Goal: Task Accomplishment & Management: Complete application form

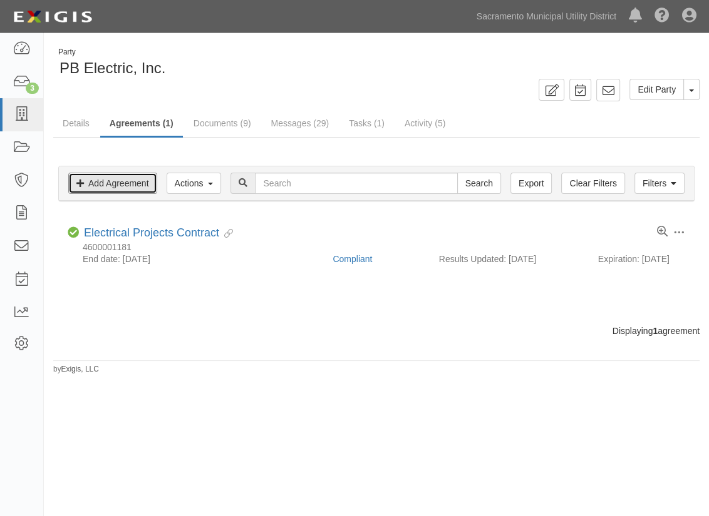
click at [93, 187] on link "Add Agreement" at bounding box center [112, 183] width 89 height 21
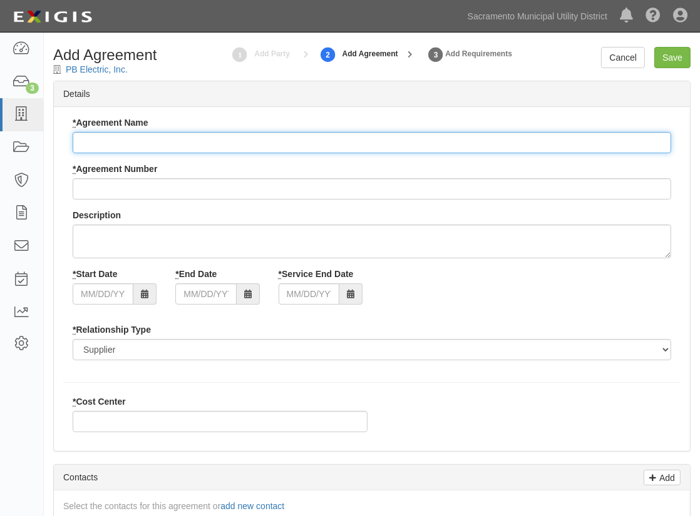
click at [169, 143] on input "* Agreement Name" at bounding box center [372, 142] width 598 height 21
click at [103, 143] on input "* Agreement Name" at bounding box center [372, 142] width 598 height 21
paste input "E"
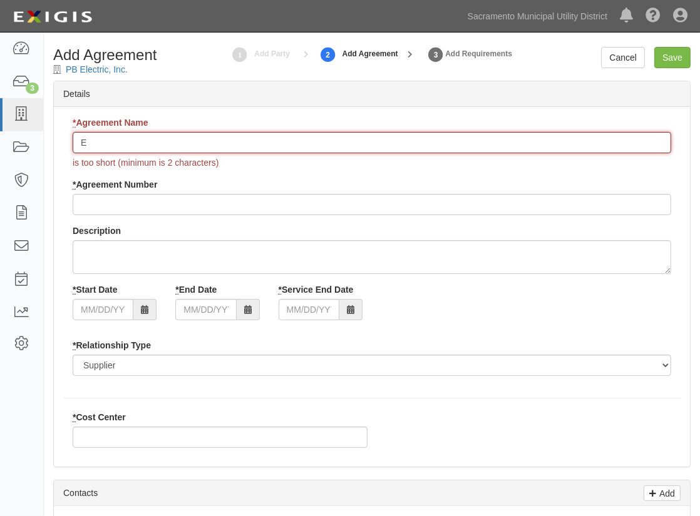
click at [123, 145] on input "E" at bounding box center [372, 142] width 598 height 21
type input "Electrical Construction Projects"
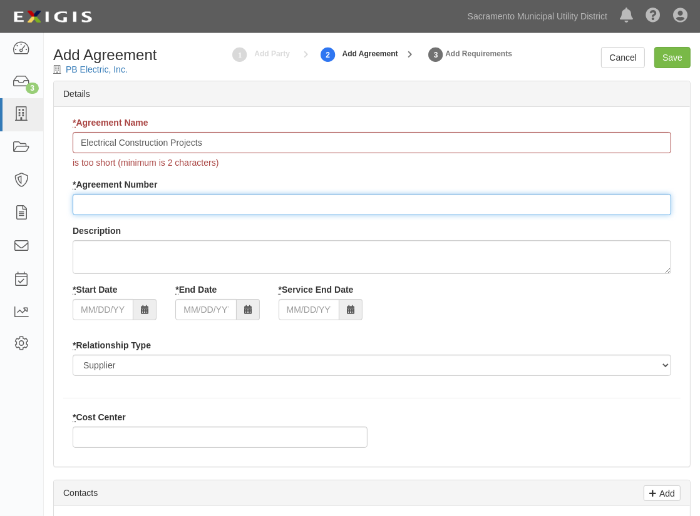
click at [106, 208] on div "* Agreement Name Electrical Construction Projects is too short (minimum is 2 ch…" at bounding box center [371, 250] width 617 height 269
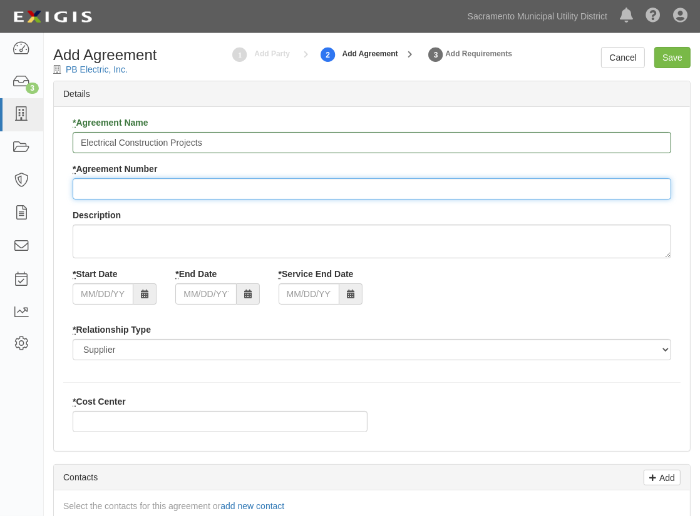
click at [128, 185] on input "* Agreement Number" at bounding box center [372, 188] width 598 height 21
type input "4600002031"
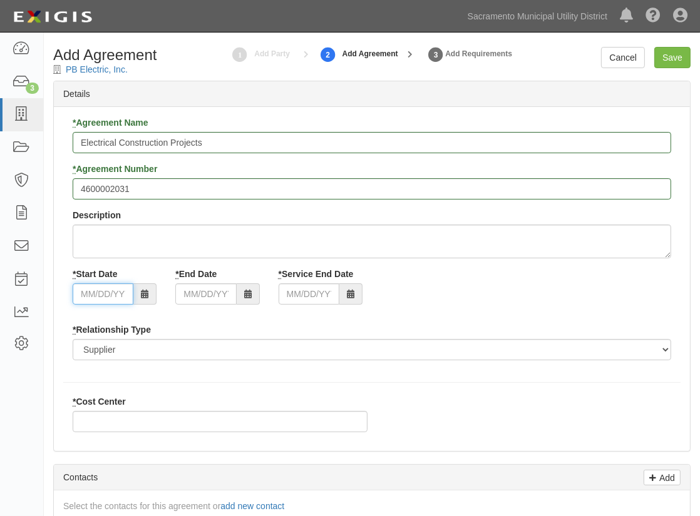
click at [81, 296] on input "* Start Date" at bounding box center [103, 294] width 61 height 21
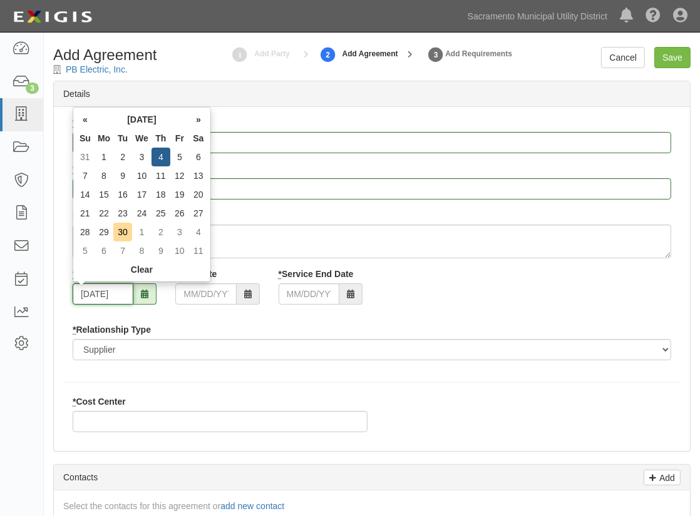
type input "[DATE]"
click at [184, 292] on input "* End Date" at bounding box center [205, 294] width 61 height 21
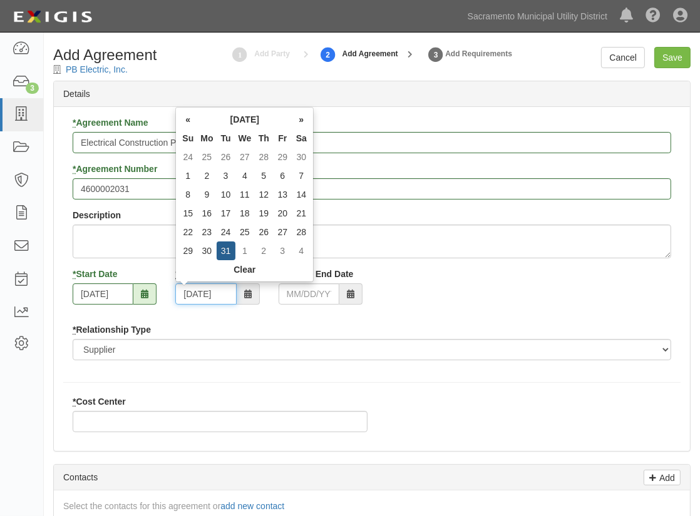
type input "[DATE]"
click at [302, 317] on div "* Agreement Name Electrical Construction Projects * Agreement Number 4600002031…" at bounding box center [371, 243] width 617 height 254
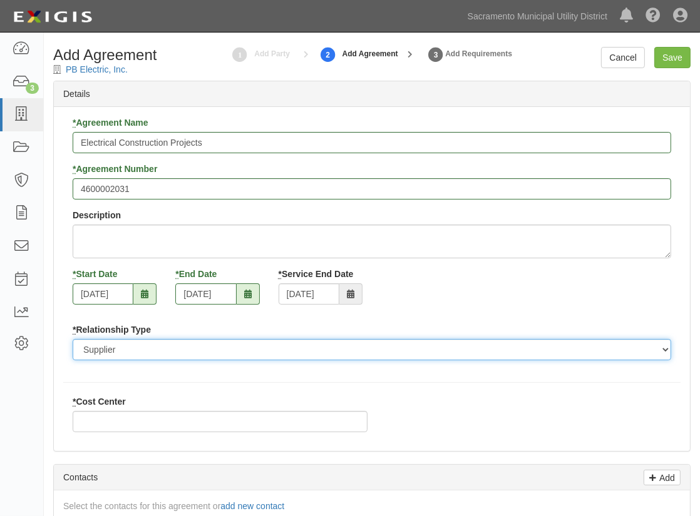
click at [167, 349] on select "Borrower Contractor Franchisee Other Subcontractor Supplier Tenant Vendor" at bounding box center [372, 349] width 598 height 21
select select "contractor"
click at [73, 339] on select "Borrower Contractor Franchisee Other Subcontractor Supplier Tenant Vendor" at bounding box center [372, 349] width 598 height 21
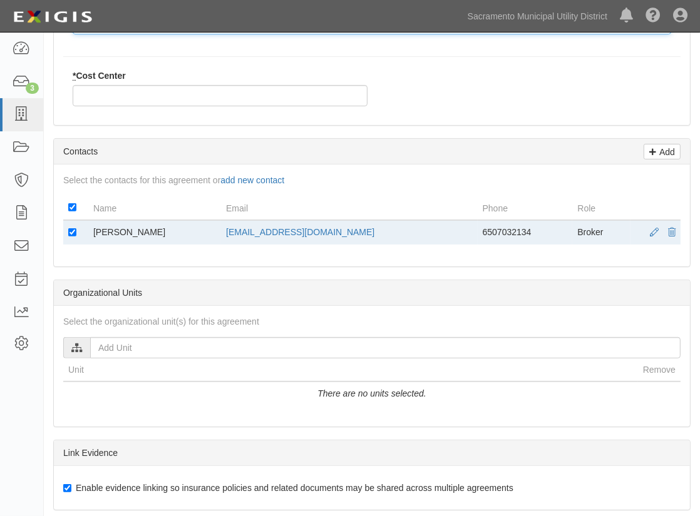
scroll to position [341, 0]
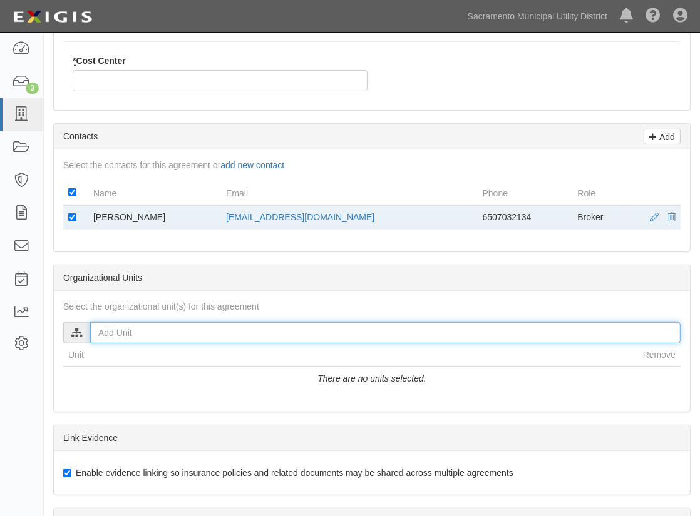
click at [98, 335] on input "text" at bounding box center [385, 332] width 590 height 21
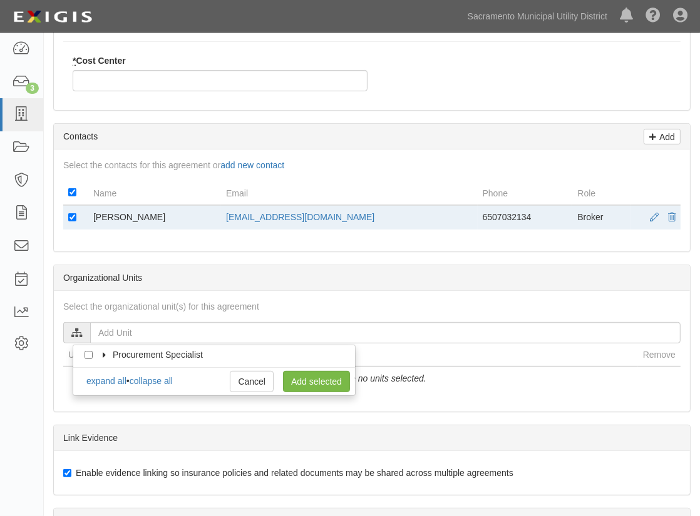
click at [105, 355] on icon at bounding box center [105, 356] width 9 height 6
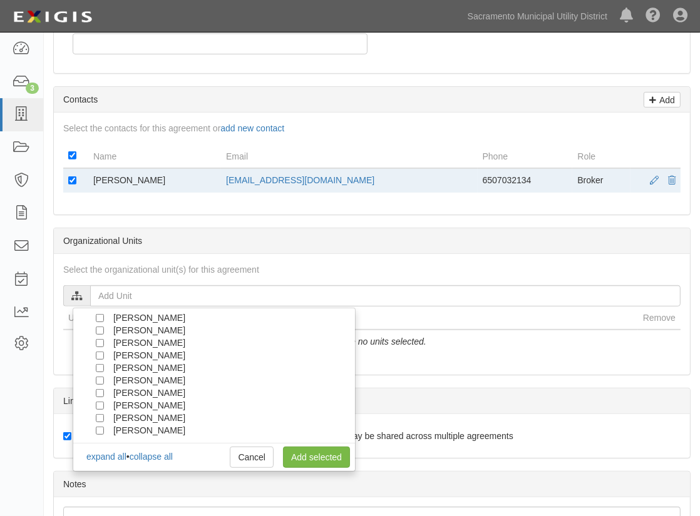
scroll to position [398, 0]
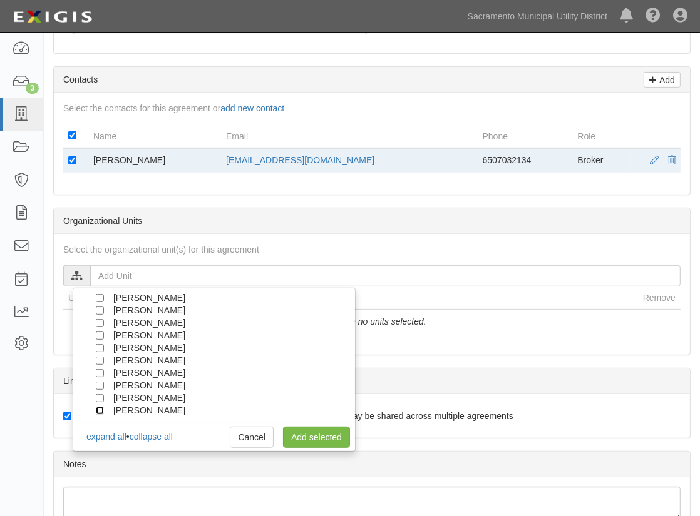
click at [100, 408] on input "[PERSON_NAME]" at bounding box center [100, 411] width 8 height 8
checkbox input "true"
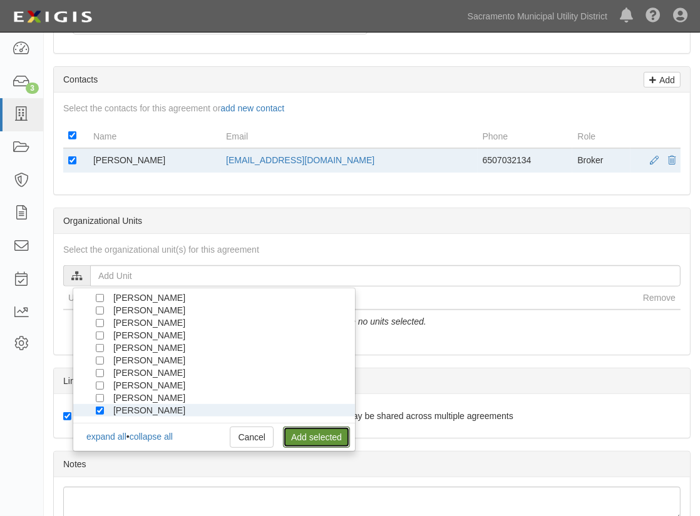
click at [304, 435] on link "Add selected" at bounding box center [316, 437] width 67 height 21
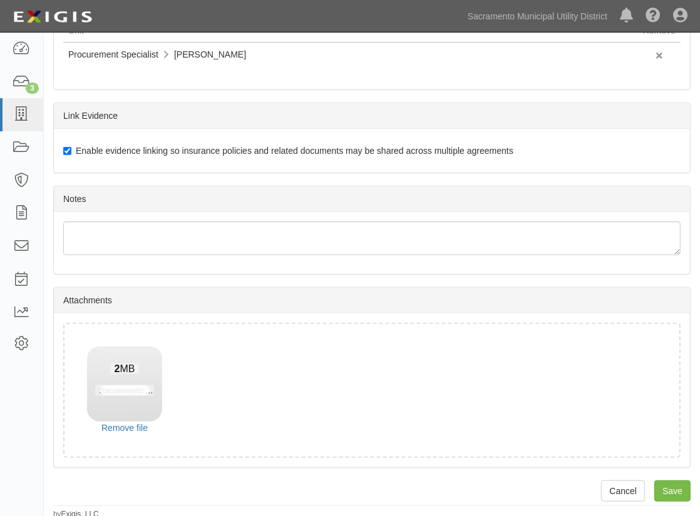
scroll to position [667, 0]
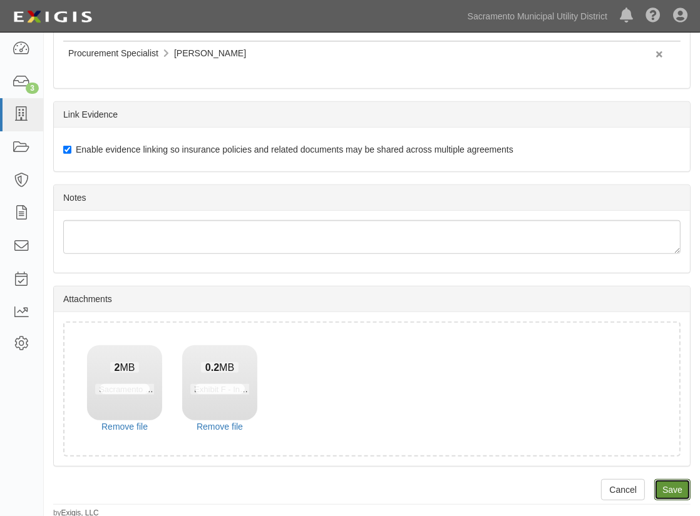
click at [668, 486] on input "Save" at bounding box center [672, 489] width 36 height 21
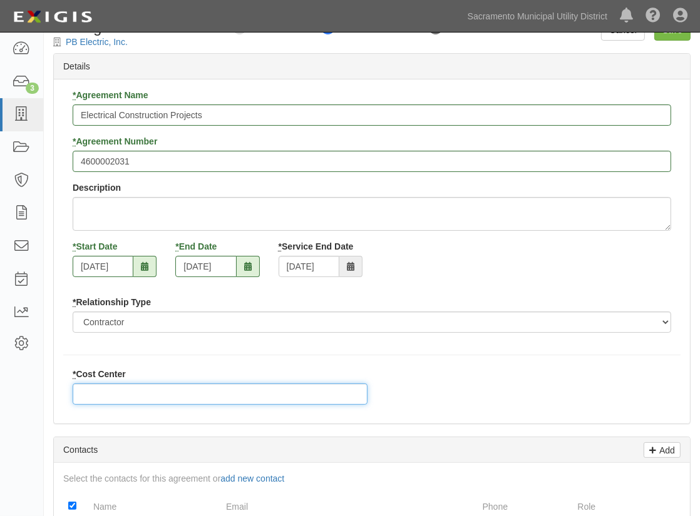
scroll to position [0, 0]
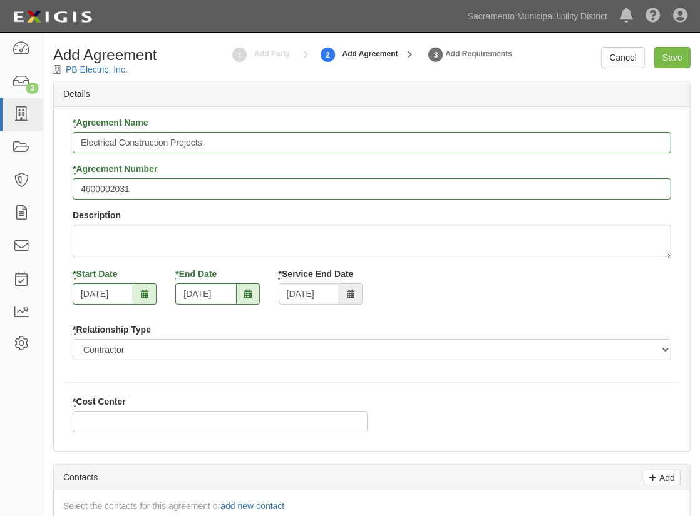
click at [441, 291] on div "* Start Date 09/04/2025 * End Date 12/31/2030 * Service End Date 12/31/2030" at bounding box center [371, 291] width 617 height 46
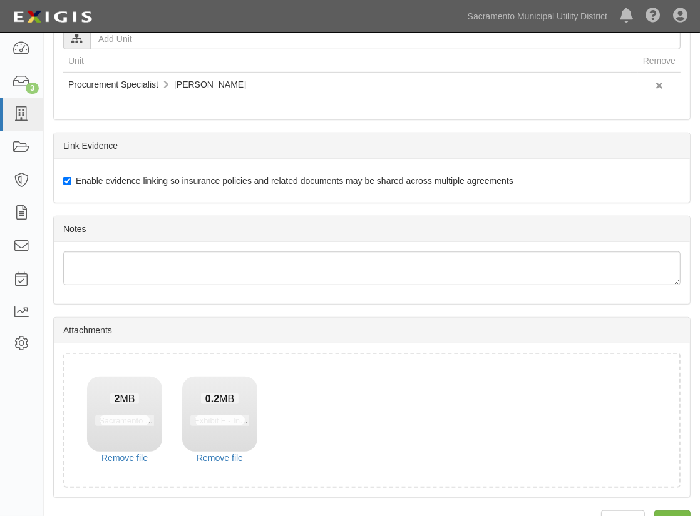
scroll to position [667, 0]
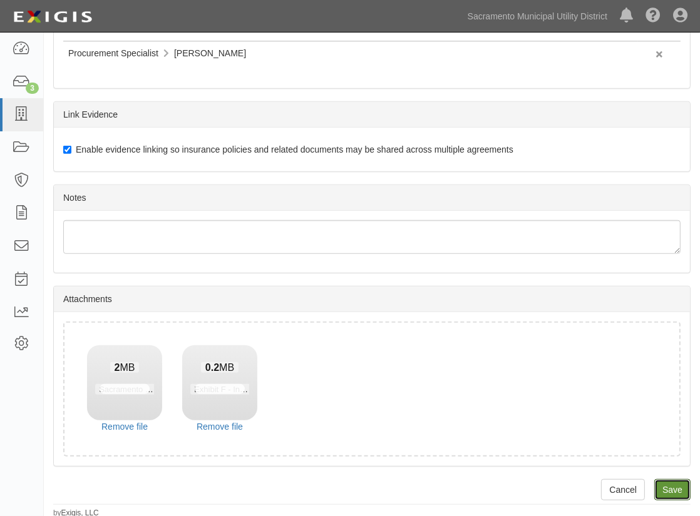
click at [669, 488] on input "Save" at bounding box center [672, 489] width 36 height 21
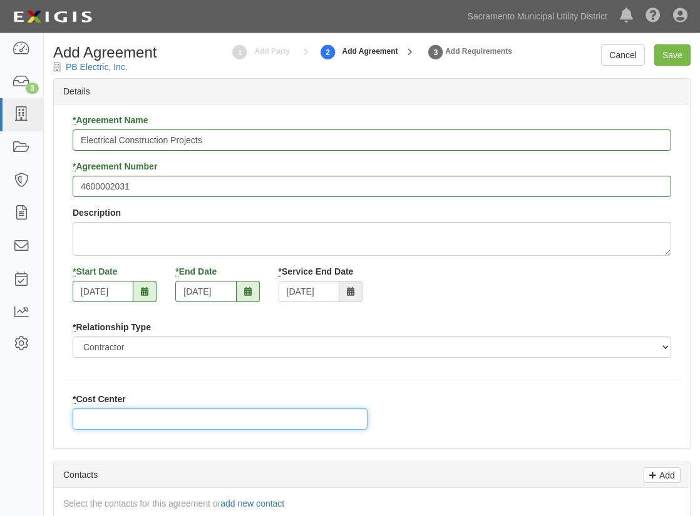
scroll to position [0, 0]
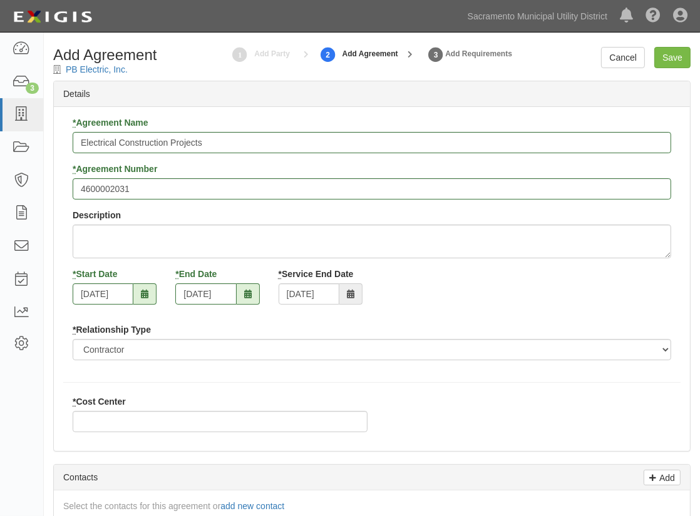
click at [135, 292] on span at bounding box center [144, 294] width 23 height 21
click at [141, 292] on icon at bounding box center [145, 294] width 8 height 9
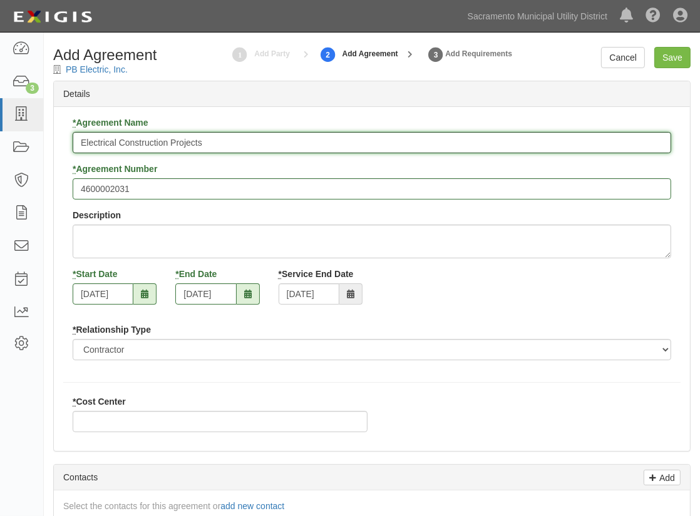
click at [204, 144] on input "Electrical Construction Projects" at bounding box center [372, 142] width 598 height 21
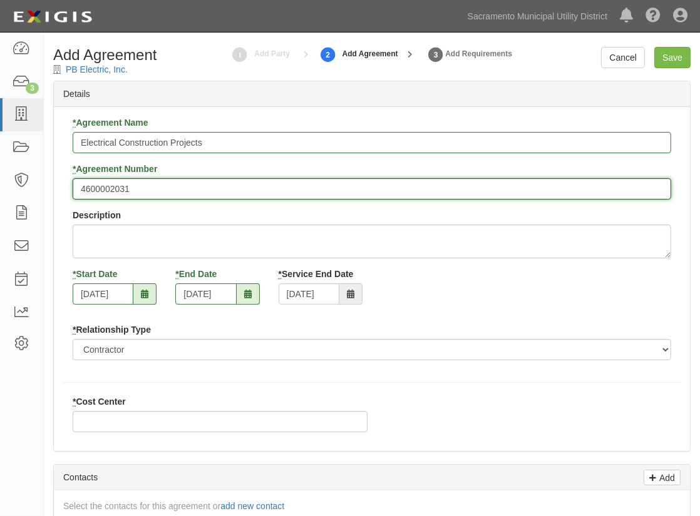
click at [209, 199] on input "4600002031" at bounding box center [372, 188] width 598 height 21
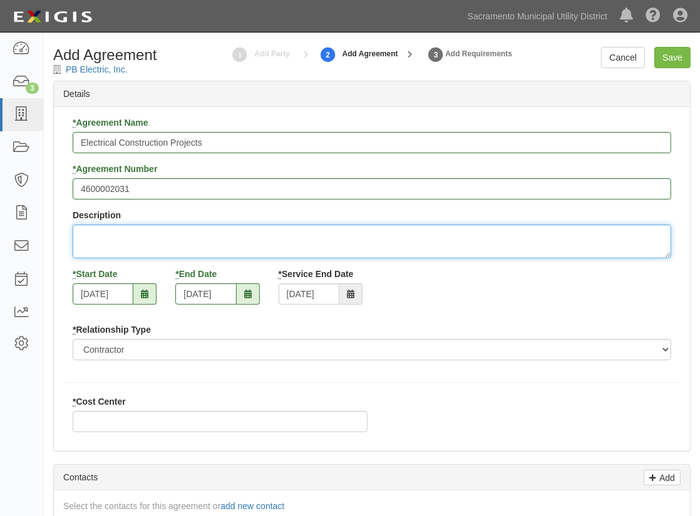
drag, startPoint x: 158, startPoint y: 233, endPoint x: 154, endPoint y: 244, distance: 12.1
click at [158, 233] on textarea "Description" at bounding box center [372, 242] width 598 height 34
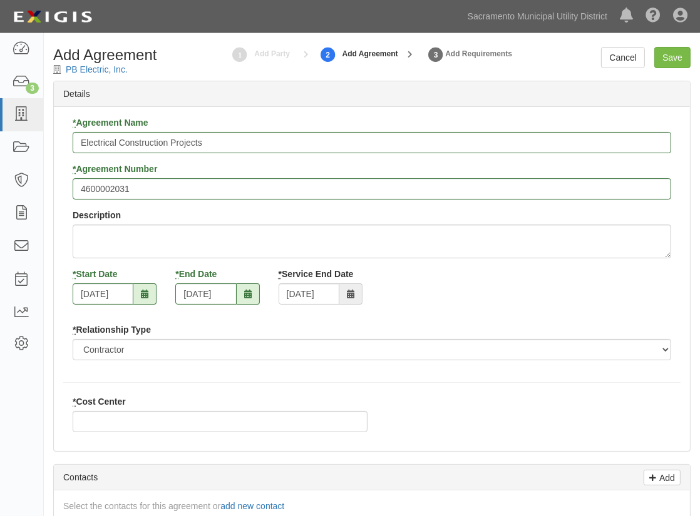
click at [215, 329] on div "* Relationship Type Borrower Contractor Franchisee Other Subcontractor Supplier…" at bounding box center [372, 342] width 598 height 37
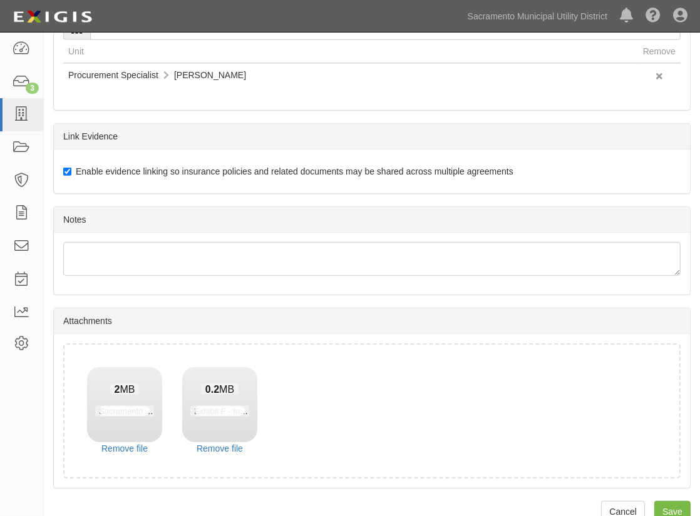
scroll to position [667, 0]
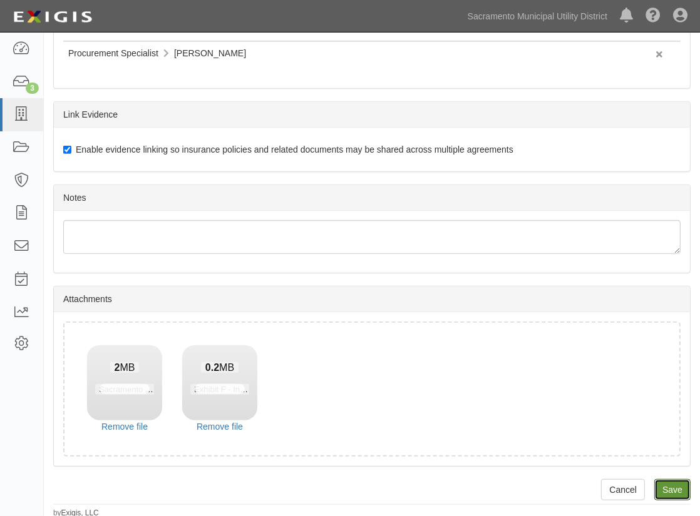
click at [668, 488] on input "Save" at bounding box center [672, 489] width 36 height 21
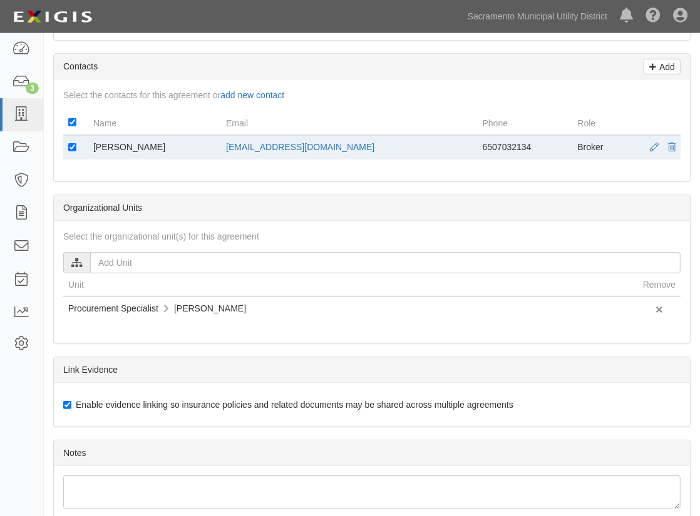
click at [208, 41] on div "Details * Agreement Name Electrical Construction Projects * Agreement Number 46…" at bounding box center [371, 195] width 637 height 1052
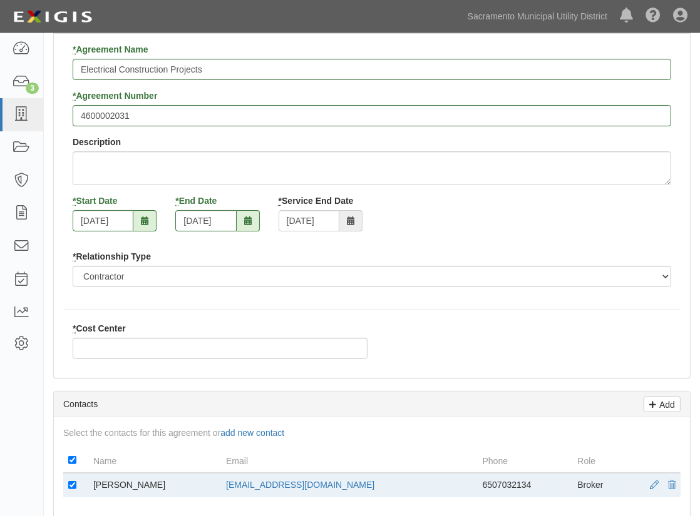
scroll to position [0, 0]
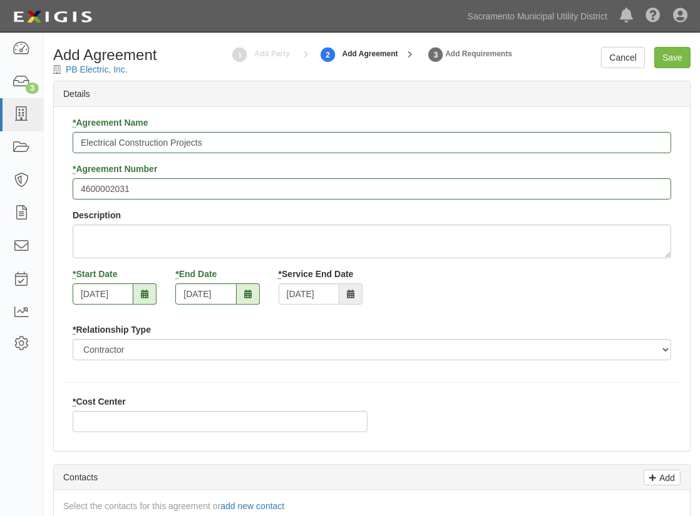
click at [141, 296] on icon at bounding box center [145, 294] width 8 height 9
click at [105, 286] on input "09/04/2025" at bounding box center [103, 294] width 61 height 21
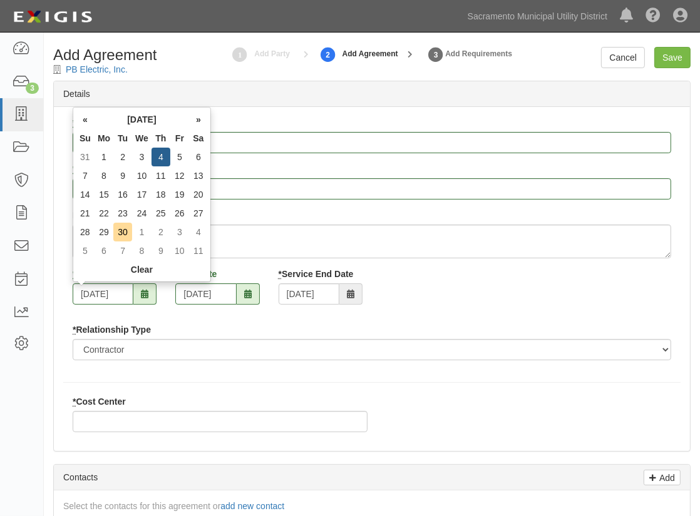
click at [158, 160] on td "4" at bounding box center [160, 157] width 19 height 19
drag, startPoint x: 128, startPoint y: 294, endPoint x: -113, endPoint y: 290, distance: 240.4
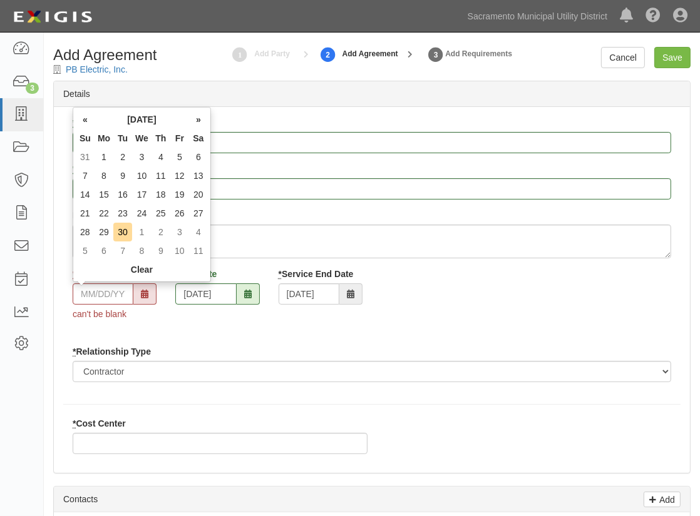
click at [158, 159] on td "4" at bounding box center [160, 157] width 19 height 19
type input "09/04/2025"
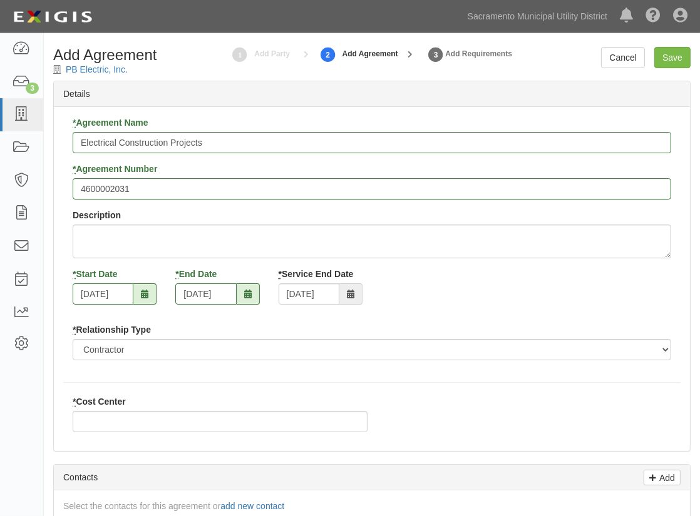
click at [222, 322] on div "* Agreement Name Electrical Construction Projects * Agreement Number 4600002031…" at bounding box center [371, 243] width 617 height 254
click at [240, 295] on span at bounding box center [248, 294] width 23 height 21
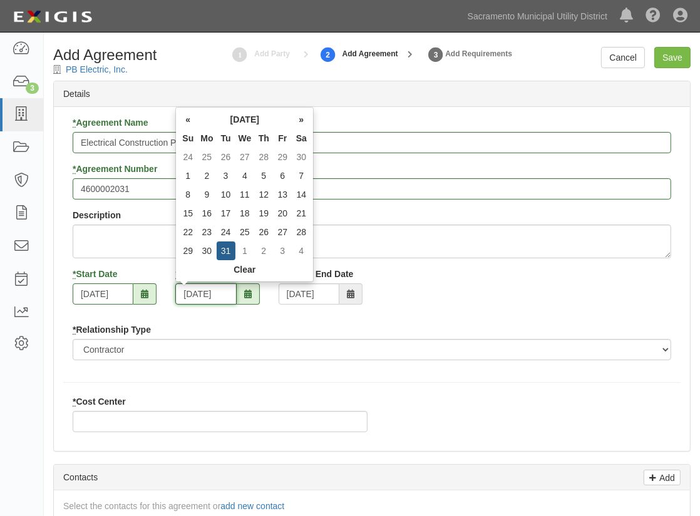
click at [209, 285] on input "12/31/2030" at bounding box center [205, 294] width 61 height 21
click at [312, 319] on div "* Agreement Name Electrical Construction Projects * Agreement Number 4600002031…" at bounding box center [371, 243] width 617 height 254
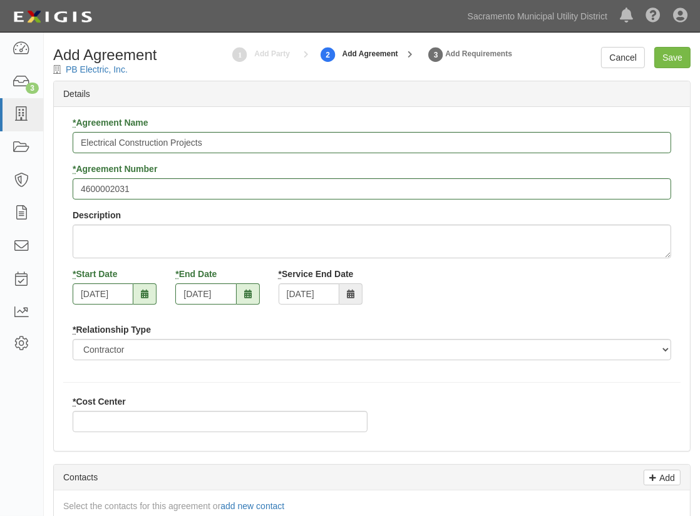
click at [413, 317] on div "* Agreement Name Electrical Construction Projects * Agreement Number 4600002031…" at bounding box center [371, 243] width 617 height 254
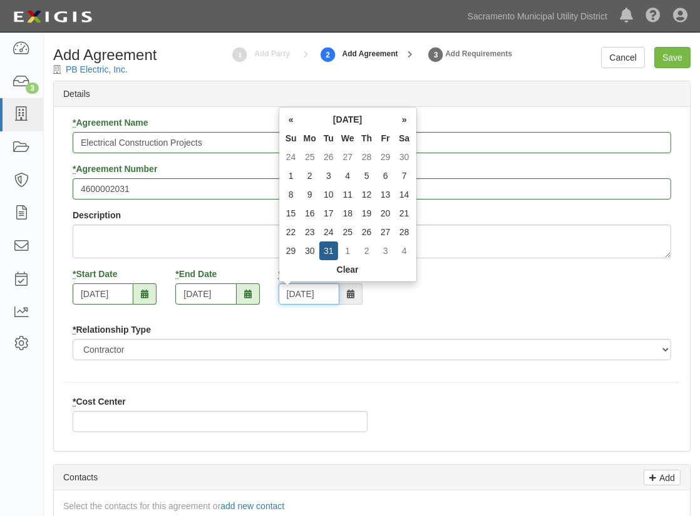
click at [319, 293] on input "12/31/2030" at bounding box center [309, 294] width 61 height 21
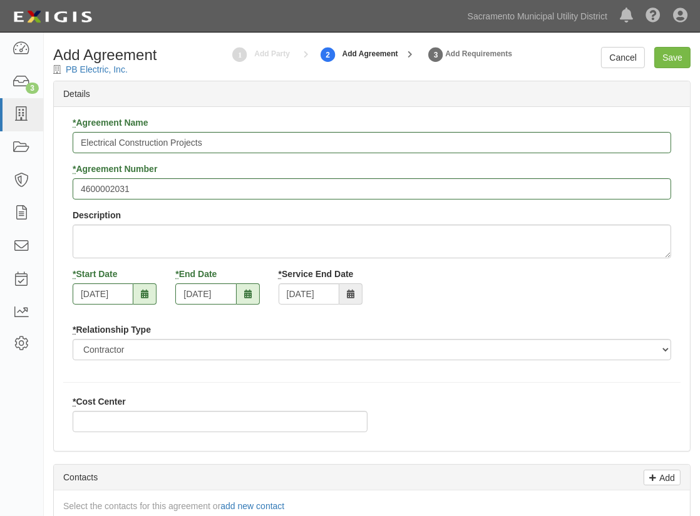
click at [431, 300] on div "* Start Date 09/04/2025 * End Date 12/31/2030 * Service End Date 12/31/2030" at bounding box center [371, 291] width 617 height 46
click at [665, 54] on input "Save" at bounding box center [672, 57] width 36 height 21
click at [109, 418] on input "* Cost Center" at bounding box center [220, 421] width 295 height 21
type input "338"
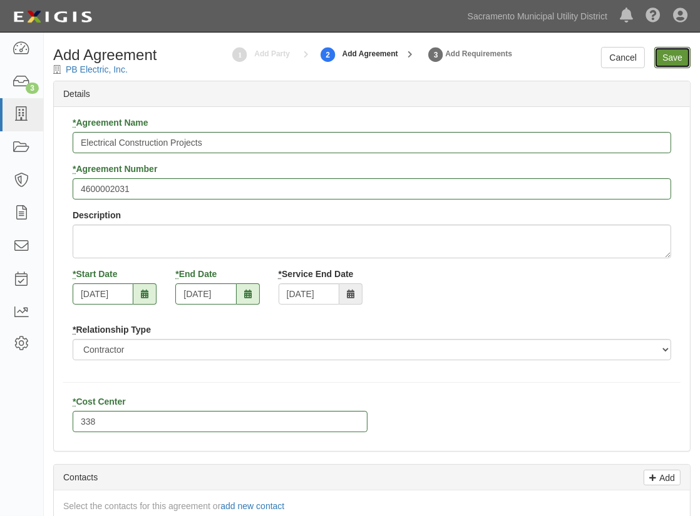
click at [665, 48] on input "Save" at bounding box center [672, 57] width 36 height 21
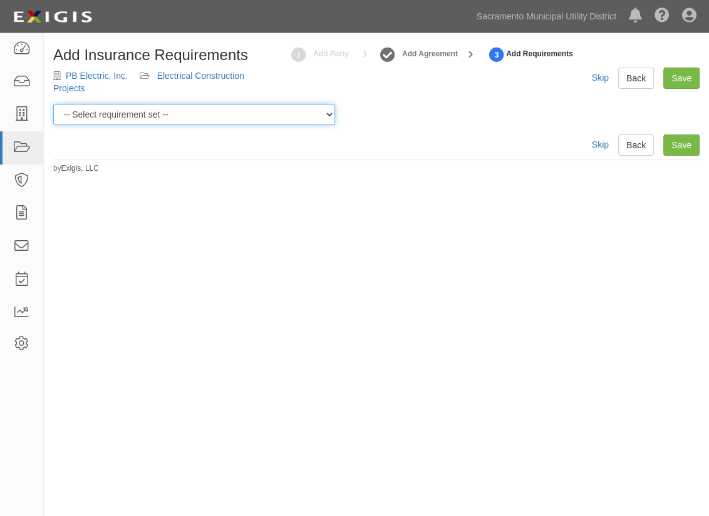
click at [327, 115] on select "-- Select requirement set -- SIR - 1 (CGL $2M, BAL $2M, WC $1M) SIR - 10 (CGL $…" at bounding box center [194, 114] width 282 height 21
click at [326, 115] on select "-- Select requirement set -- SIR - 1 (CGL $2M, BAL $2M, WC $1M) SIR - 10 (CGL $…" at bounding box center [194, 114] width 282 height 21
select select "58855"
click at [53, 104] on select "-- Select requirement set -- SIR - 1 (CGL $2M, BAL $2M, WC $1M) SIR - 10 (CGL $…" at bounding box center [194, 114] width 282 height 21
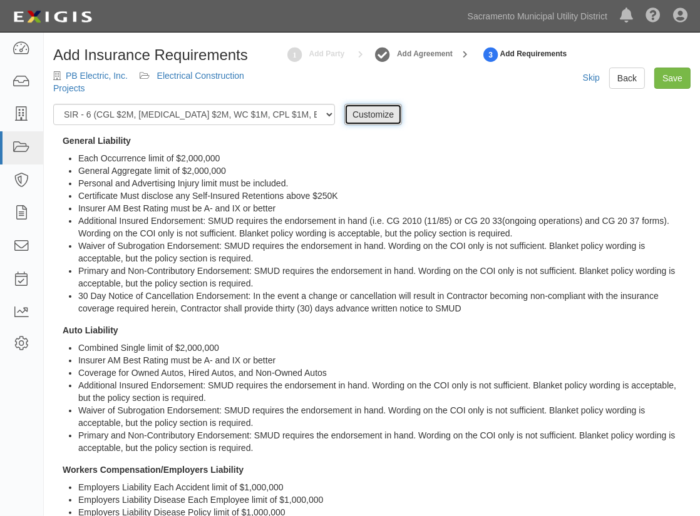
click at [385, 111] on link "Customize" at bounding box center [373, 114] width 58 height 21
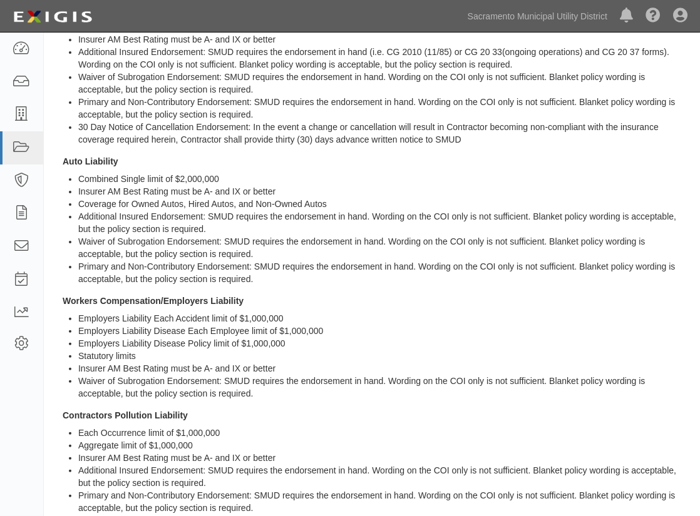
scroll to position [113, 0]
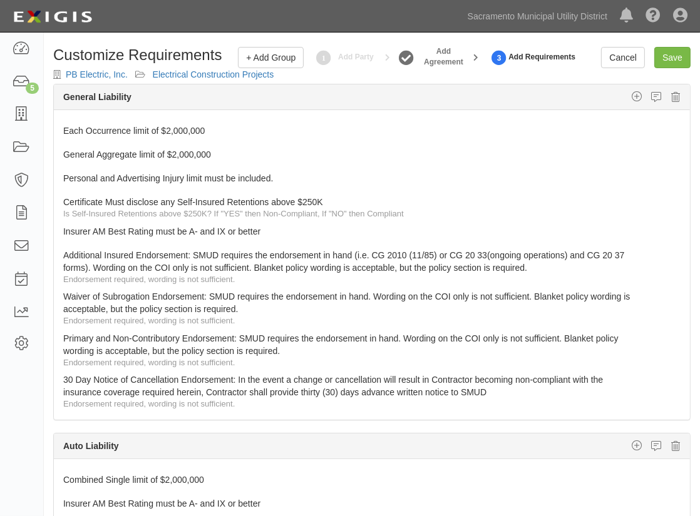
click at [0, 0] on icon at bounding box center [0, 0] width 0 height 0
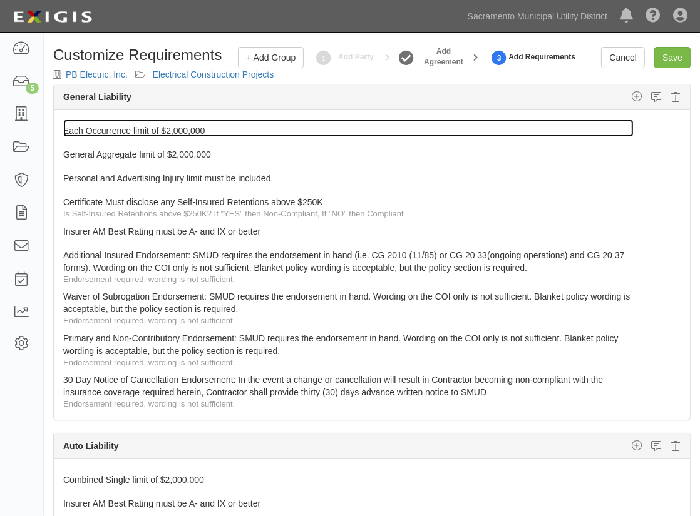
click at [258, 130] on link "Each Occurrence limit of $2,000,000" at bounding box center [348, 129] width 570 height 18
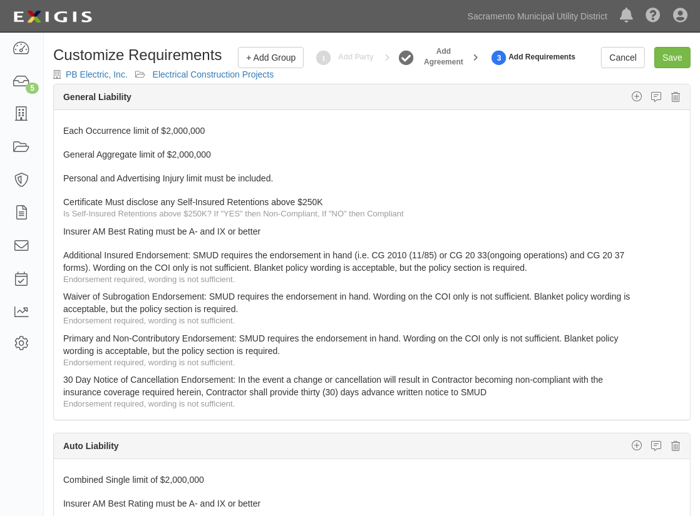
scroll to position [449, 0]
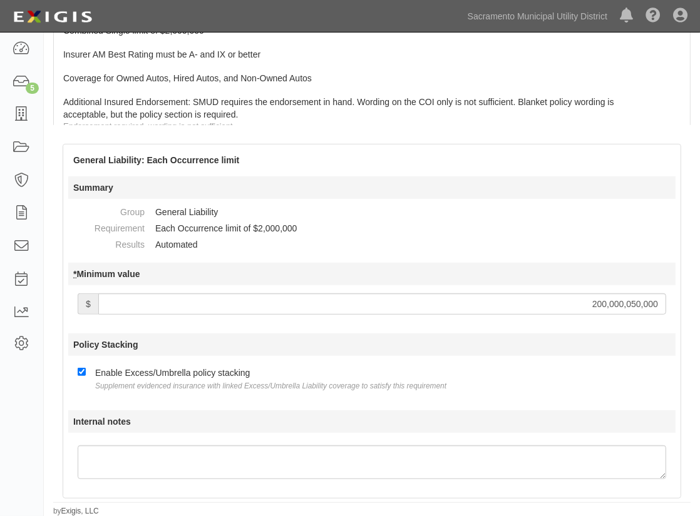
drag, startPoint x: 520, startPoint y: 306, endPoint x: 715, endPoint y: 313, distance: 196.1
click at [699, 313] on html "Toggle navigation Dashboard 5 Inbox Parties Agreements Coverages Documents Mess…" at bounding box center [350, 34] width 700 height 967
type input "5,000,000"
click at [647, 230] on dd "Each Occurrence limit of $2,000,000" at bounding box center [413, 228] width 516 height 16
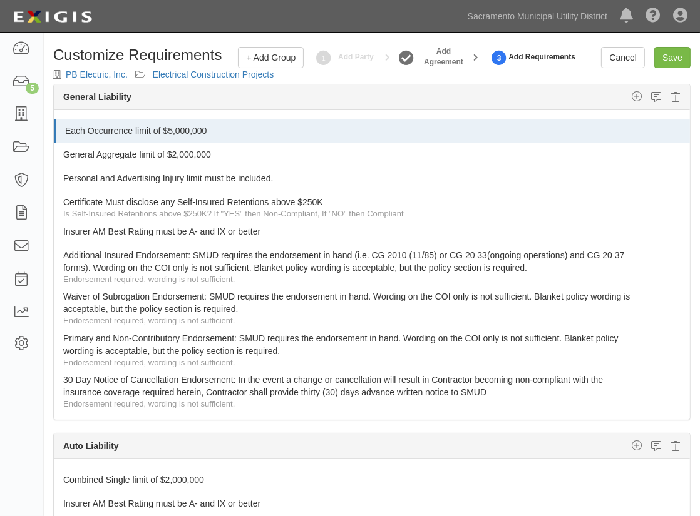
scroll to position [0, 0]
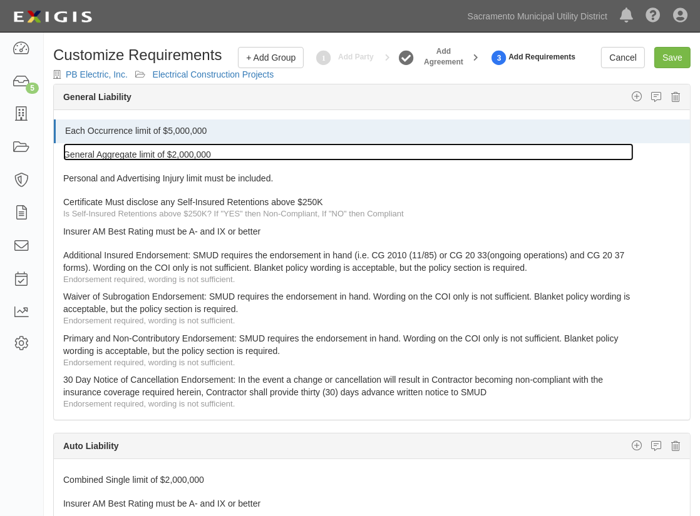
click at [485, 160] on link "General Aggregate limit of $2,000,000" at bounding box center [348, 152] width 570 height 18
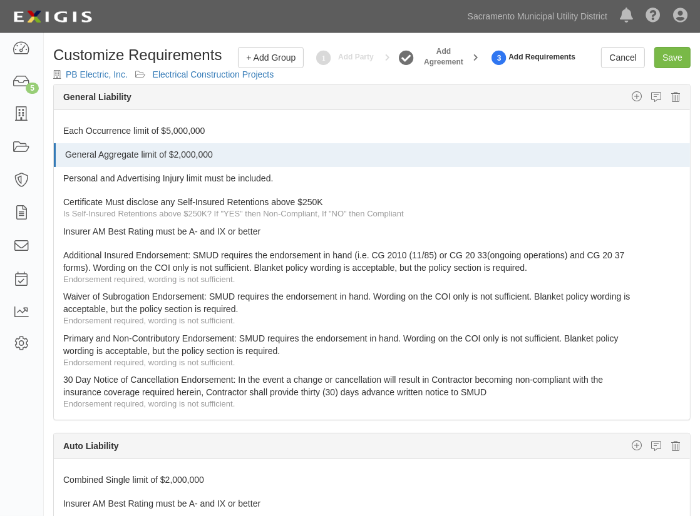
scroll to position [449, 0]
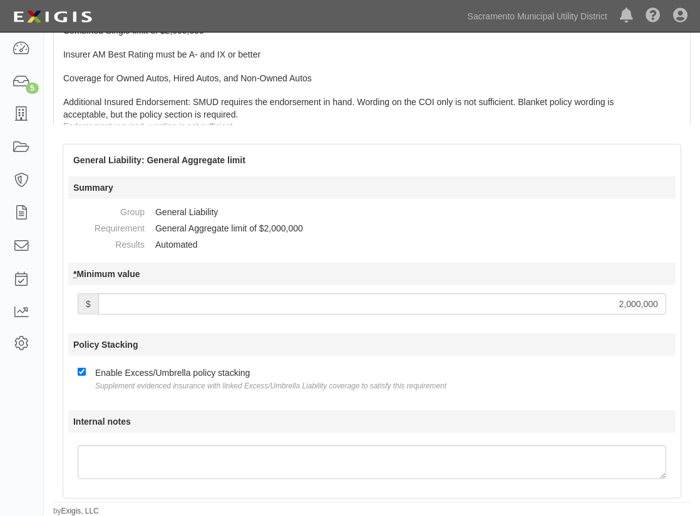
click at [622, 302] on input "2,000,000" at bounding box center [382, 304] width 568 height 21
drag, startPoint x: 604, startPoint y: 309, endPoint x: 739, endPoint y: 307, distance: 135.2
click at [699, 307] on html "Toggle navigation Dashboard 5 Inbox Parties Agreements Coverages Documents Mess…" at bounding box center [350, 34] width 700 height 967
type input "5,000,000"
click at [626, 110] on div "Additional Insured Endorsement: SMUD requires the endorsement in hand. Wording …" at bounding box center [376, 112] width 627 height 42
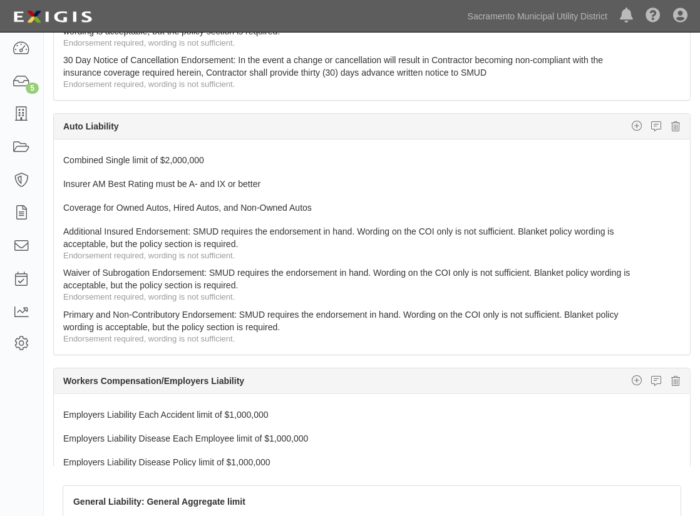
scroll to position [227, 0]
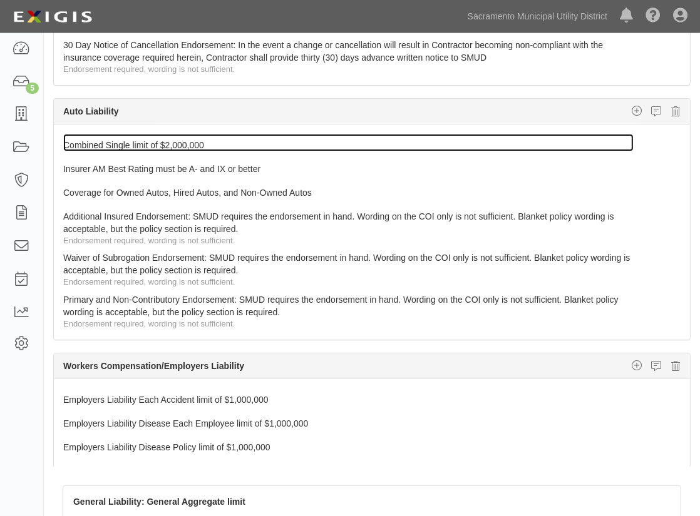
click at [182, 140] on link "Combined Single limit of $2,000,000" at bounding box center [348, 143] width 570 height 18
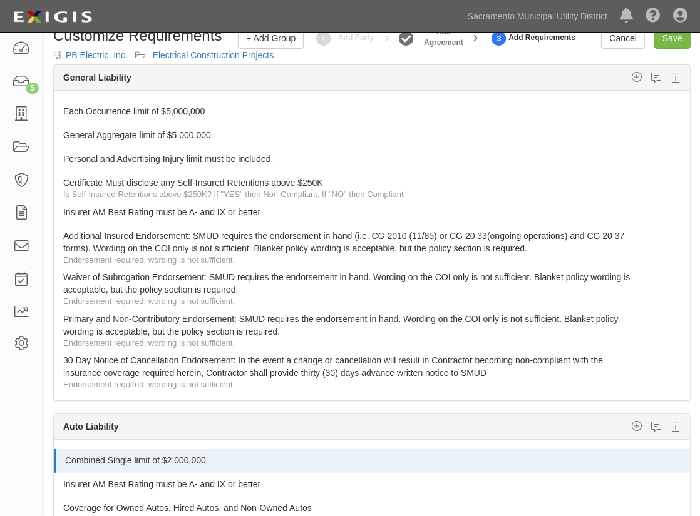
scroll to position [19, 0]
click at [618, 43] on link "Cancel" at bounding box center [623, 38] width 44 height 21
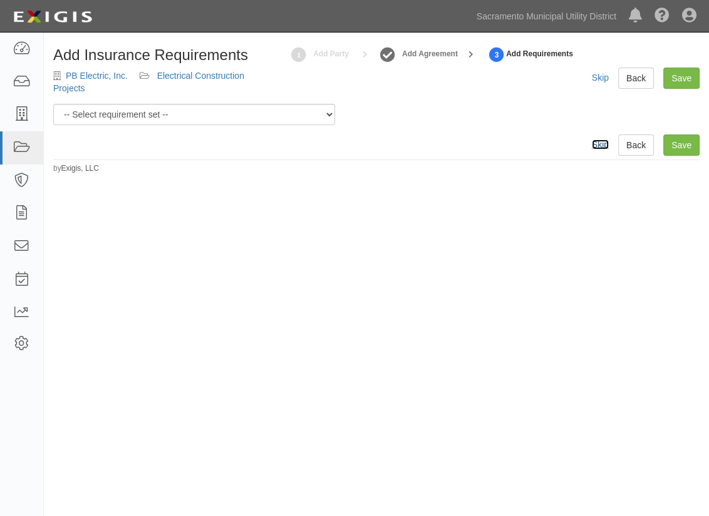
click at [598, 145] on link "Skip" at bounding box center [600, 145] width 17 height 10
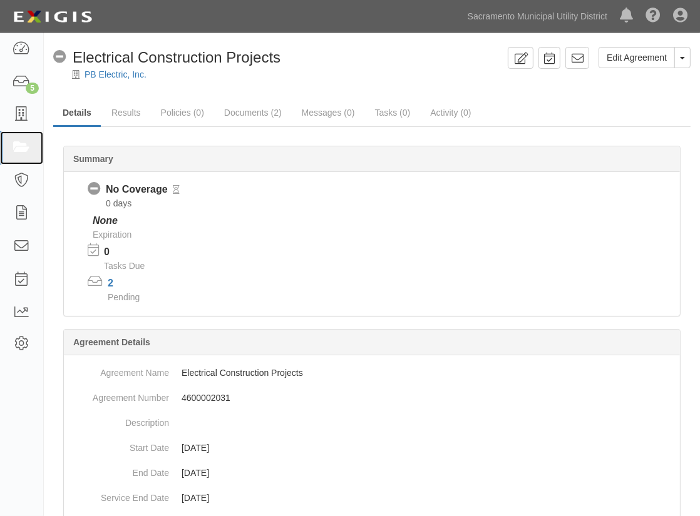
click at [22, 154] on icon at bounding box center [22, 148] width 18 height 14
click at [23, 175] on icon at bounding box center [22, 181] width 18 height 14
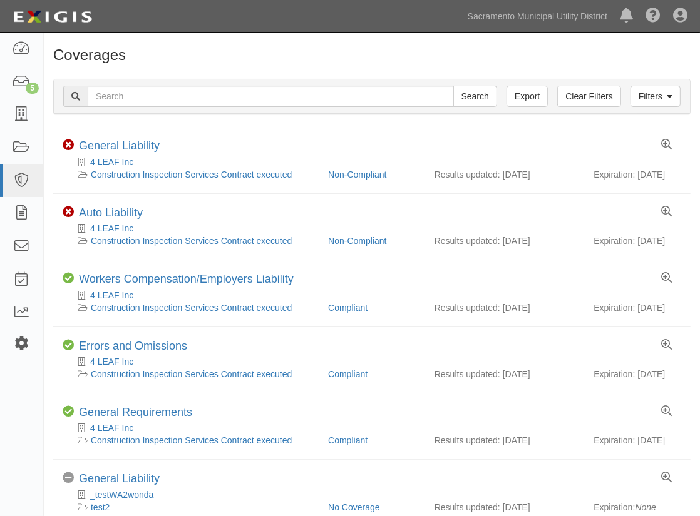
click at [24, 342] on icon at bounding box center [22, 344] width 18 height 11
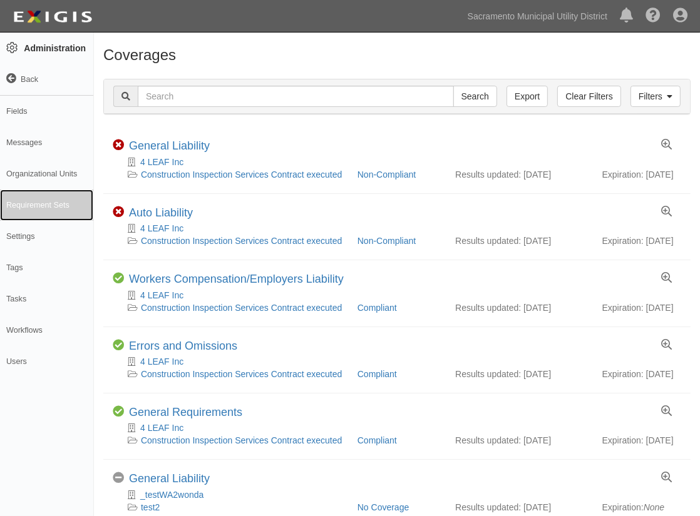
click at [54, 205] on link "Requirement Sets" at bounding box center [46, 205] width 93 height 31
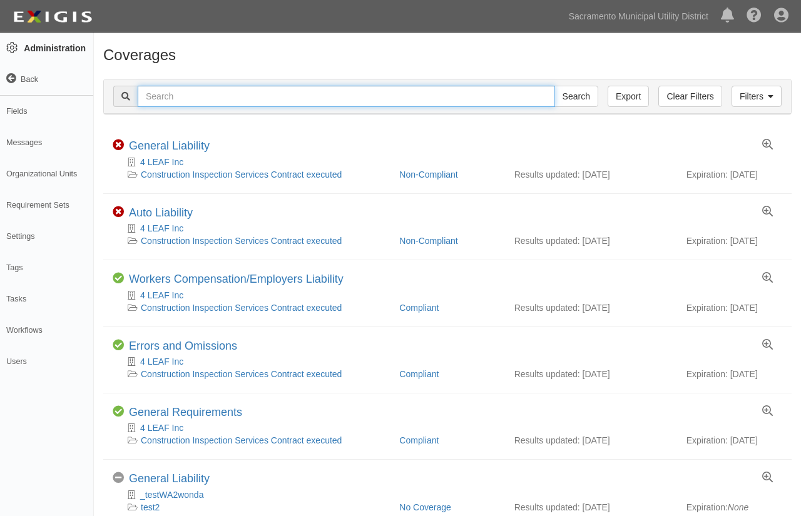
click at [191, 98] on input "text" at bounding box center [347, 96] width 418 height 21
type input "pb"
click at [555, 86] on input "Search" at bounding box center [577, 96] width 44 height 21
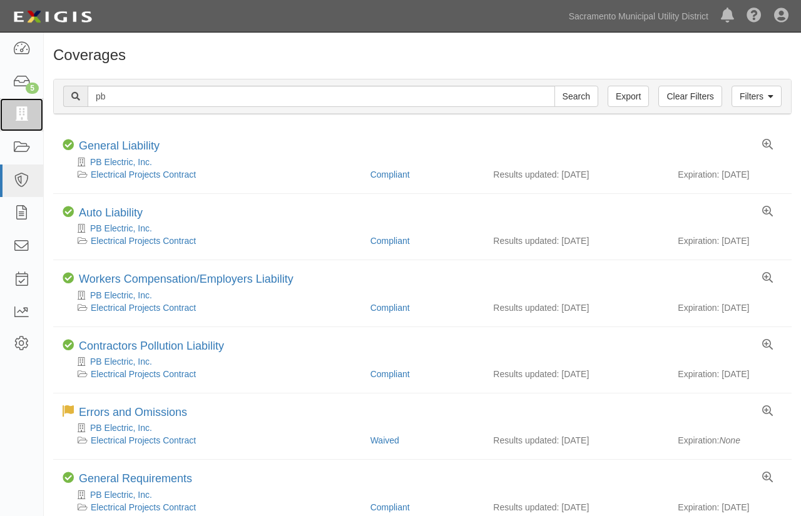
click at [13, 108] on icon at bounding box center [22, 115] width 18 height 14
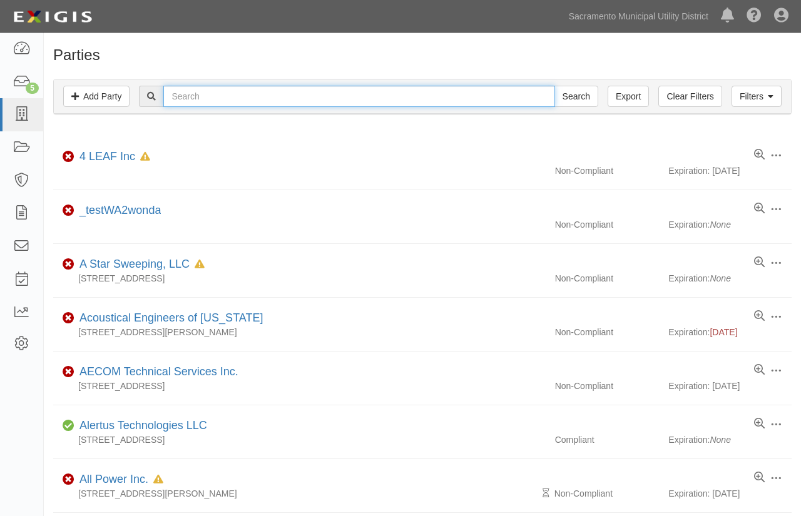
click at [217, 88] on input "text" at bounding box center [358, 96] width 391 height 21
type input "pb"
click at [555, 86] on input "Search" at bounding box center [577, 96] width 44 height 21
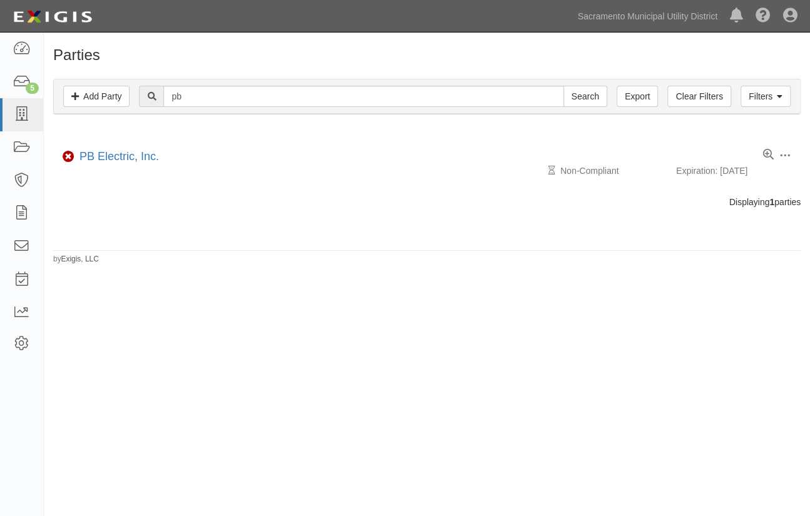
click at [103, 148] on li "Edit Log activity Add task Send message Archive Delete Non-Compliant PB Electri…" at bounding box center [426, 162] width 747 height 53
click at [103, 153] on link "PB Electric, Inc." at bounding box center [118, 156] width 79 height 13
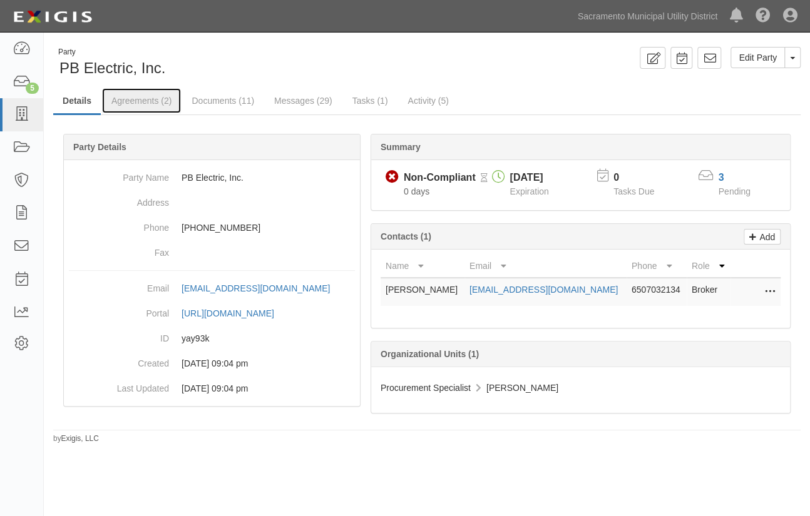
click at [136, 100] on link "Agreements (2)" at bounding box center [141, 100] width 79 height 25
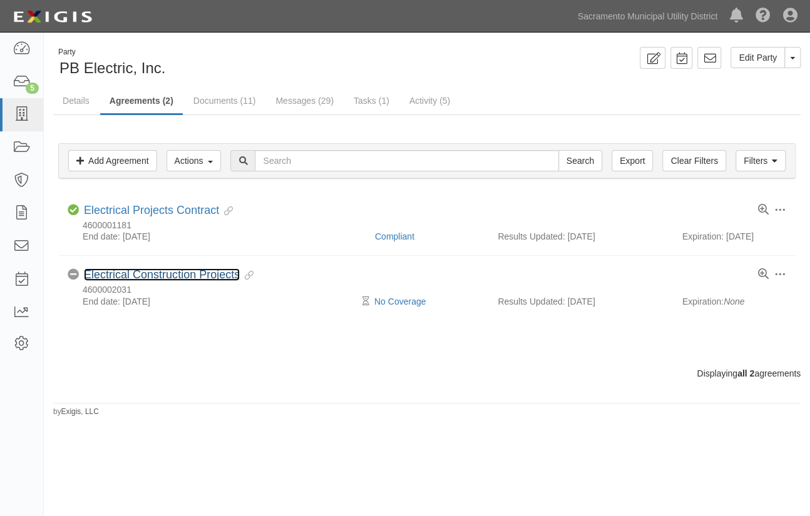
click at [178, 269] on link "Electrical Construction Projects" at bounding box center [162, 275] width 156 height 13
click at [152, 277] on link "Electrical Construction Projects" at bounding box center [162, 275] width 156 height 13
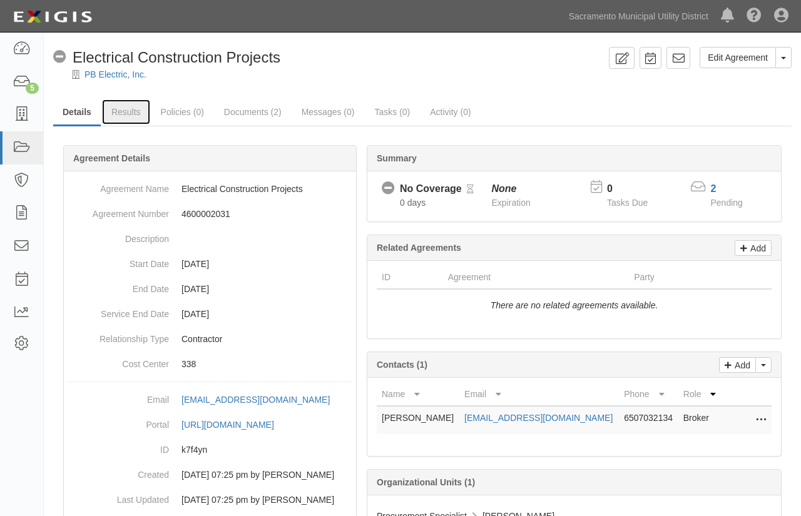
click at [124, 112] on link "Results" at bounding box center [126, 112] width 48 height 25
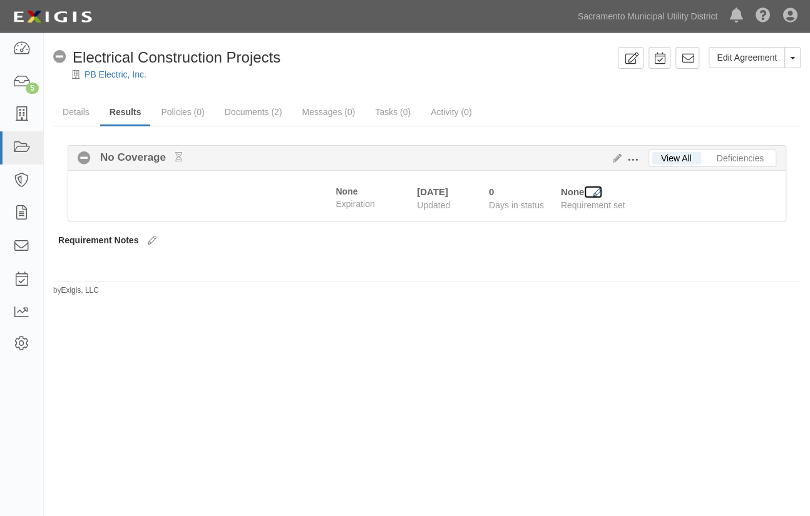
click at [595, 194] on icon at bounding box center [597, 192] width 9 height 9
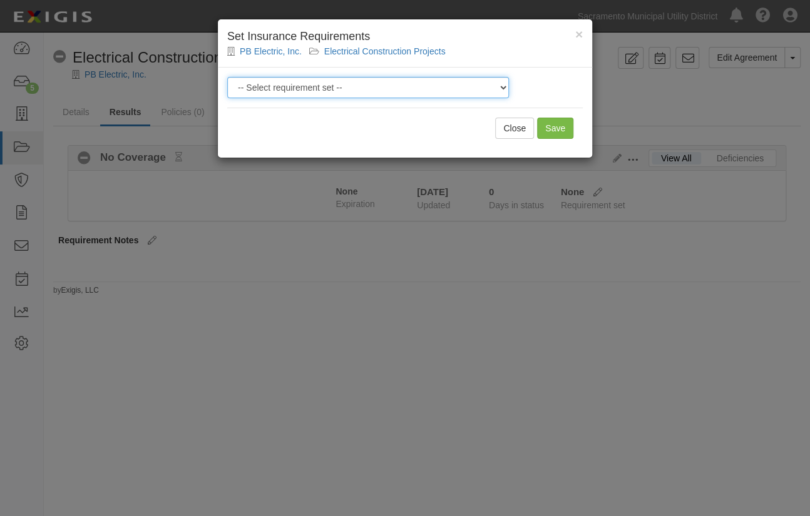
click at [326, 88] on select "-- Select requirement set -- SIR - 1 (CGL $2M, [MEDICAL_DATA] $2M, WC $1M) SIR …" at bounding box center [368, 87] width 282 height 21
select select "58855"
click at [227, 77] on select "-- Select requirement set -- SIR - 1 (CGL $2M, BAL $2M, WC $1M) SIR - 10 (CGL $…" at bounding box center [368, 87] width 282 height 21
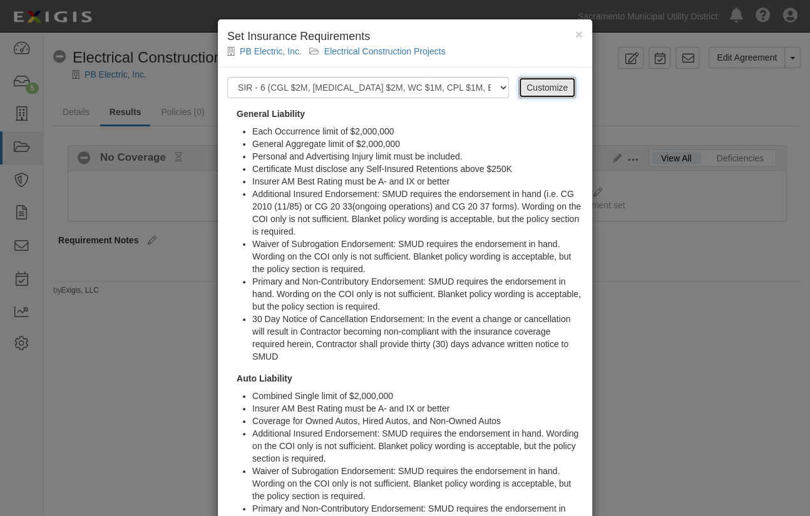
click at [526, 88] on link "Customize" at bounding box center [547, 87] width 58 height 21
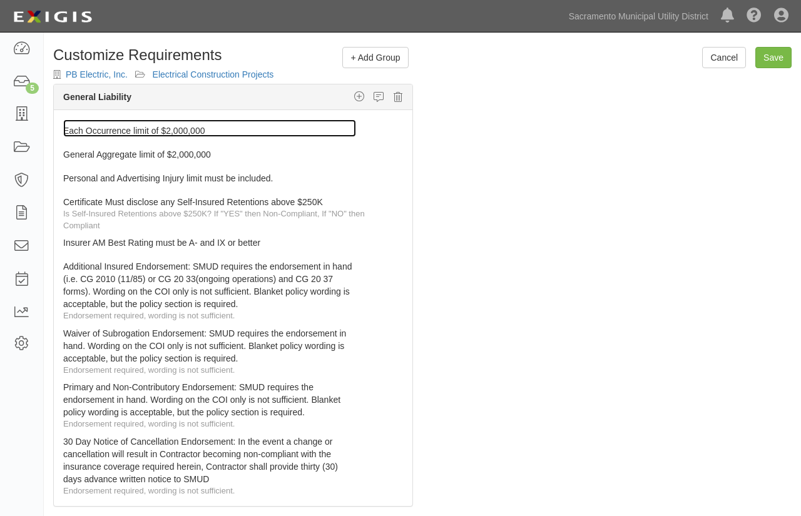
click at [282, 128] on link "Each Occurrence limit of $2,000,000" at bounding box center [209, 129] width 293 height 18
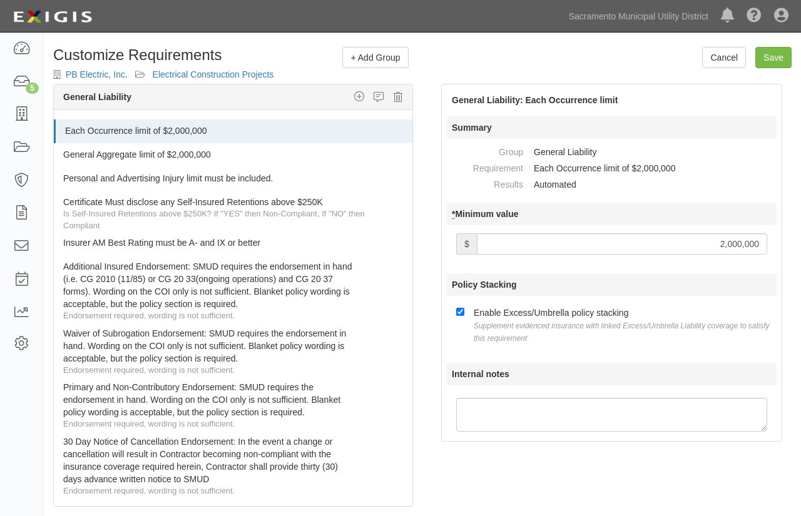
drag, startPoint x: 694, startPoint y: 243, endPoint x: 789, endPoint y: 235, distance: 95.5
click at [789, 235] on div "General Liability: Each Occurrence limit Summary Group General Liability Requir…" at bounding box center [612, 263] width 360 height 358
type input "5,000,000"
click at [332, 165] on div at bounding box center [233, 164] width 359 height 6
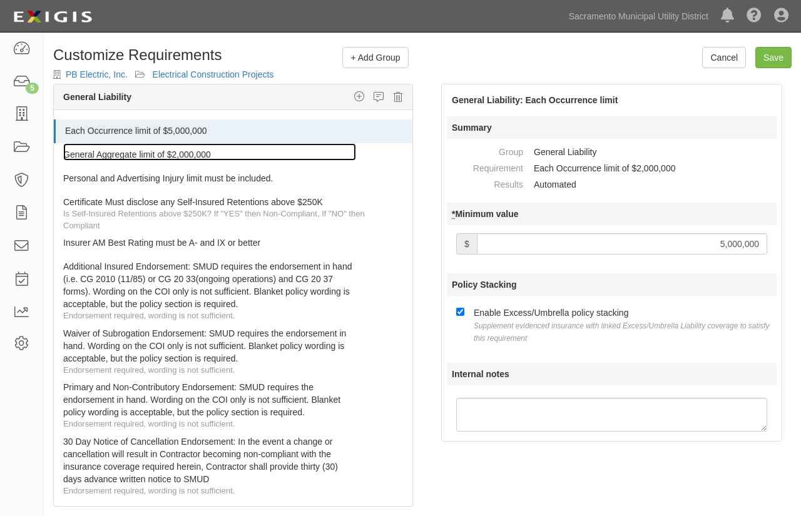
click at [324, 156] on link "General Aggregate limit of $2,000,000" at bounding box center [209, 152] width 293 height 18
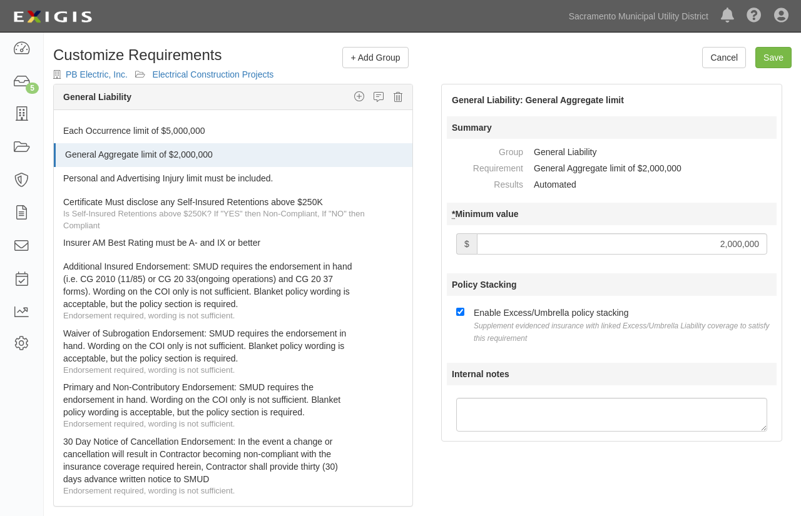
drag, startPoint x: 700, startPoint y: 244, endPoint x: 815, endPoint y: 238, distance: 114.7
click at [801, 238] on html "Toggle navigation Dashboard 5 Inbox Parties Agreements Coverages Documents Mess…" at bounding box center [400, 306] width 801 height 612
type input "5,000,000"
click at [738, 189] on dd "Automated" at bounding box center [652, 185] width 238 height 16
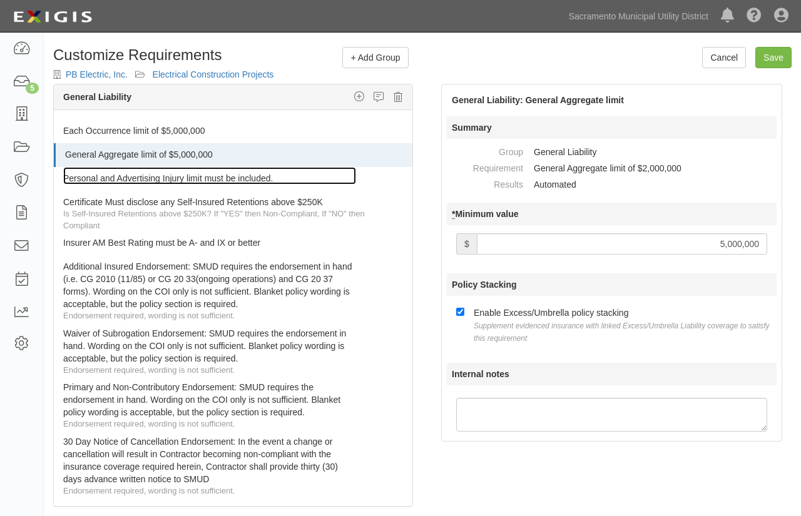
click at [321, 183] on link "Personal and Advertising Injury limit must be included." at bounding box center [209, 176] width 293 height 18
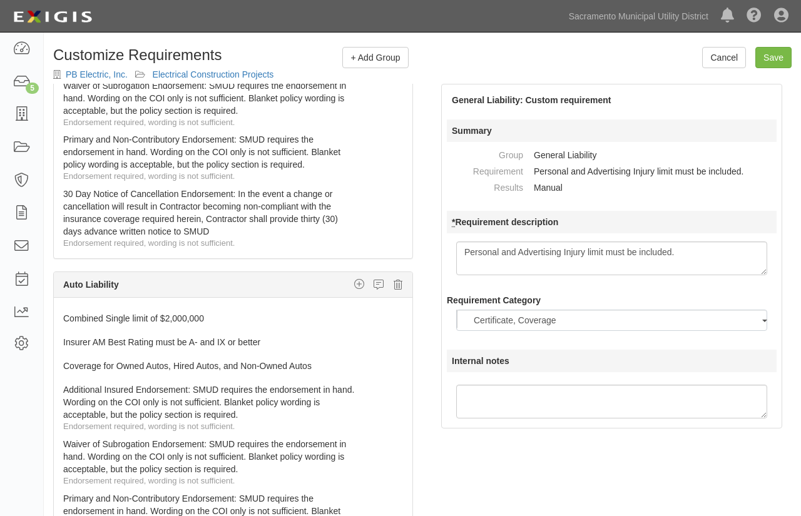
scroll to position [284, 0]
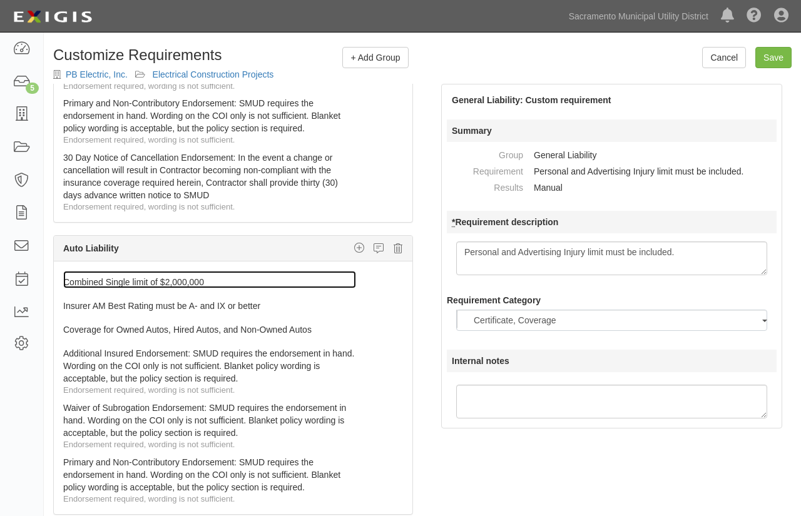
click at [242, 281] on link "Combined Single limit of $2,000,000" at bounding box center [209, 280] width 293 height 18
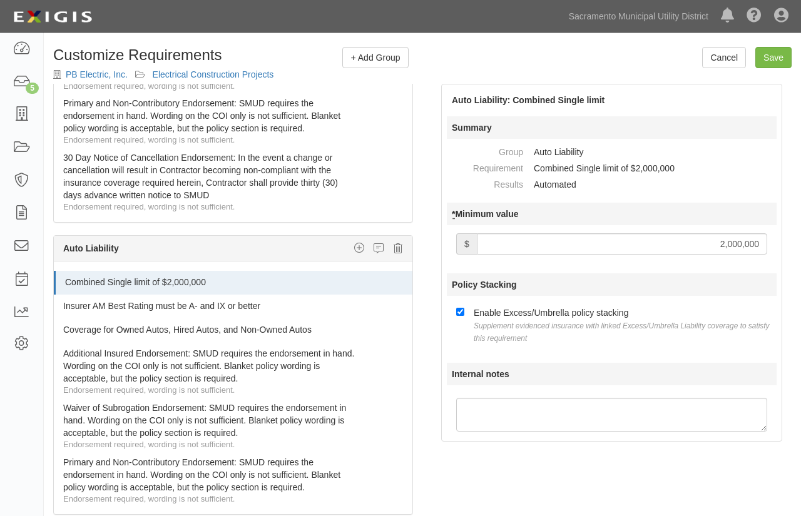
drag, startPoint x: 700, startPoint y: 245, endPoint x: 808, endPoint y: 240, distance: 107.1
click at [801, 242] on html "Toggle navigation Dashboard 5 Inbox Parties Agreements Coverages Documents Mess…" at bounding box center [400, 306] width 801 height 612
type input "5,000,000"
click at [310, 279] on link "Combined Single limit of $5,000,000" at bounding box center [210, 280] width 291 height 18
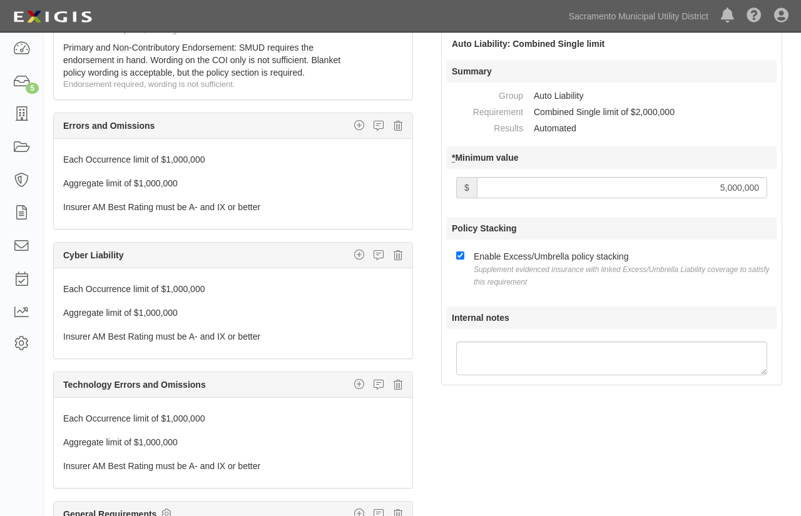
scroll to position [1138, 0]
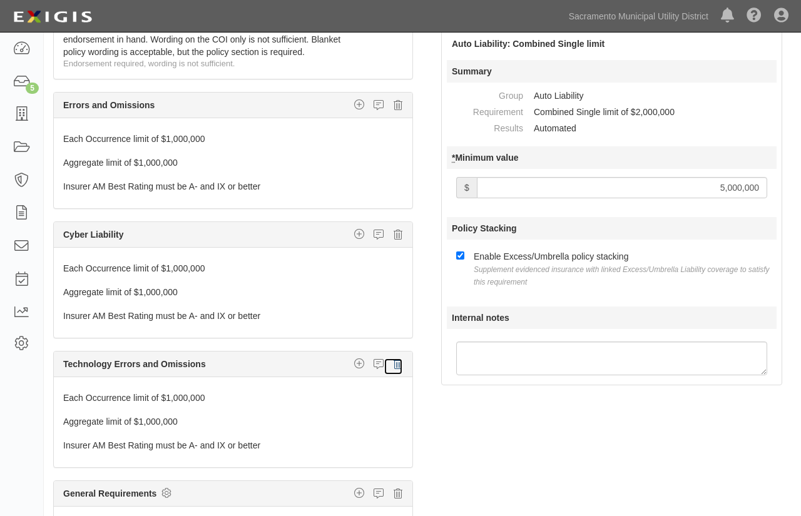
click at [394, 361] on icon at bounding box center [398, 364] width 9 height 11
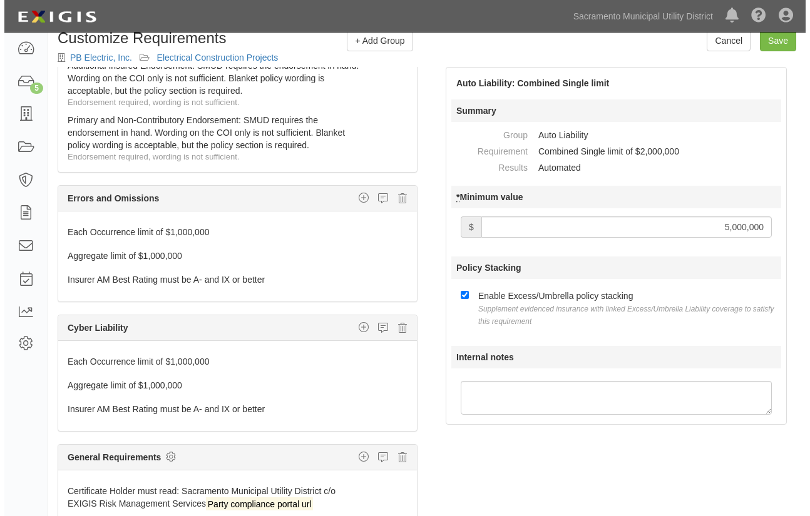
scroll to position [0, 0]
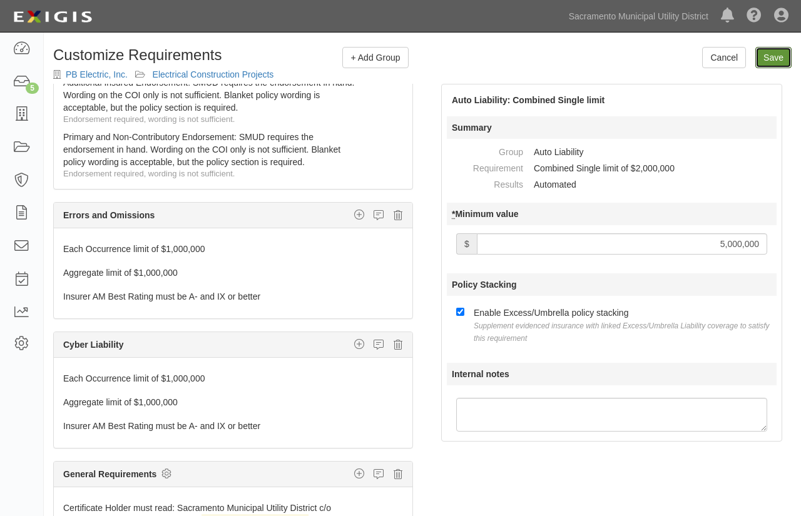
click at [767, 58] on link "Save" at bounding box center [774, 57] width 36 height 21
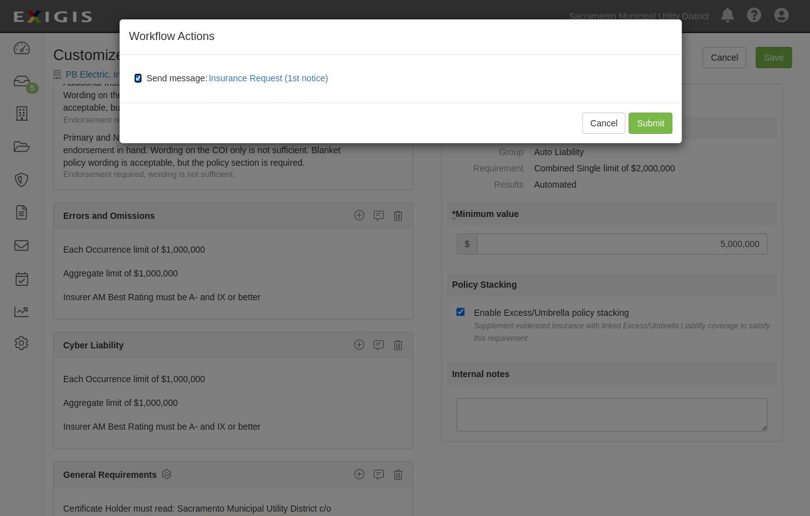
click at [136, 76] on input "Send message: Insurance Request (1st notice)" at bounding box center [138, 78] width 8 height 10
checkbox input "false"
click at [658, 130] on input "Submit" at bounding box center [650, 123] width 44 height 21
type input "5000000"
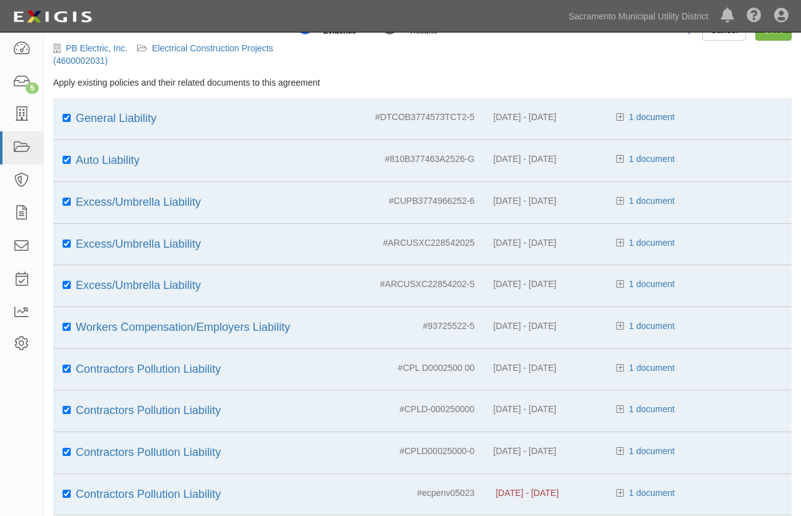
scroll to position [50, 0]
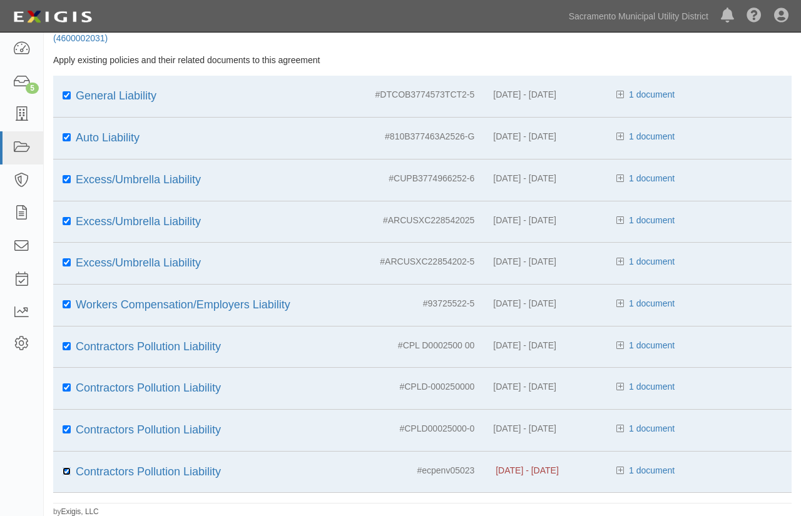
click at [67, 469] on input "checkbox" at bounding box center [67, 472] width 8 height 8
checkbox input "false"
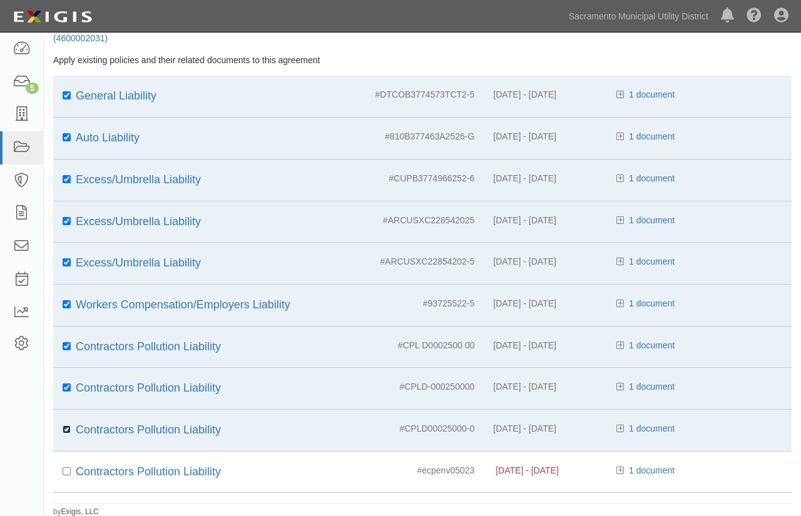
click at [66, 429] on input "checkbox" at bounding box center [67, 430] width 8 height 8
checkbox input "false"
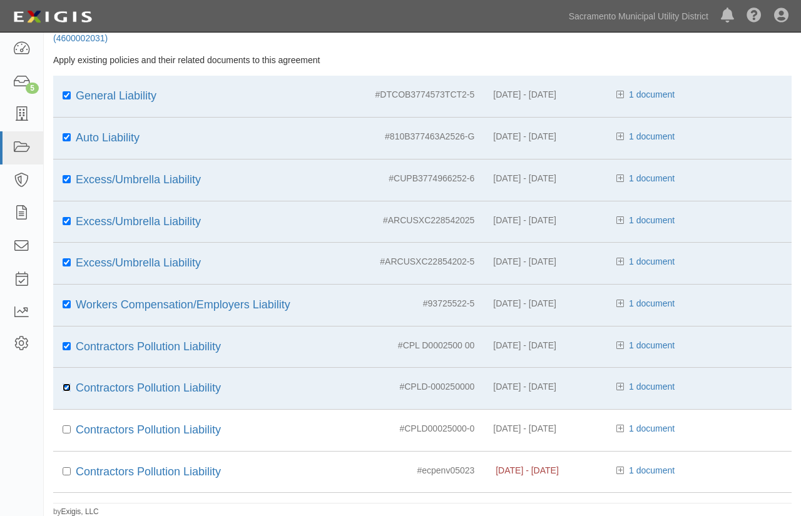
click at [64, 386] on input "checkbox" at bounding box center [67, 388] width 8 height 8
checkbox input "false"
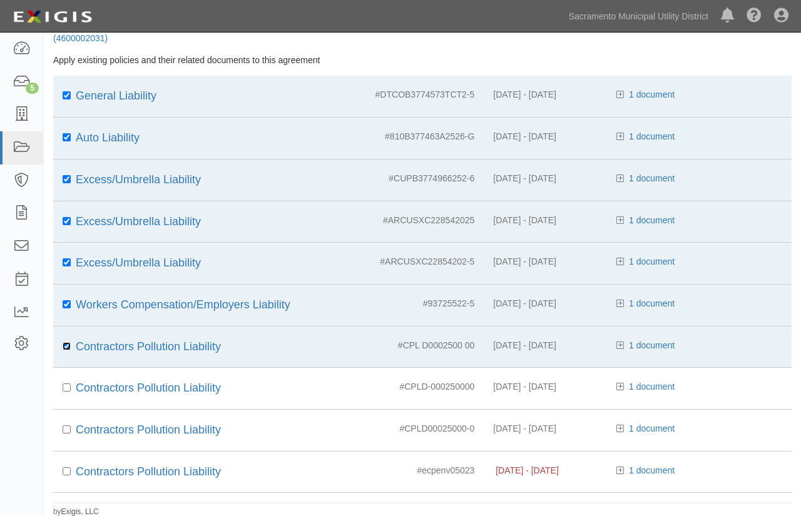
click at [66, 342] on input "checkbox" at bounding box center [67, 346] width 8 height 8
checkbox input "false"
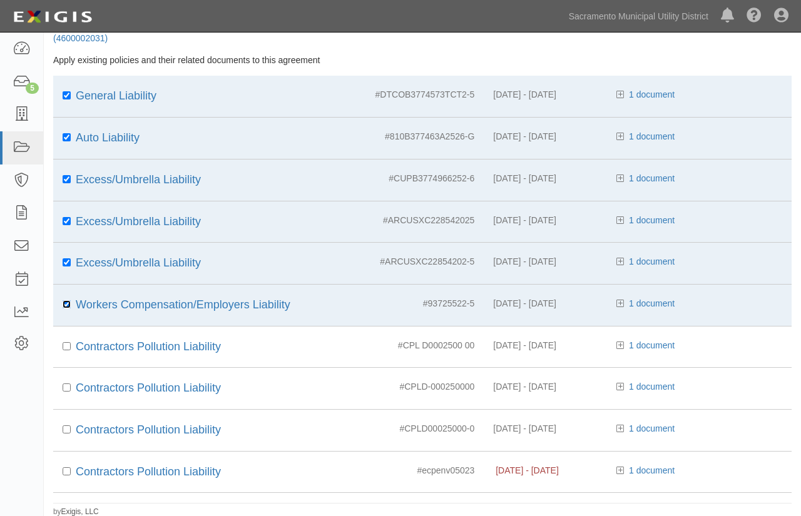
drag, startPoint x: 66, startPoint y: 302, endPoint x: 61, endPoint y: 290, distance: 13.3
click at [66, 302] on input "checkbox" at bounding box center [67, 304] width 8 height 8
checkbox input "false"
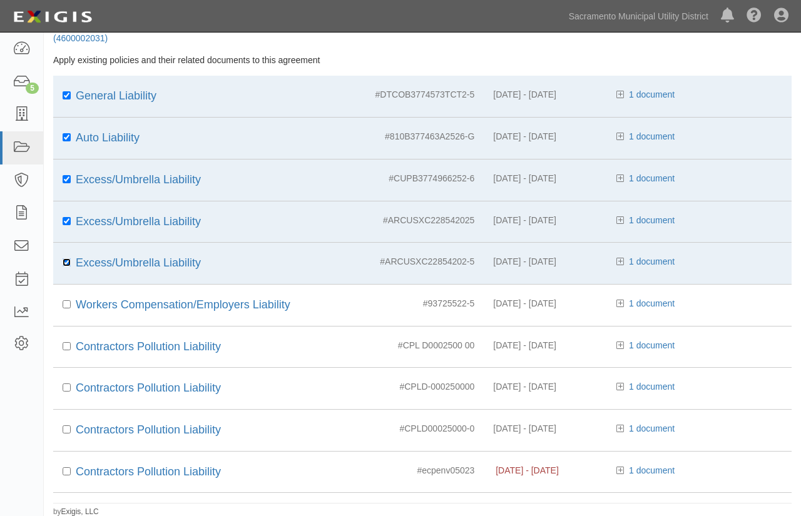
click at [65, 263] on input "checkbox" at bounding box center [67, 263] width 8 height 8
checkbox input "false"
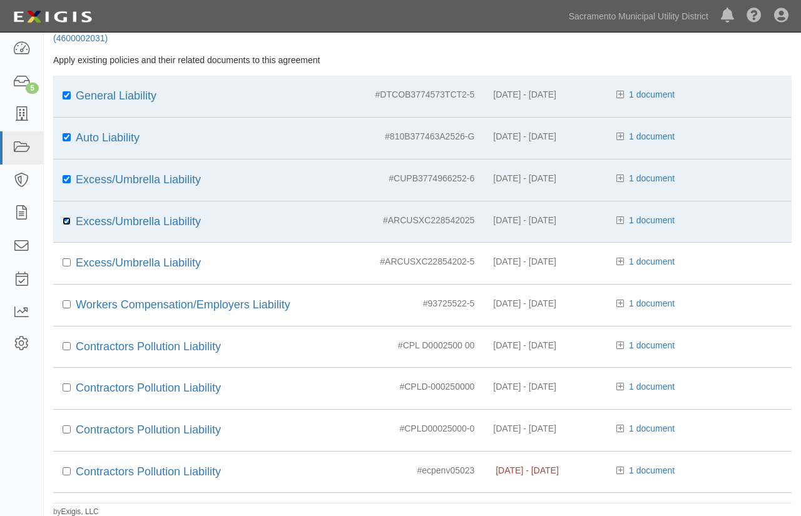
click at [65, 218] on input "checkbox" at bounding box center [67, 221] width 8 height 8
checkbox input "false"
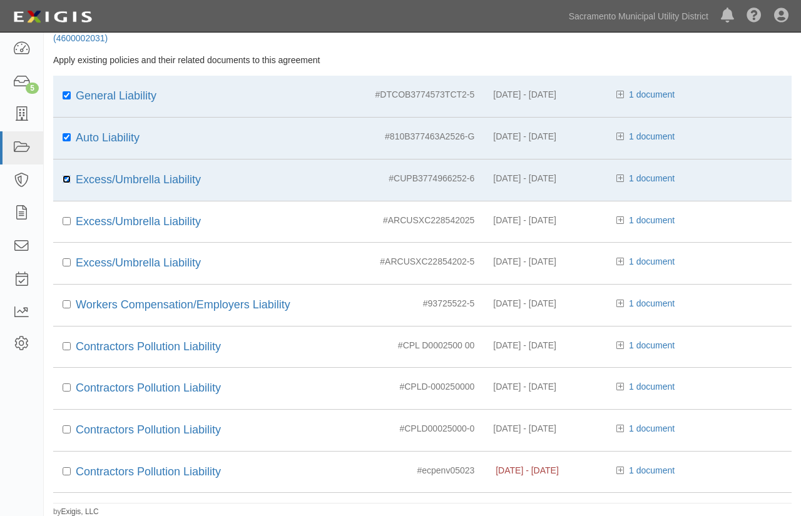
click at [69, 175] on input "checkbox" at bounding box center [67, 179] width 8 height 8
checkbox input "false"
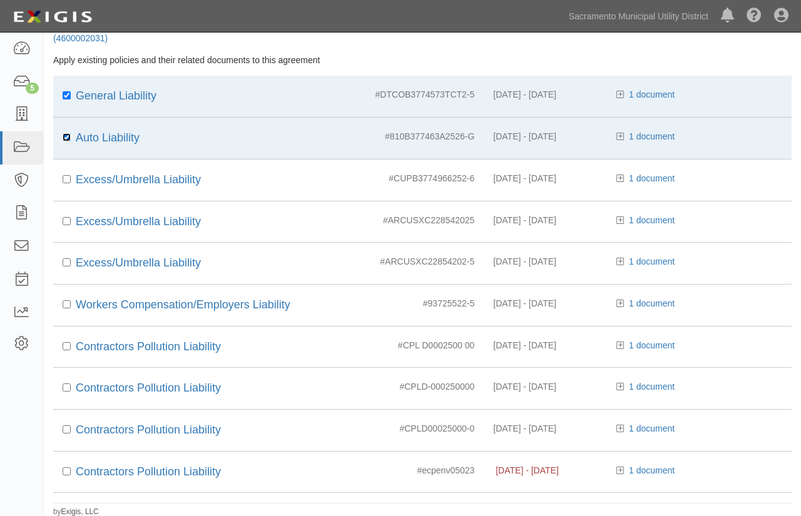
click at [64, 136] on input "checkbox" at bounding box center [67, 137] width 8 height 8
checkbox input "false"
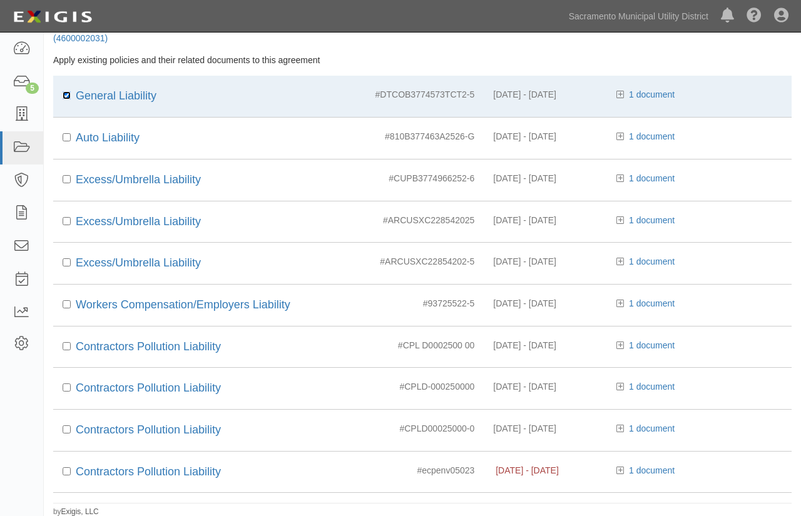
click at [67, 93] on input "checkbox" at bounding box center [67, 95] width 8 height 8
checkbox input "false"
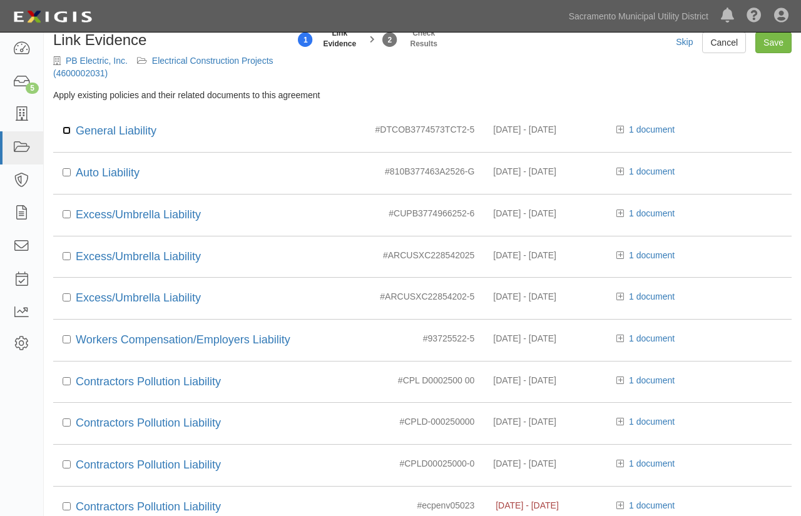
scroll to position [0, 0]
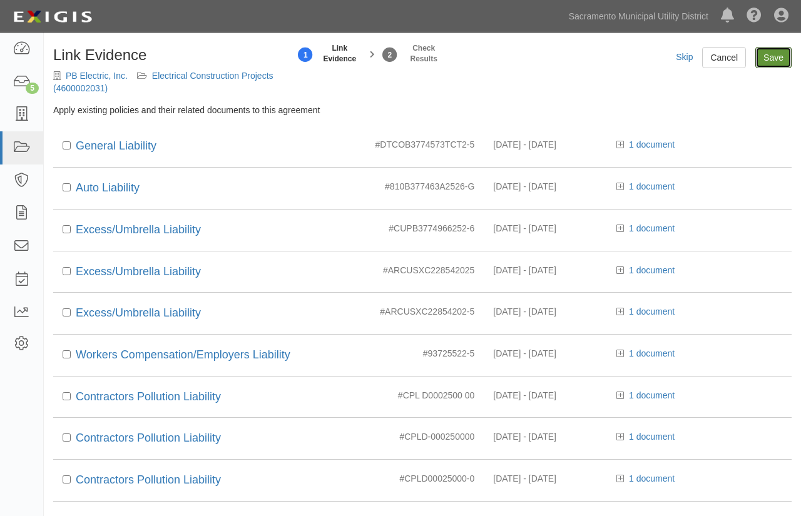
click at [764, 63] on input "Save" at bounding box center [774, 57] width 36 height 21
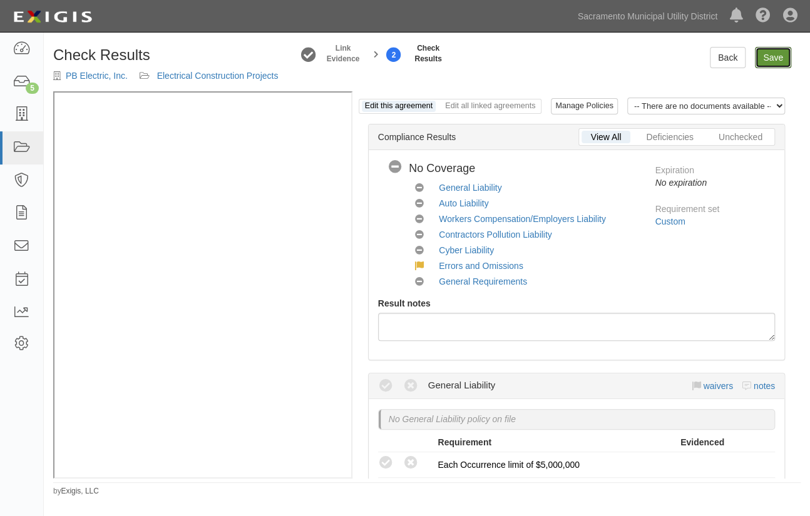
click at [774, 54] on link "Save" at bounding box center [773, 57] width 36 height 21
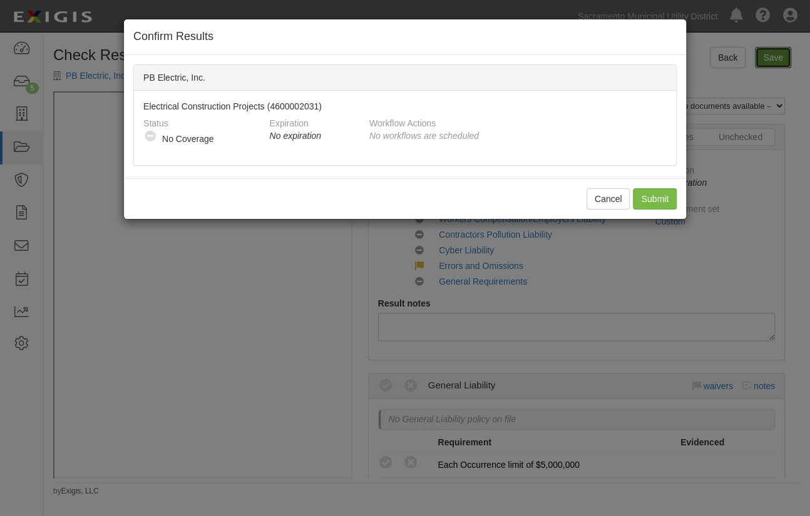
radio input "true"
click at [645, 205] on input "Submit" at bounding box center [655, 198] width 44 height 21
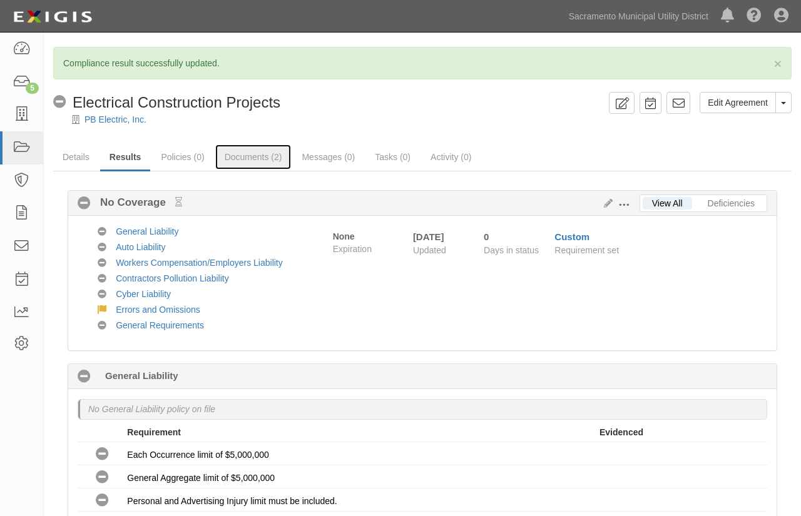
click at [259, 156] on link "Documents (2)" at bounding box center [253, 157] width 76 height 25
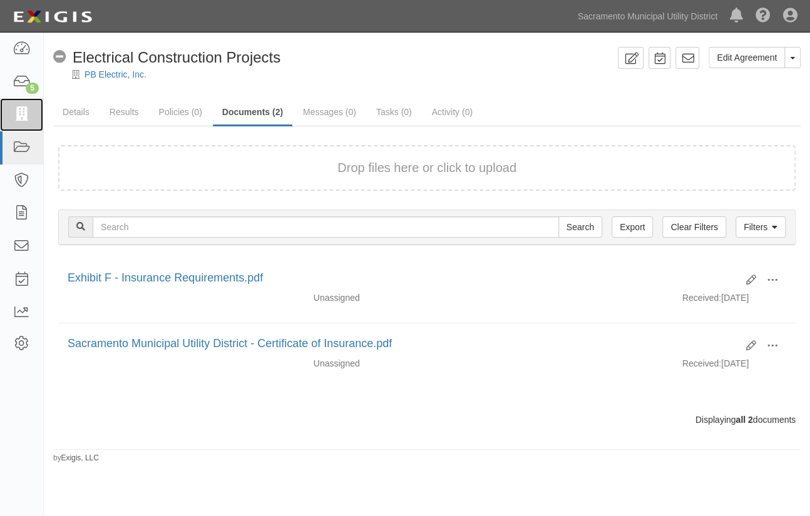
click at [23, 117] on icon at bounding box center [22, 115] width 18 height 14
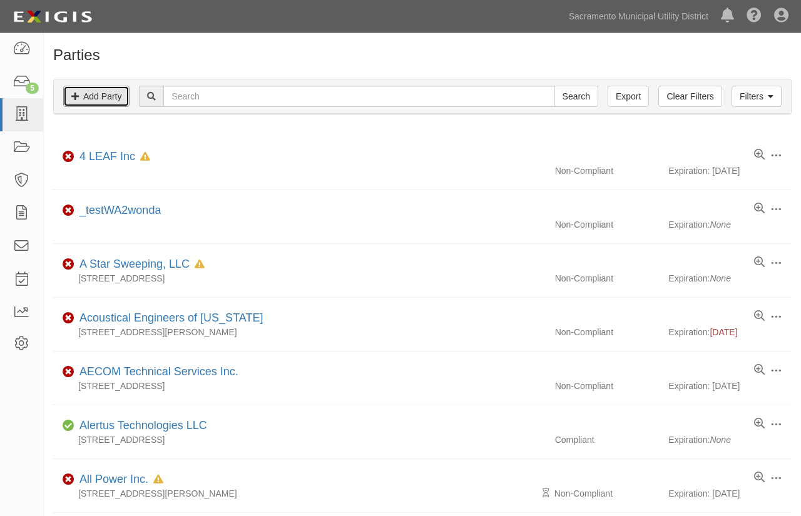
click at [86, 98] on link "Add Party" at bounding box center [96, 96] width 66 height 21
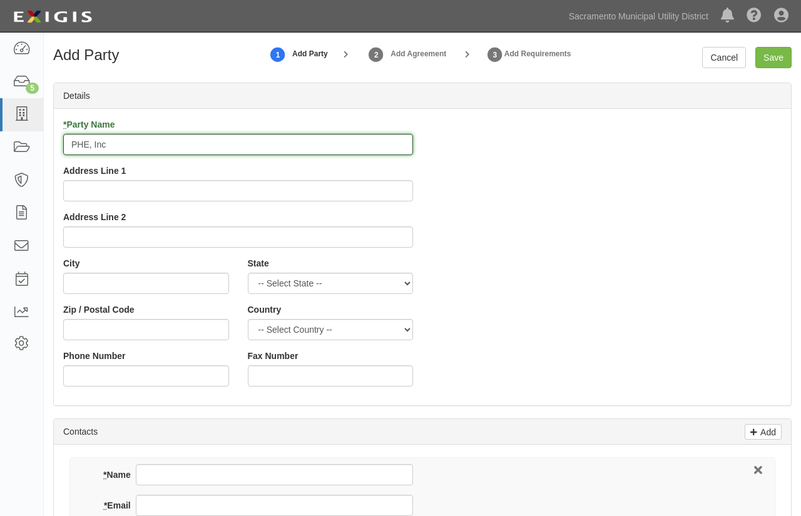
click at [155, 145] on input "PHE, Inc" at bounding box center [238, 144] width 350 height 21
type input "PHE, Inc dba [PERSON_NAME] Electric"
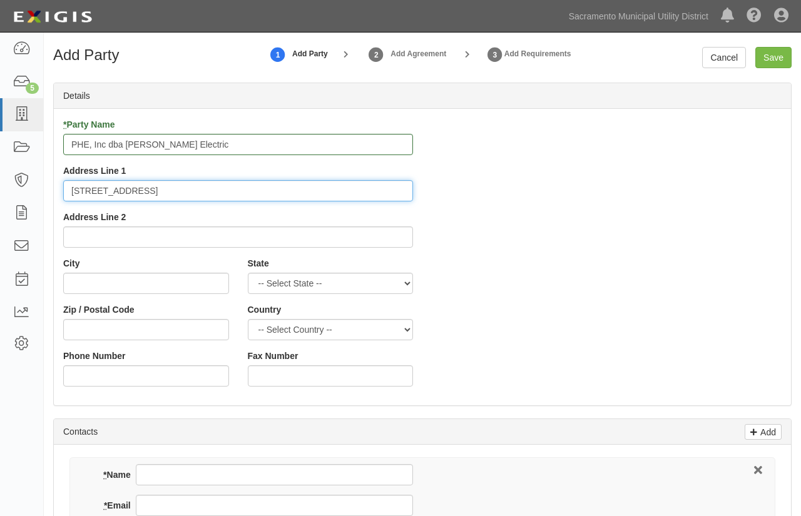
type input "5098 Fotthills Blvd,Suite 3-358"
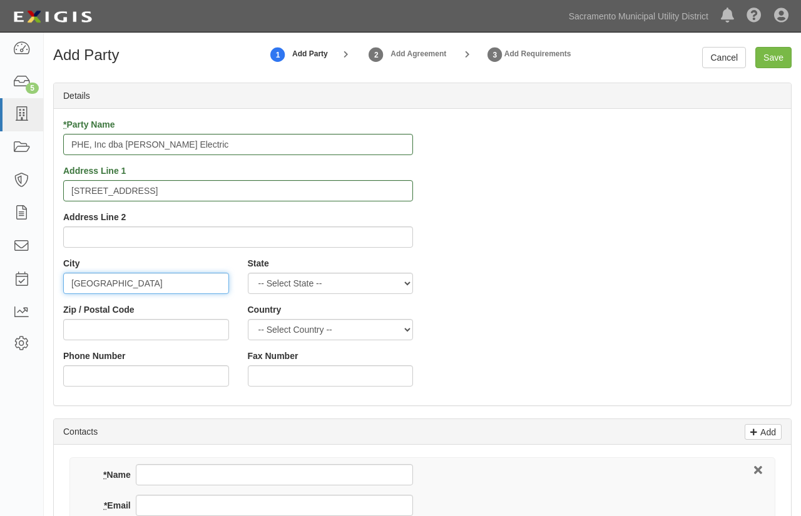
type input "Roseville"
select select "CA"
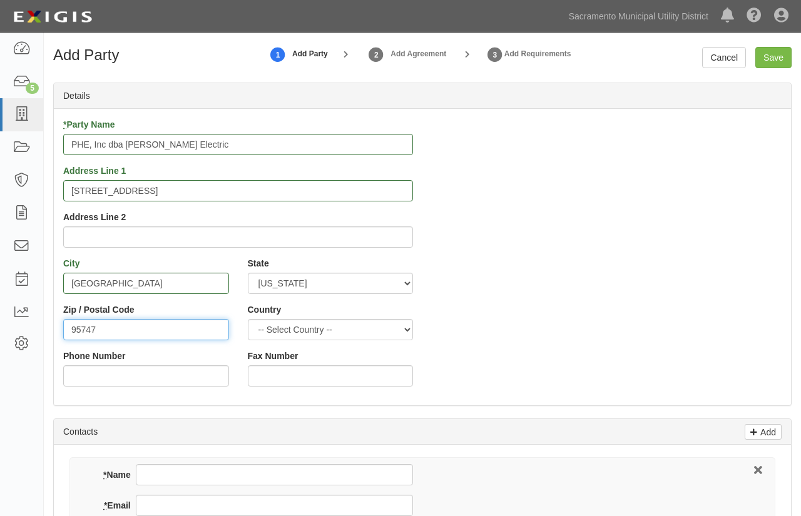
type input "95747"
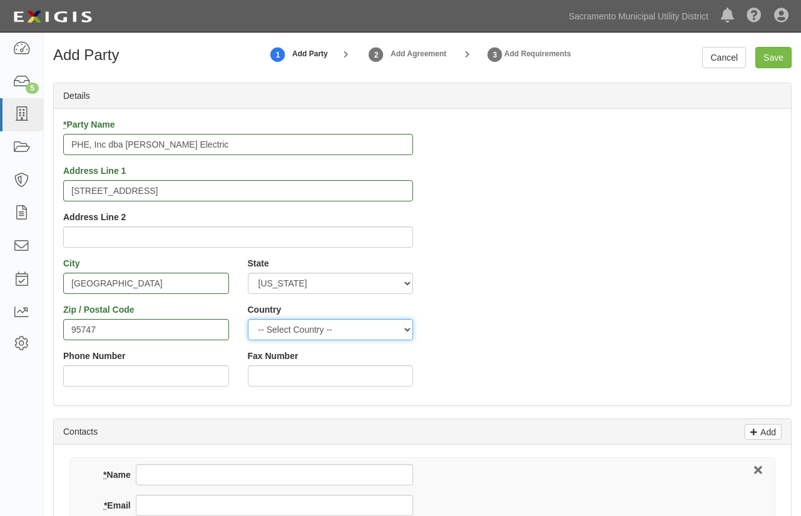
select select "US"
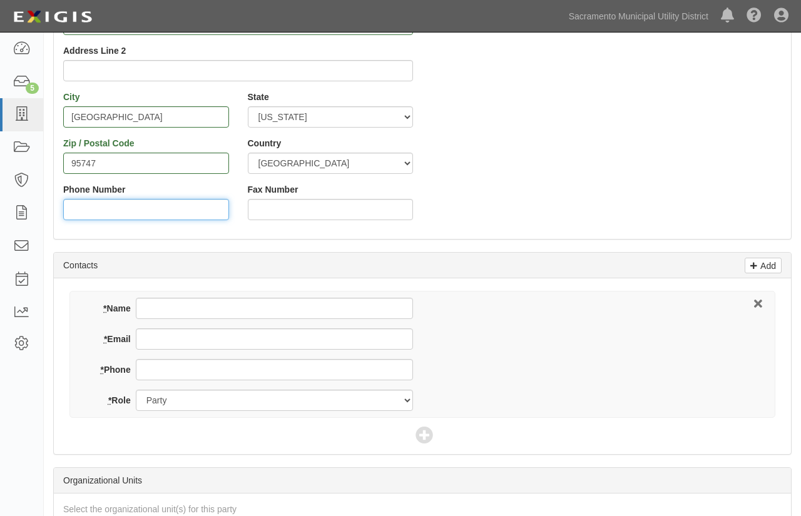
scroll to position [170, 0]
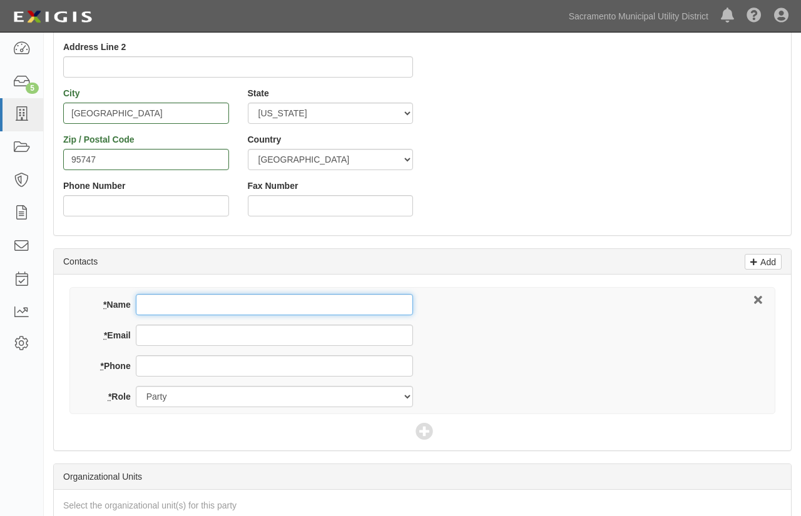
click at [164, 301] on input "* Name" at bounding box center [274, 304] width 277 height 21
type input "Katie Barr"
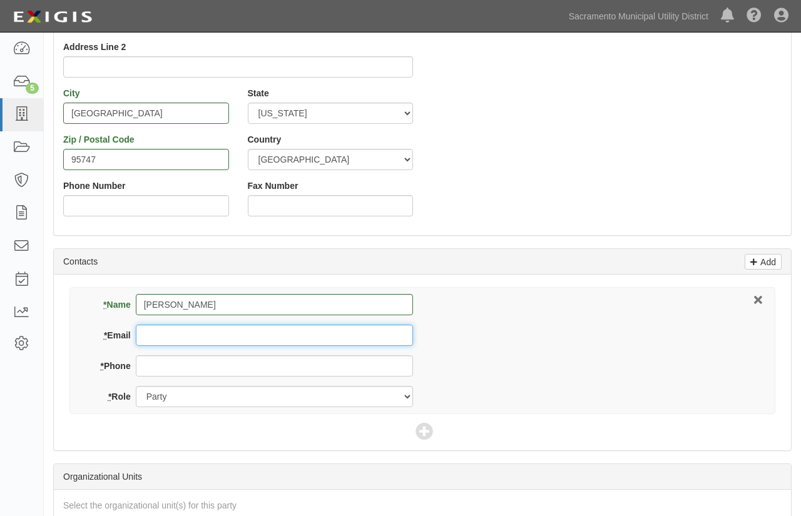
click at [167, 337] on input "* Email" at bounding box center [274, 335] width 277 height 21
paste input "mailto:katieb@bozzutoinsurance.com"
click at [169, 330] on input "mailto:katieb@bozzutoinsurance.com" at bounding box center [274, 335] width 277 height 21
type input "katieb@bozzutoinsurance.com"
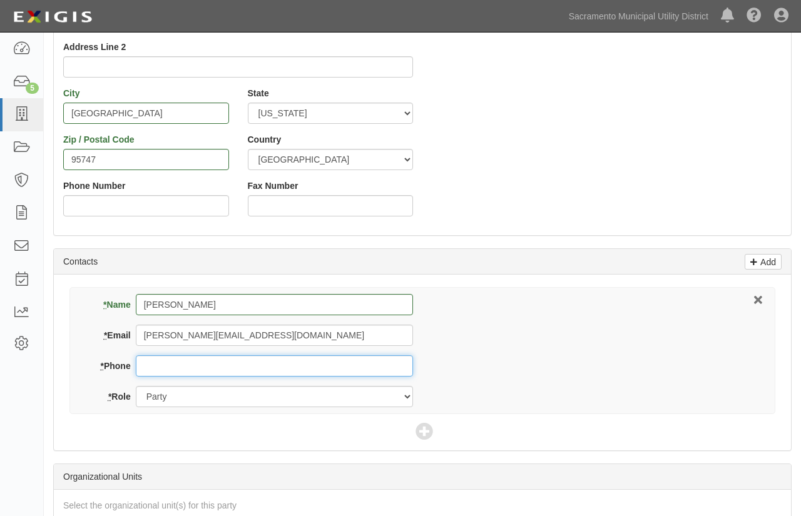
click at [155, 364] on input "* Phone" at bounding box center [274, 366] width 277 height 21
type input "916-673-2608"
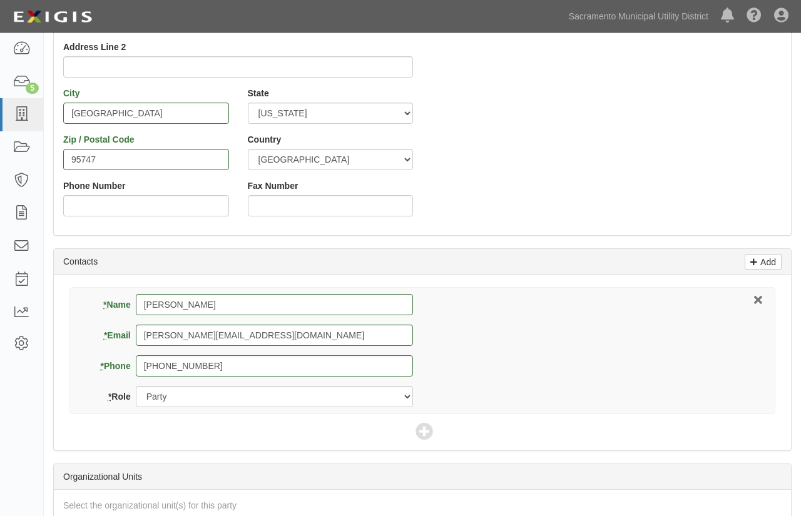
click at [491, 375] on div "* Name Katie Barr * Email katieb@bozzutoinsurance.com * Phone 916-673-2608 * Ro…" at bounding box center [422, 350] width 706 height 127
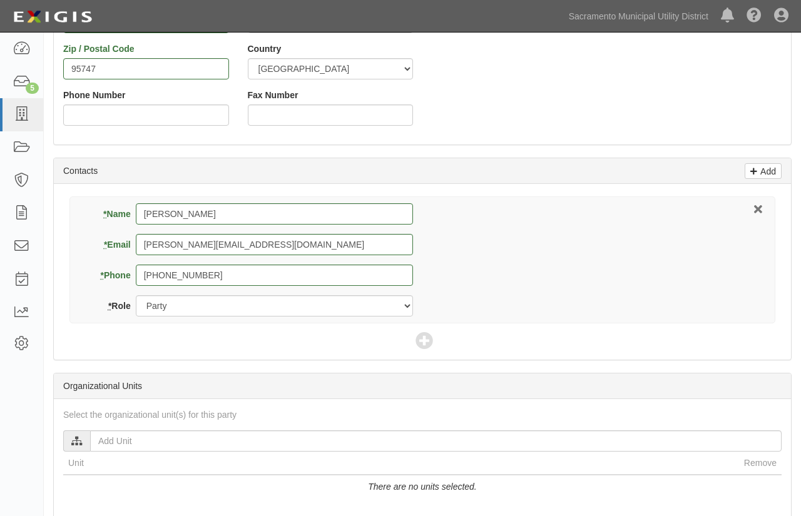
scroll to position [398, 0]
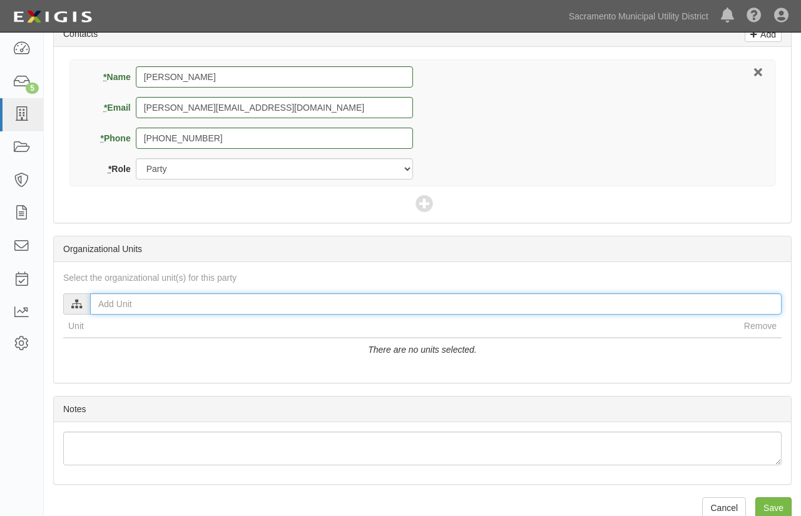
click at [106, 305] on input "text" at bounding box center [436, 304] width 692 height 21
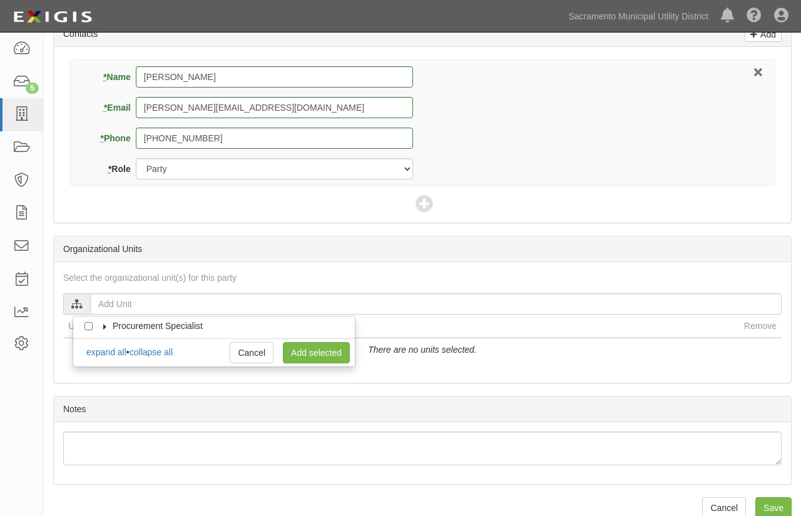
click at [106, 324] on icon at bounding box center [105, 327] width 9 height 6
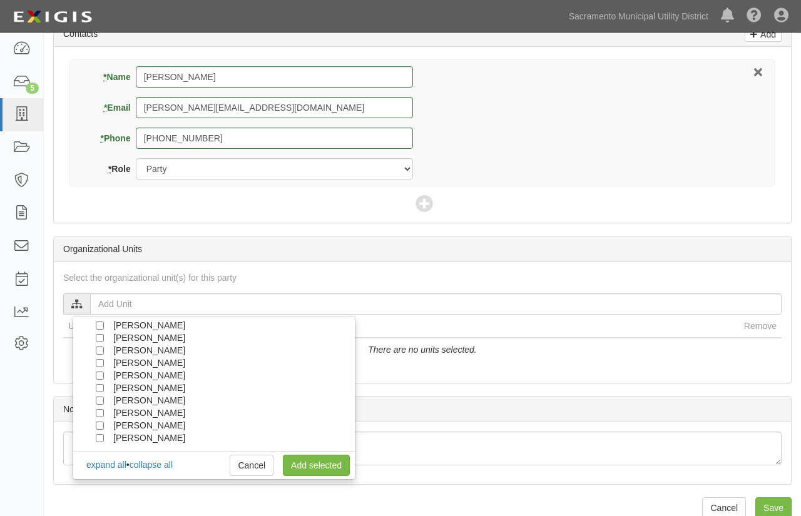
scroll to position [113, 0]
click at [98, 439] on input "Amy Ayers" at bounding box center [100, 439] width 8 height 8
checkbox input "true"
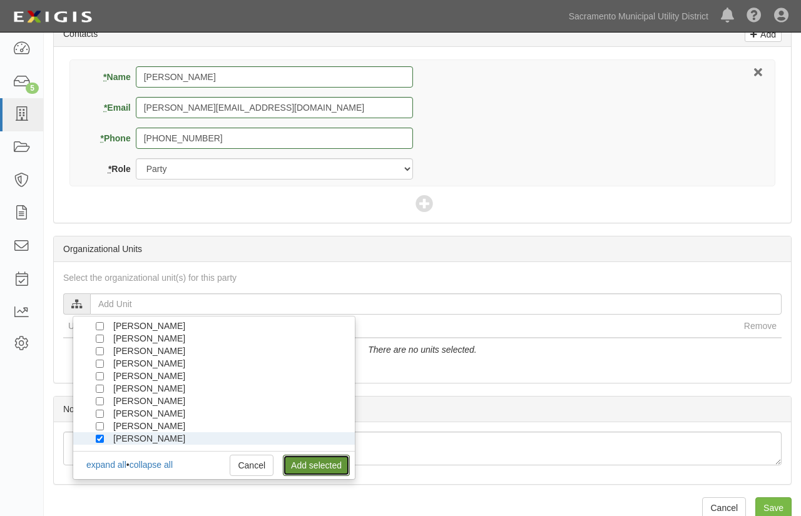
click at [314, 463] on link "Add selected" at bounding box center [316, 465] width 67 height 21
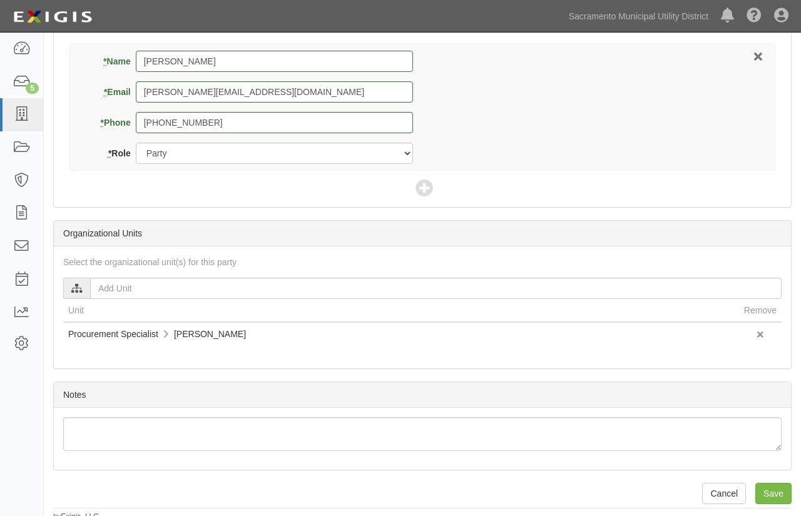
scroll to position [418, 0]
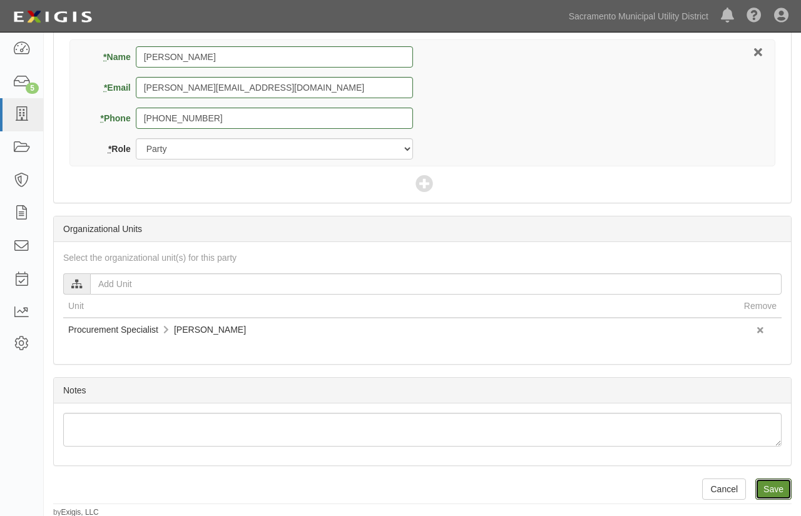
click at [779, 487] on input "Save" at bounding box center [774, 489] width 36 height 21
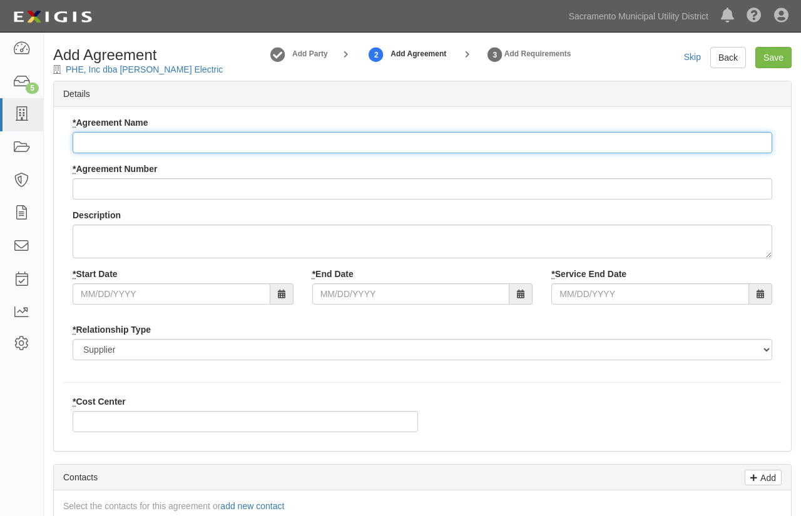
click at [109, 145] on input "* Agreement Name" at bounding box center [423, 142] width 700 height 21
type input "Electrical Construction Projects"
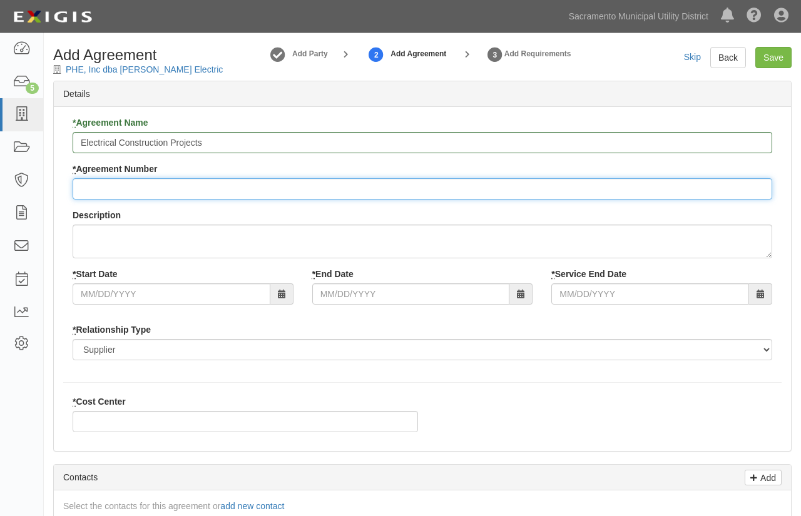
click at [120, 189] on input "* Agreement Number" at bounding box center [423, 188] width 700 height 21
click at [107, 187] on input "* Agreement Number" at bounding box center [423, 188] width 700 height 21
type input "4600002031"
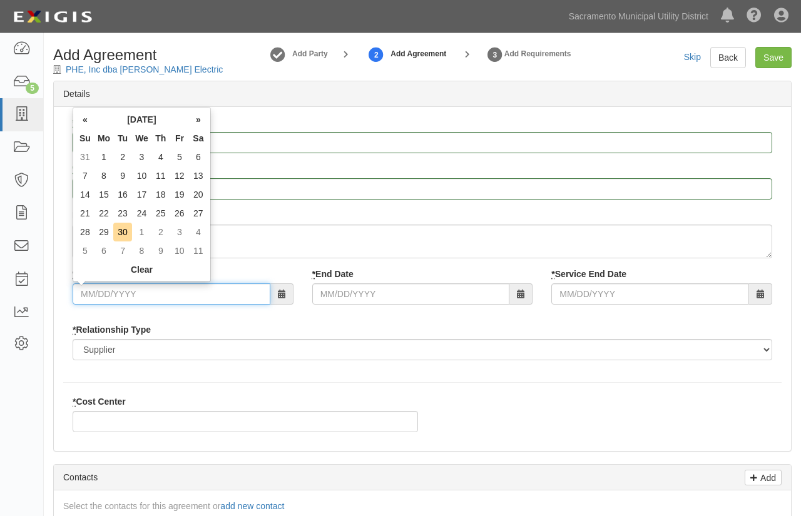
click at [78, 295] on input "* Start Date" at bounding box center [172, 294] width 198 height 21
drag, startPoint x: 162, startPoint y: 155, endPoint x: 166, endPoint y: 163, distance: 9.0
click at [162, 155] on td "4" at bounding box center [160, 157] width 19 height 19
type input "09/04/2025"
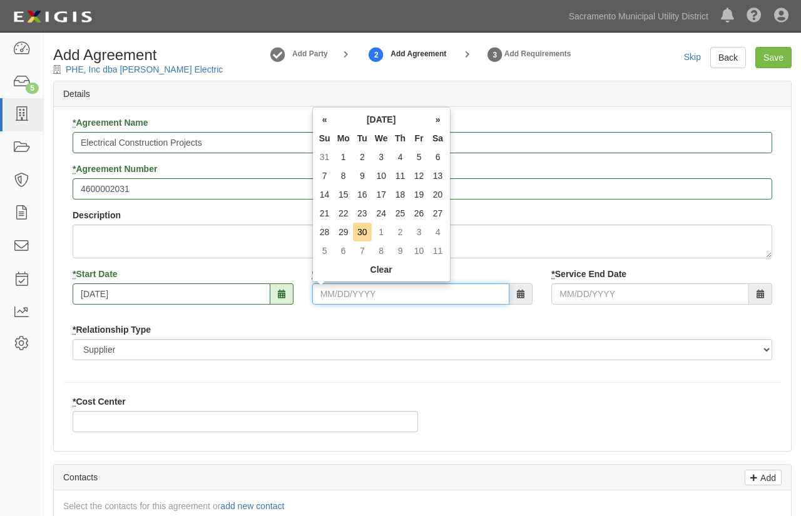
click at [324, 291] on input "* End Date" at bounding box center [411, 294] width 198 height 21
type input "12/31/2030"
click at [531, 331] on div "* Relationship Type Borrower Contractor Franchisee Other Subcontractor Supplier…" at bounding box center [423, 342] width 700 height 37
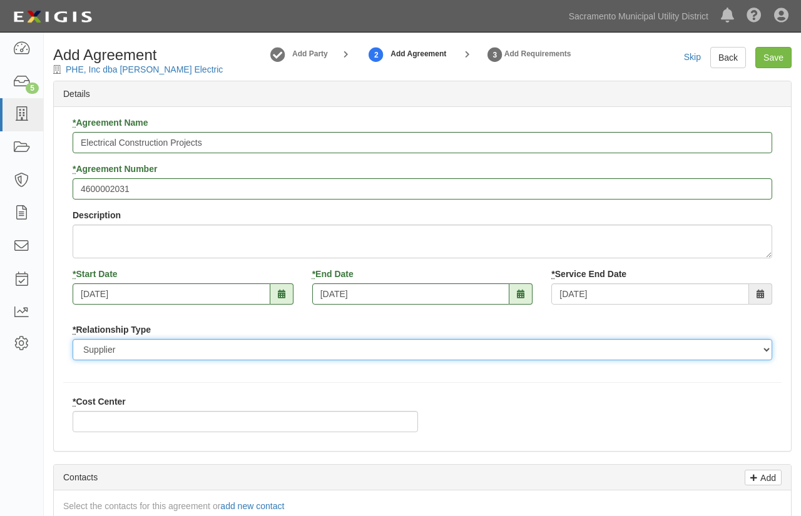
click at [190, 347] on select "Borrower Contractor Franchisee Other Subcontractor Supplier Tenant Vendor" at bounding box center [423, 349] width 700 height 21
select select "contractor"
click at [73, 339] on select "Borrower Contractor Franchisee Other Subcontractor Supplier Tenant Vendor" at bounding box center [423, 349] width 700 height 21
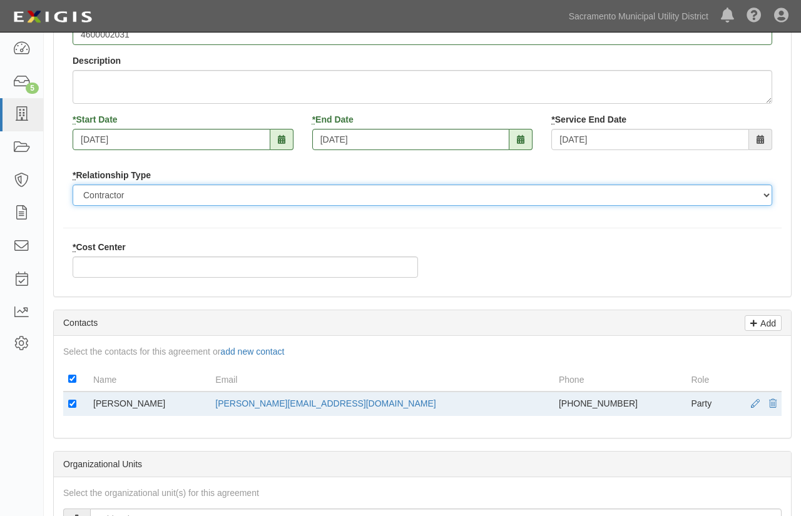
scroll to position [227, 0]
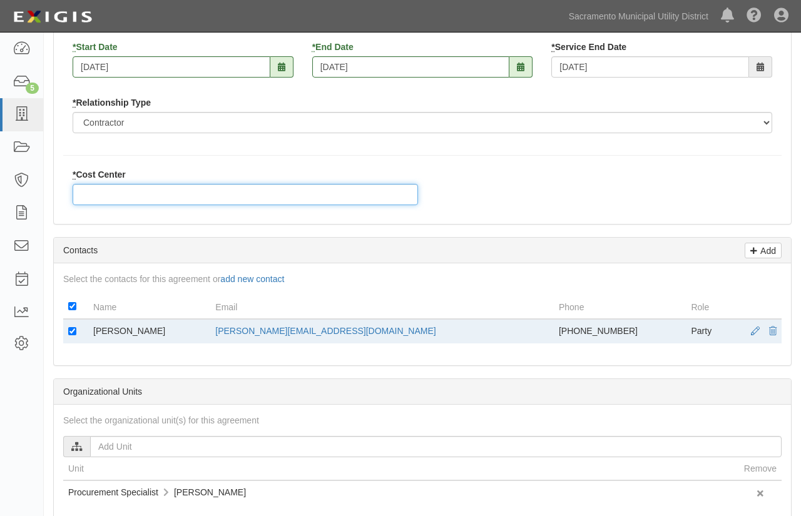
click at [113, 199] on input "* Cost Center" at bounding box center [246, 194] width 346 height 21
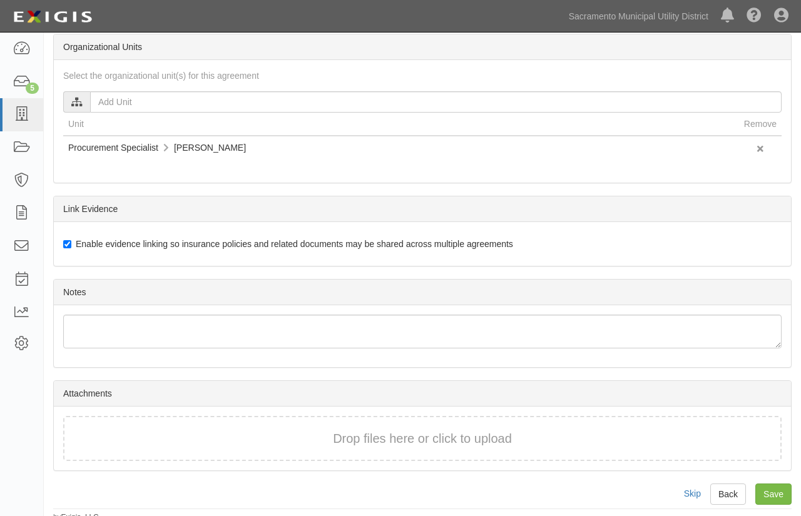
scroll to position [577, 0]
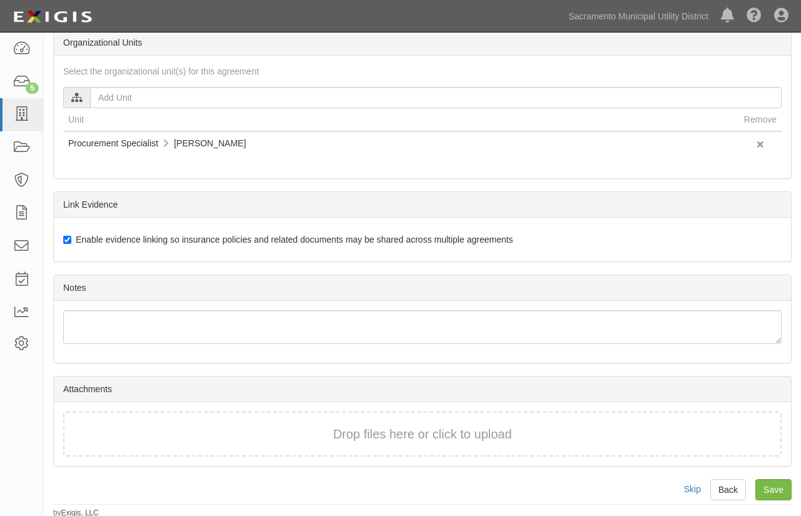
type input "338"
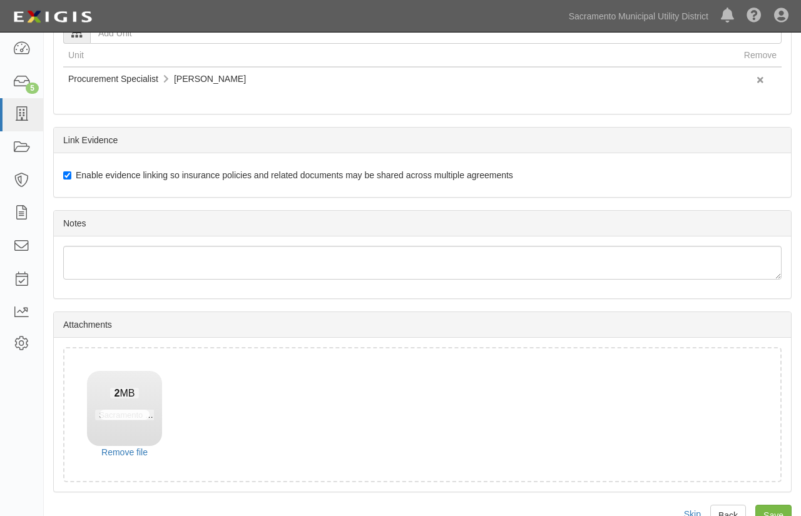
scroll to position [667, 0]
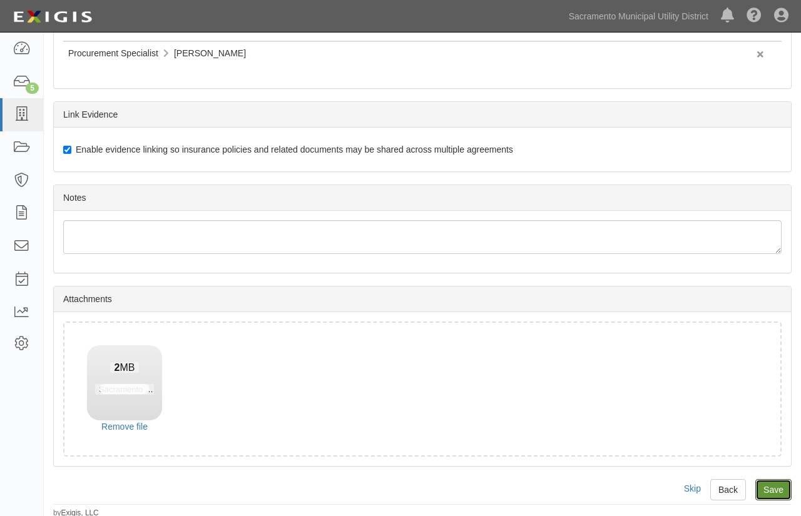
click at [770, 482] on input "Save" at bounding box center [774, 489] width 36 height 21
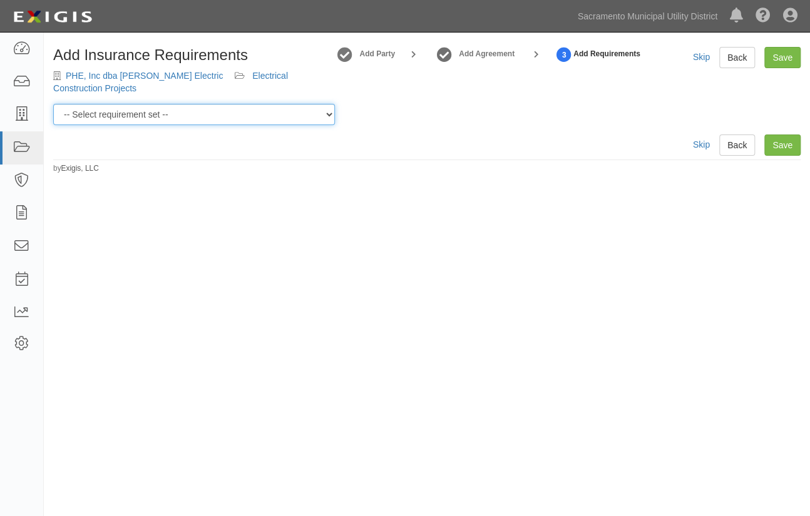
click at [333, 113] on select "-- Select requirement set -- SIR - 1 (CGL $2M, BAL $2M, WC $1M) SIR - 10 (CGL $…" at bounding box center [194, 114] width 282 height 21
select select "58855"
click at [53, 104] on select "-- Select requirement set -- SIR - 1 (CGL $2M, BAL $2M, WC $1M) SIR - 10 (CGL $…" at bounding box center [194, 114] width 282 height 21
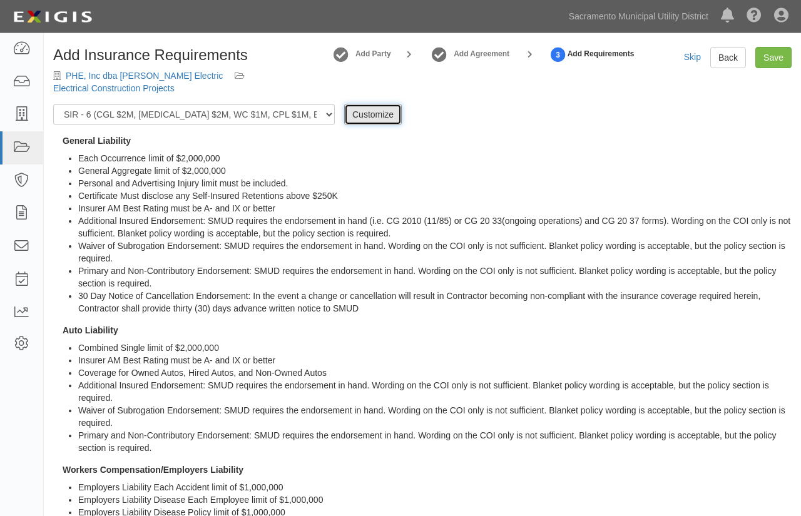
click at [366, 116] on link "Customize" at bounding box center [373, 114] width 58 height 21
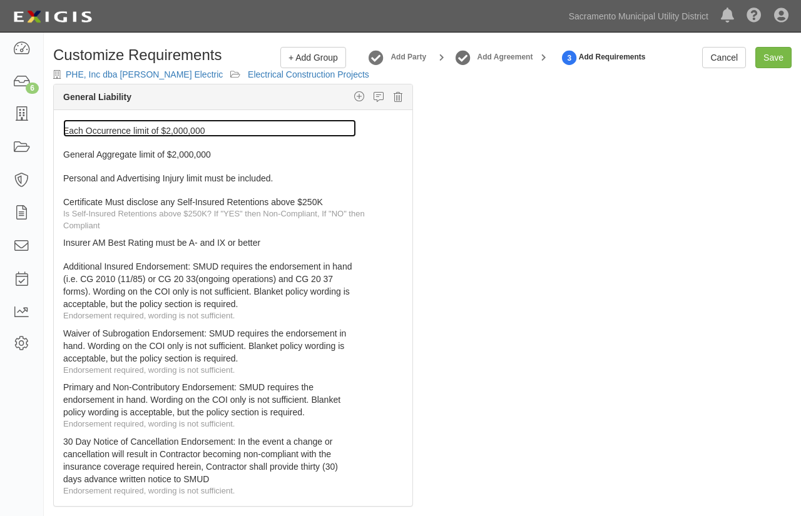
click at [279, 131] on link "Each Occurrence limit of $2,000,000" at bounding box center [209, 129] width 293 height 18
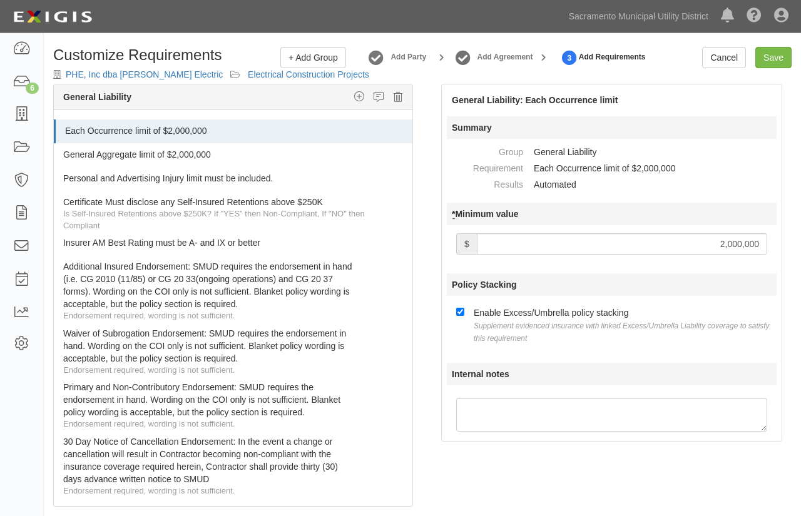
drag, startPoint x: 689, startPoint y: 249, endPoint x: 808, endPoint y: 242, distance: 119.1
click at [801, 243] on html "Toggle navigation Dashboard 6 Inbox Parties Agreements Coverages Documents Mess…" at bounding box center [400, 306] width 801 height 612
type input "5,000,000"
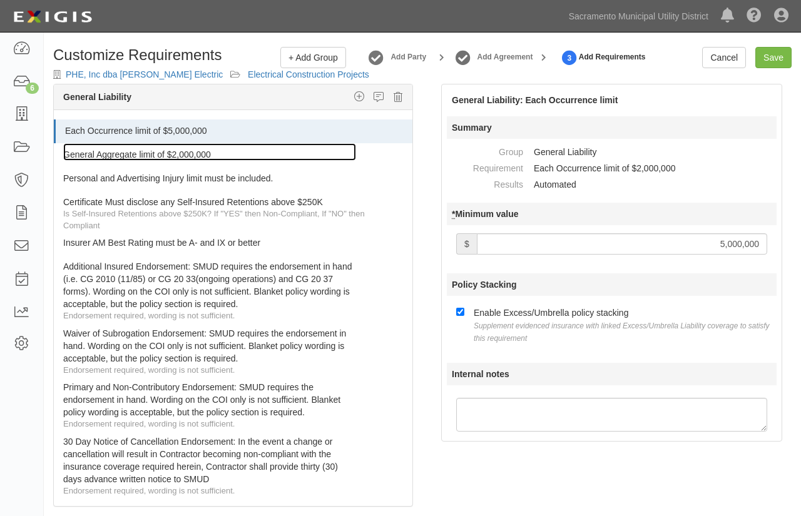
click at [290, 156] on link "General Aggregate limit of $2,000,000" at bounding box center [209, 152] width 293 height 18
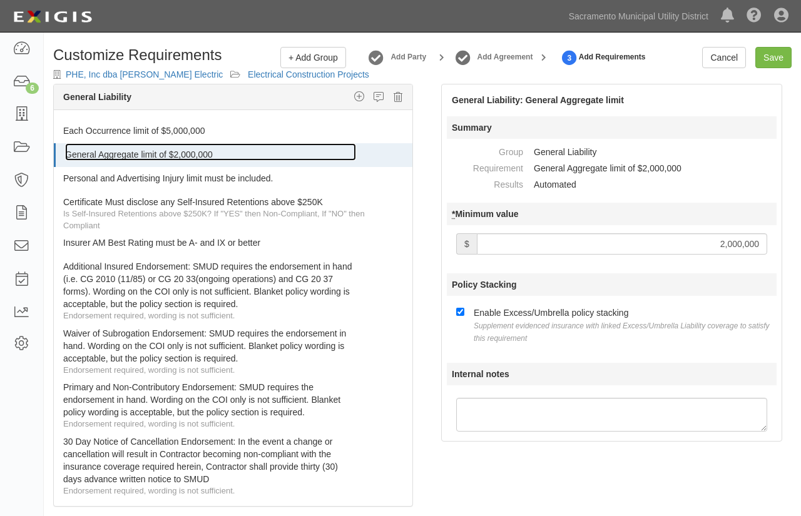
drag, startPoint x: 345, startPoint y: 151, endPoint x: 400, endPoint y: 172, distance: 58.8
click at [344, 151] on link "General Aggregate limit of $2,000,000" at bounding box center [210, 152] width 291 height 18
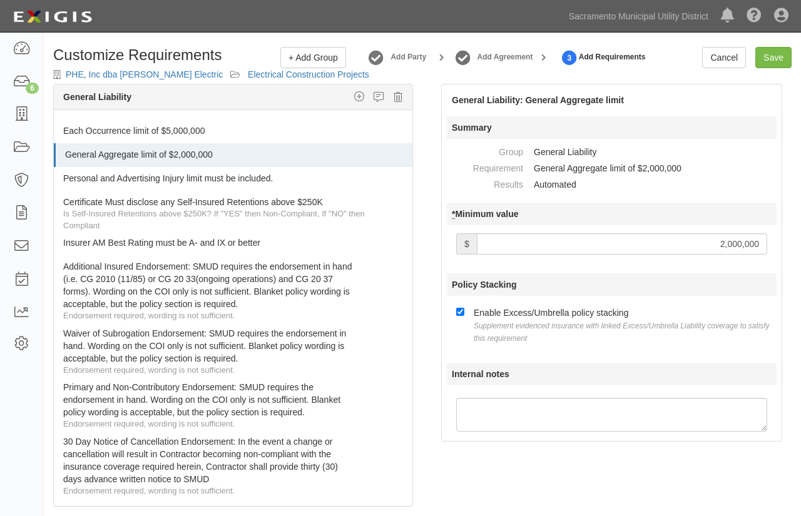
drag, startPoint x: 690, startPoint y: 242, endPoint x: 881, endPoint y: 242, distance: 190.9
click at [801, 242] on html "Toggle navigation Dashboard 6 Inbox Parties Agreements Coverages Documents Mess…" at bounding box center [400, 306] width 801 height 612
type input "5,000,000"
click at [432, 207] on div "General Liability: General Aggregate limit Summary Group General Liability Requ…" at bounding box center [612, 263] width 360 height 358
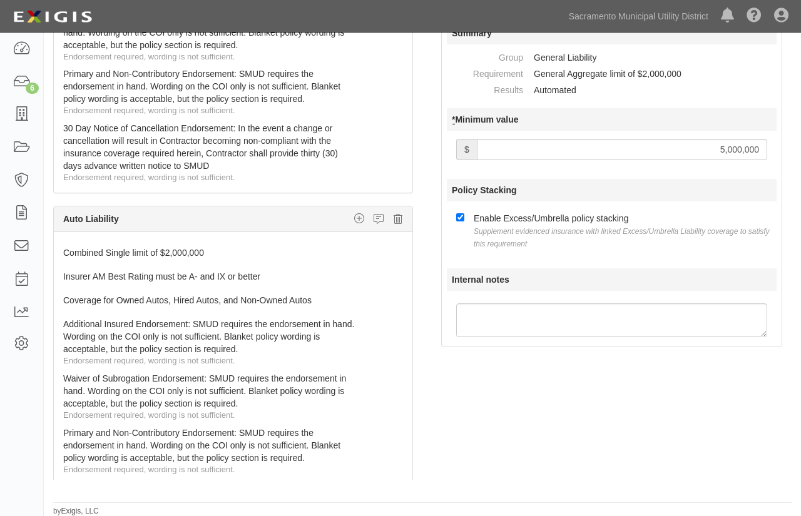
scroll to position [284, 0]
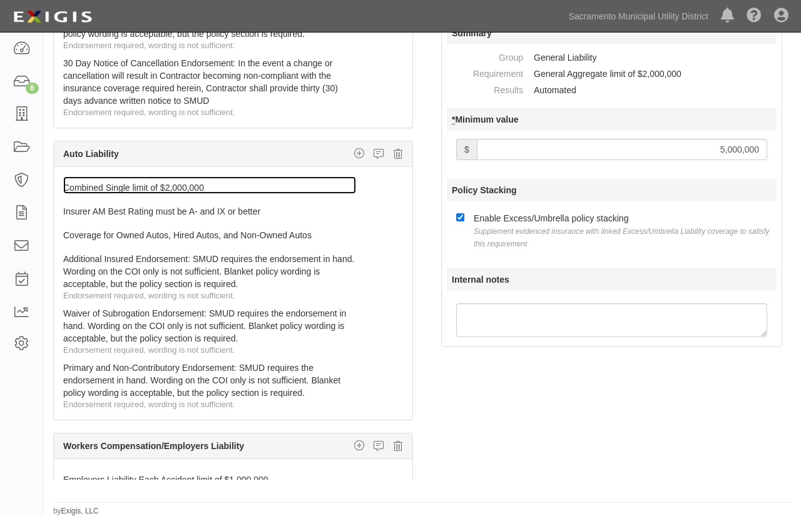
click at [281, 189] on link "Combined Single limit of $2,000,000" at bounding box center [209, 186] width 293 height 18
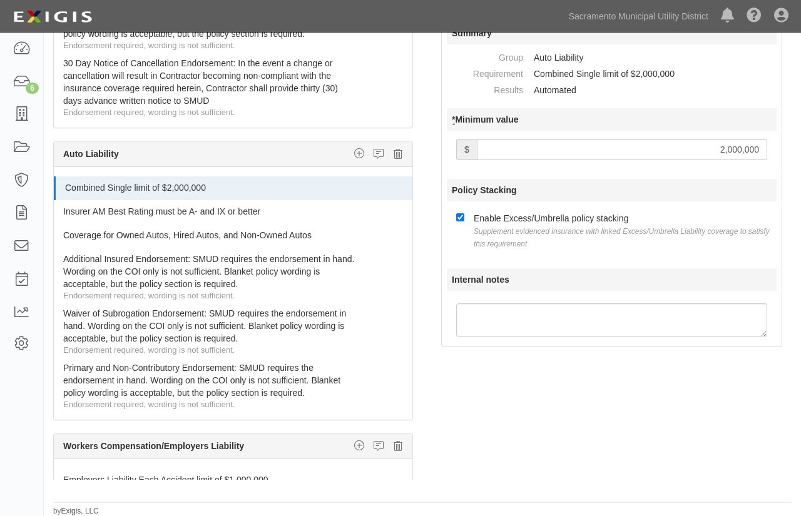
drag, startPoint x: 694, startPoint y: 145, endPoint x: 864, endPoint y: 149, distance: 170.3
click at [801, 149] on html "Toggle navigation Dashboard 6 Inbox Parties Agreements Coverages Documents Mess…" at bounding box center [400, 211] width 801 height 612
type input "5,000,000"
click at [428, 302] on div "Auto Liability: Combined Single limit Summary Group Auto Liability Requirement …" at bounding box center [612, 168] width 379 height 358
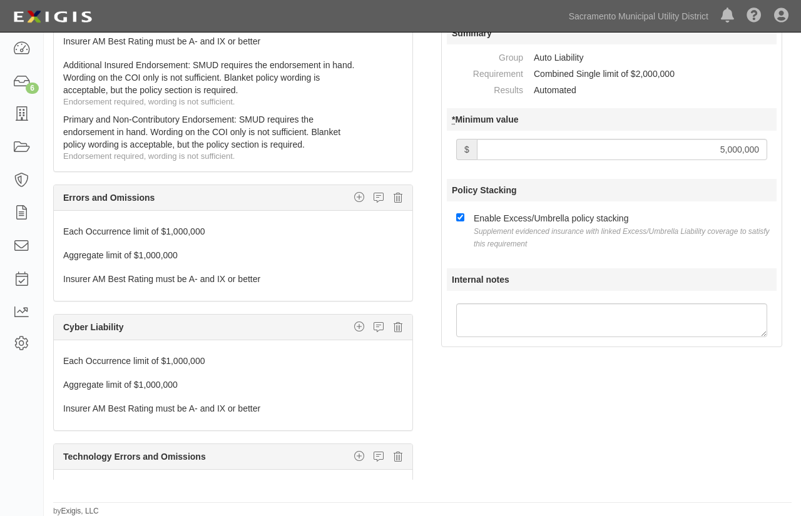
scroll to position [1024, 0]
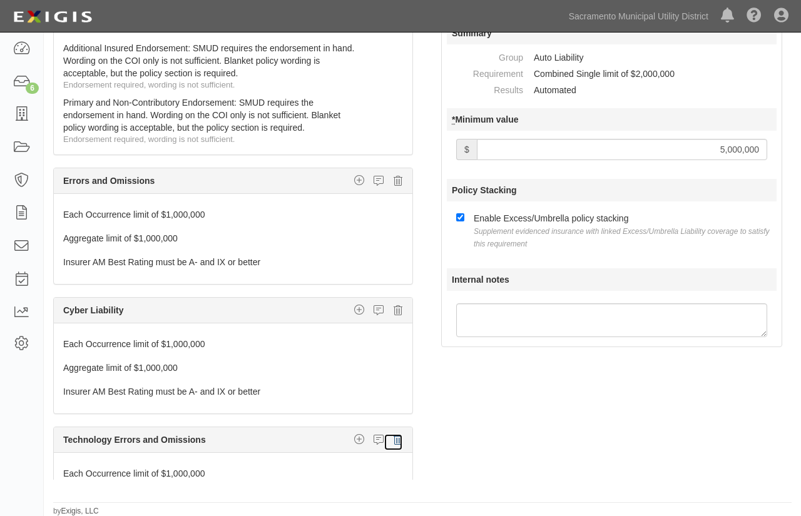
click at [394, 435] on icon at bounding box center [398, 439] width 9 height 11
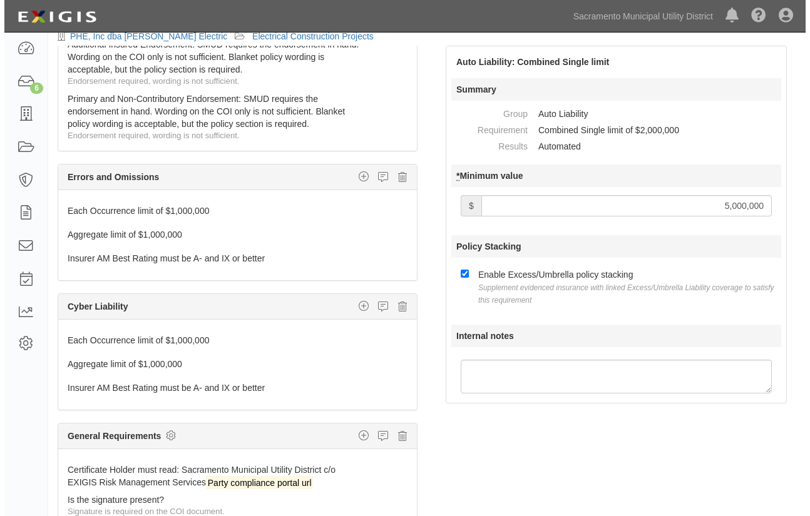
scroll to position [0, 0]
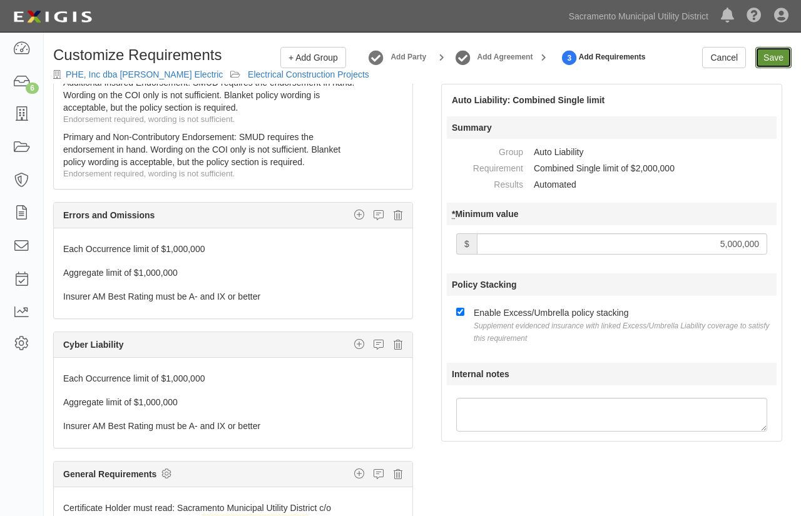
click at [772, 63] on link "Save" at bounding box center [774, 57] width 36 height 21
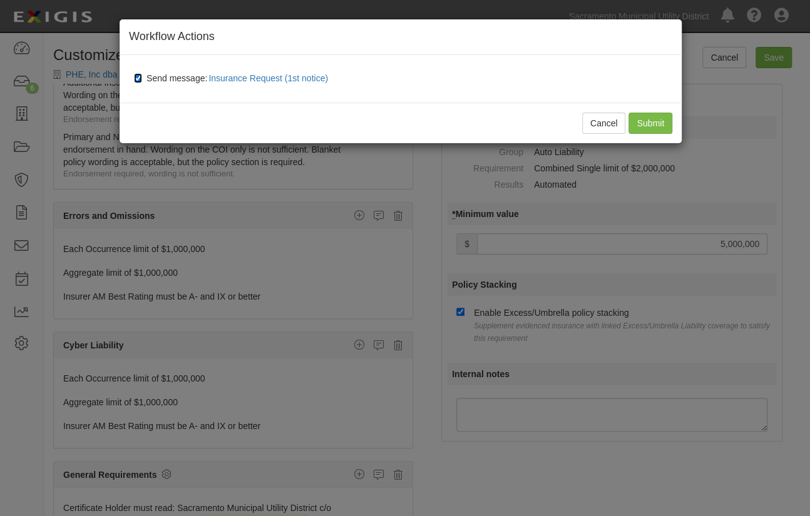
click at [138, 78] on input "Send message: Insurance Request (1st notice)" at bounding box center [138, 78] width 8 height 10
checkbox input "false"
click at [657, 127] on input "Submit" at bounding box center [650, 123] width 44 height 21
type input "5000000"
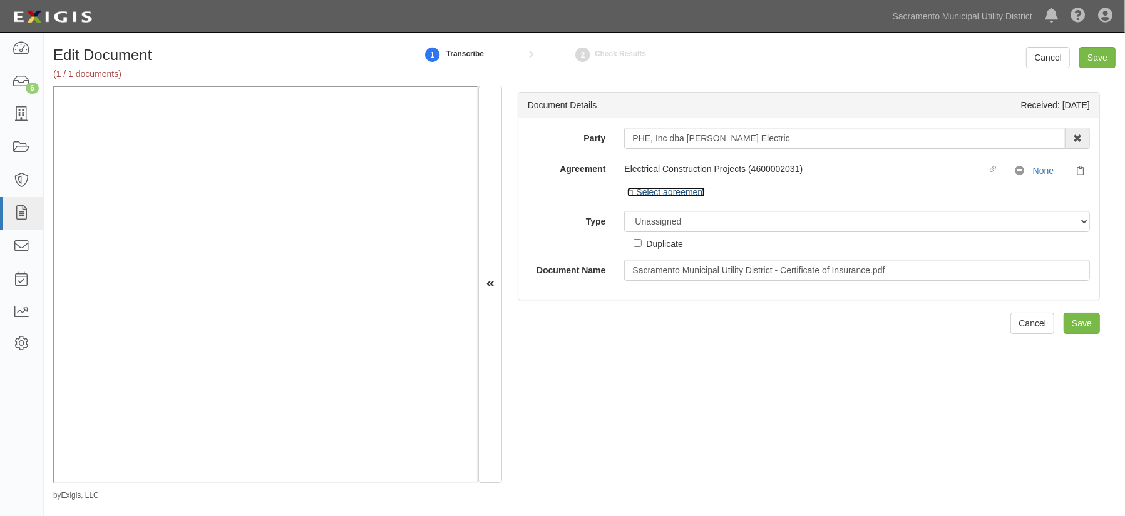
click at [632, 193] on icon at bounding box center [631, 193] width 9 height 6
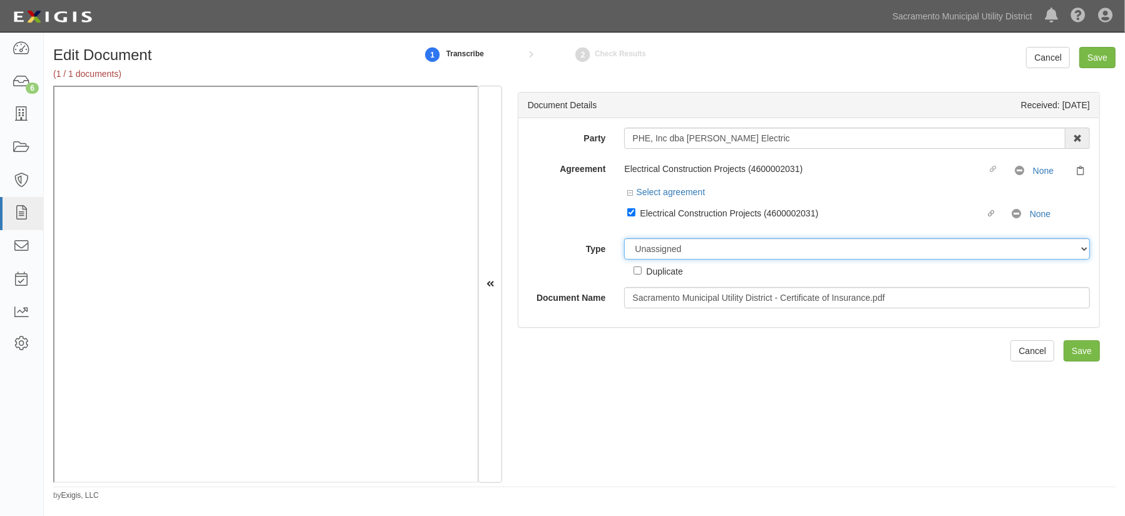
click at [641, 254] on select "Unassigned Binder Cancellation Notice Certificate Contract Endorsement Insuranc…" at bounding box center [857, 248] width 466 height 21
select select "CertificateDetail"
click at [624, 238] on select "Unassigned Binder Cancellation Notice Certificate Contract Endorsement Insuranc…" at bounding box center [857, 248] width 466 height 21
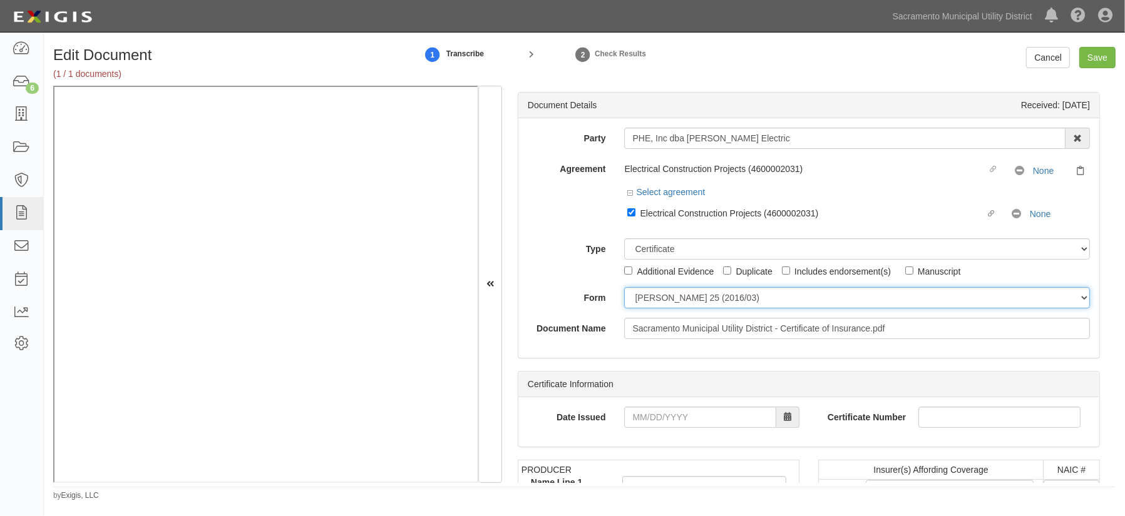
click at [649, 302] on select "ACORD 25 (2016/03) ACORD 101 ACORD 855 NY (2014/05) General" at bounding box center [857, 297] width 466 height 21
select select "GeneralFormDetail"
click at [624, 287] on select "ACORD 25 (2016/03) ACORD 101 ACORD 855 NY (2014/05) General" at bounding box center [857, 297] width 466 height 21
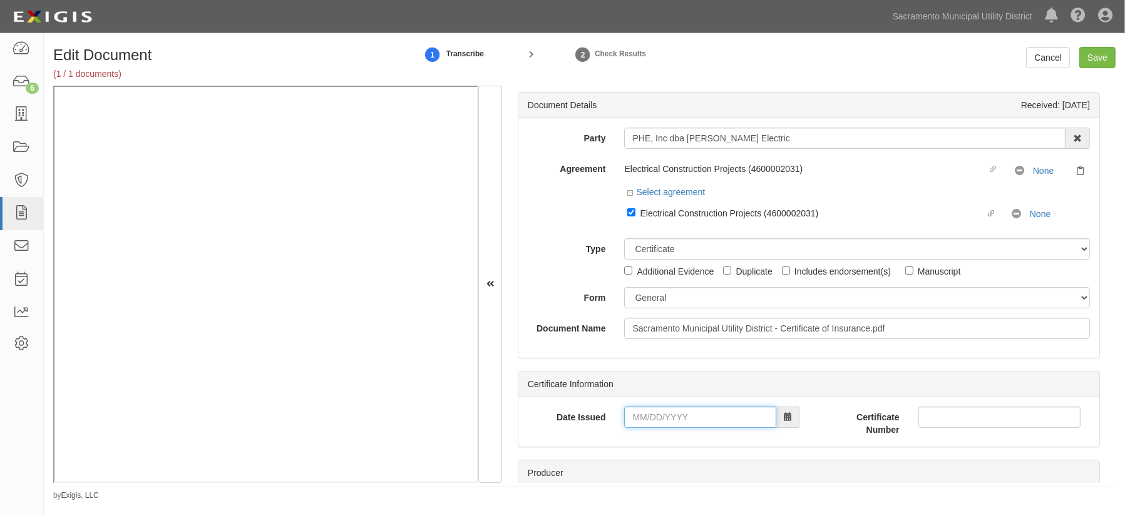
click at [635, 413] on input "Date Issued" at bounding box center [699, 417] width 151 height 21
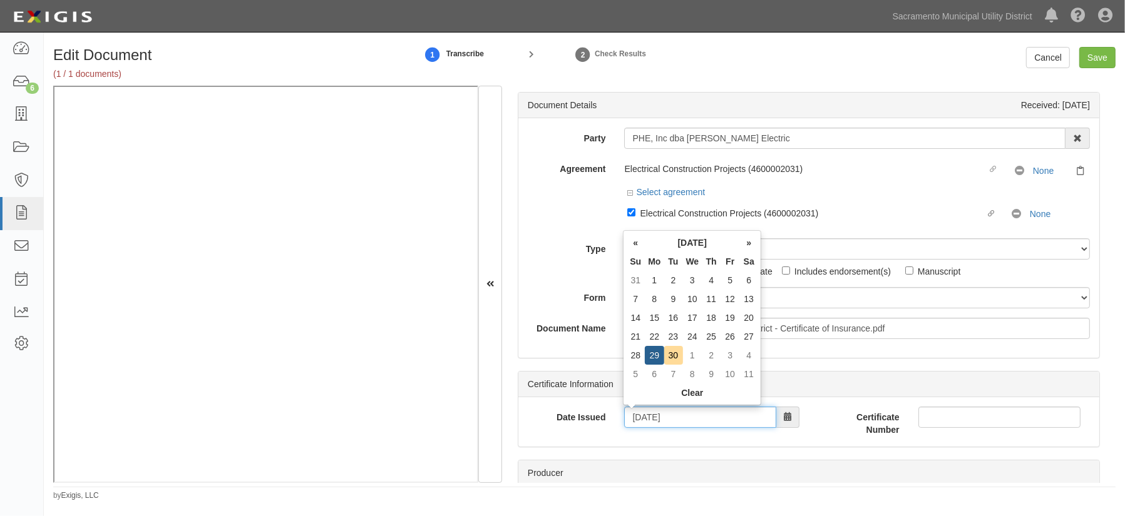
type input "09/29/2025"
click at [592, 423] on label "Date Issued" at bounding box center [566, 415] width 97 height 17
click at [624, 423] on input "09/29/2025" at bounding box center [699, 417] width 151 height 21
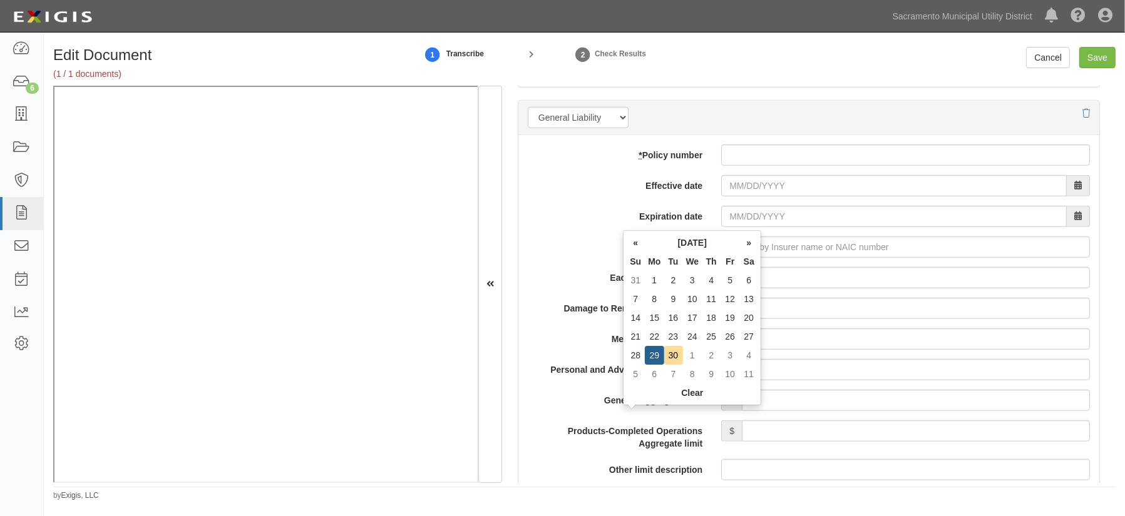
scroll to position [910, 0]
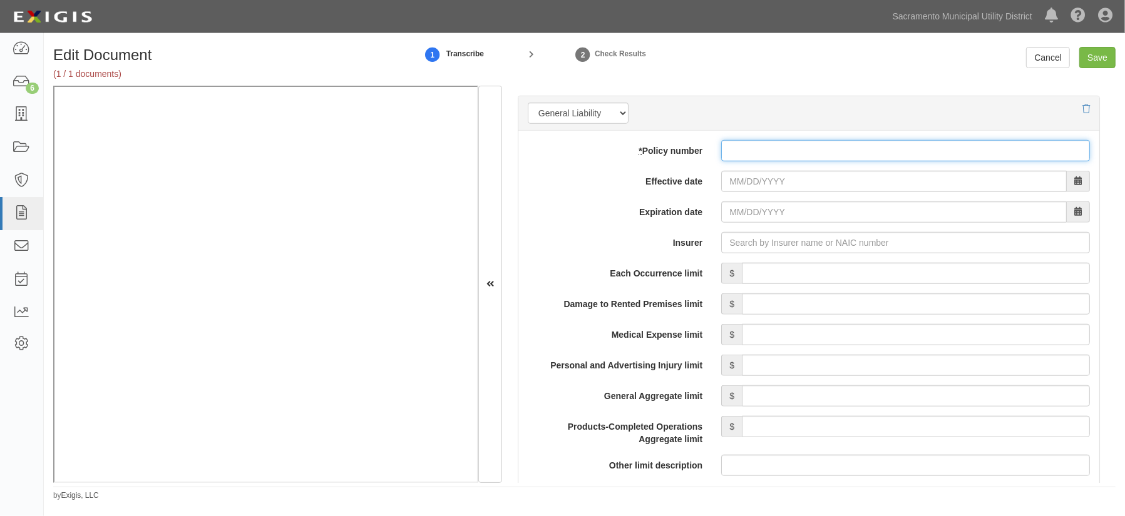
click at [734, 151] on input "* Policy number" at bounding box center [905, 150] width 369 height 21
drag, startPoint x: 743, startPoint y: 152, endPoint x: 738, endPoint y: 143, distance: 10.1
click at [743, 152] on input "* Policy number" at bounding box center [905, 150] width 369 height 21
type input "70k10109003"
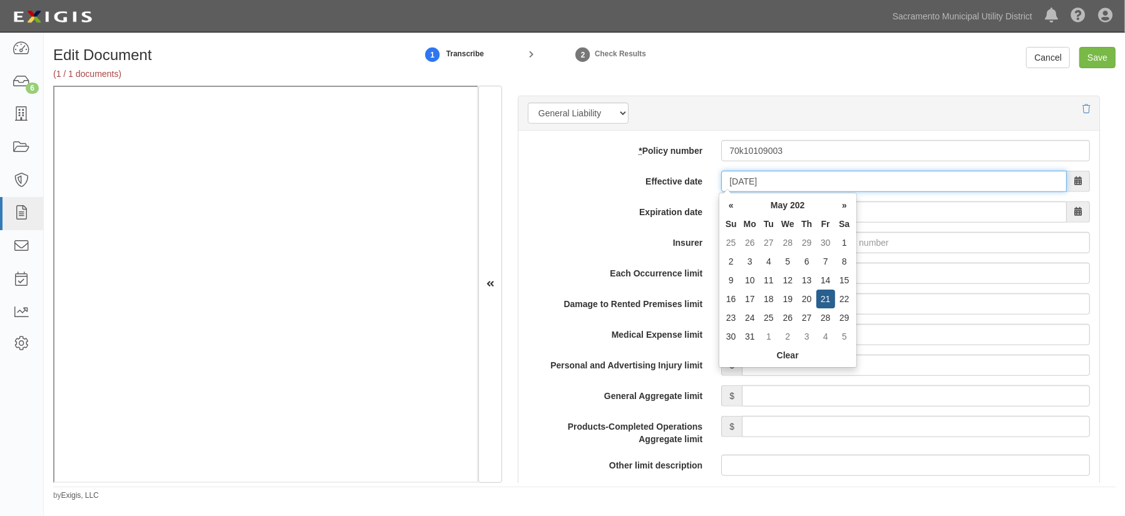
type input "05/21/2025"
type input "05/21/2026"
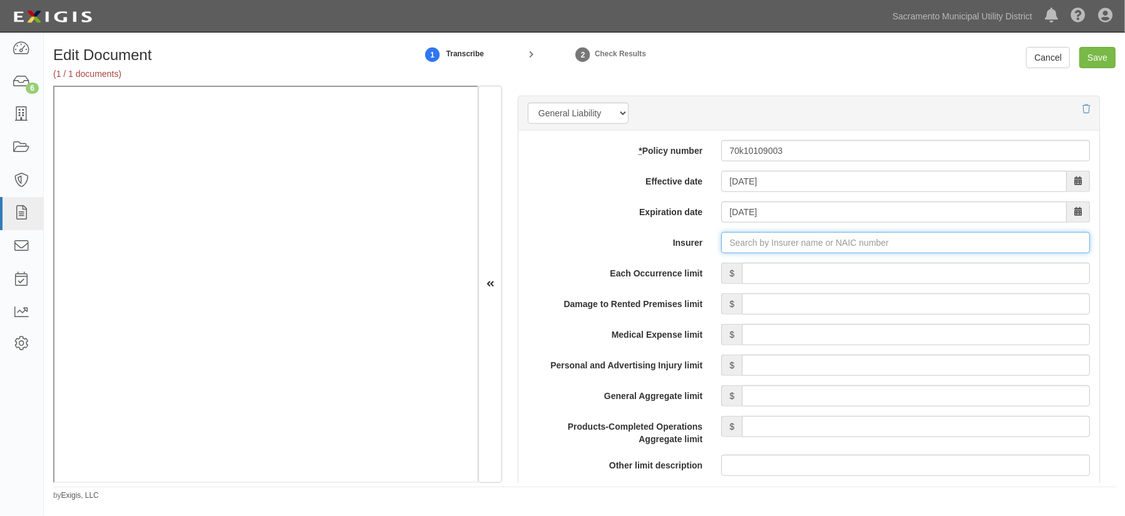
type input "180 Seguros S.A. (0) NR Rating"
type input "1"
type input "GuideOne Insurance Company (15032) A- X Rating"
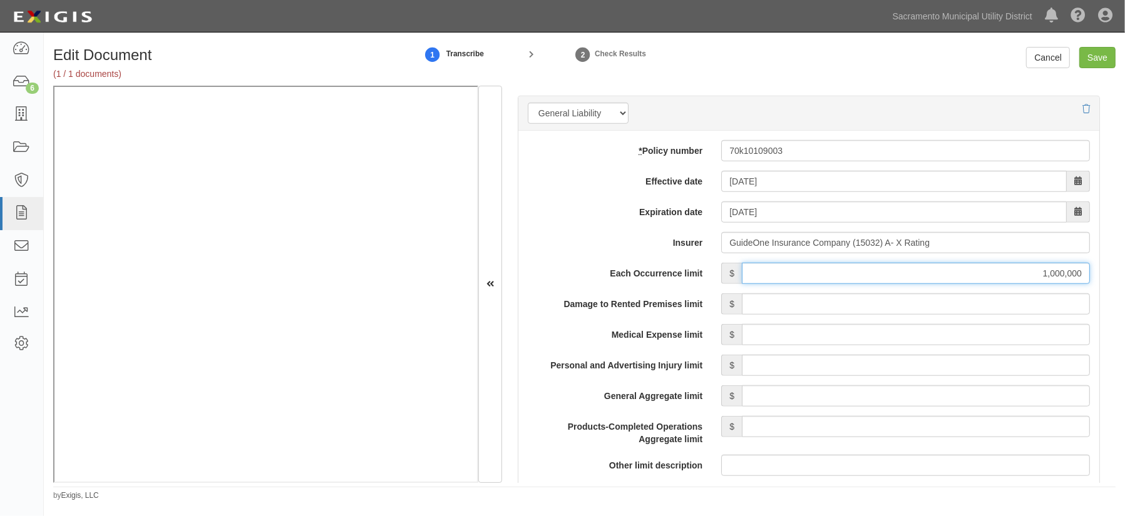
type input "1,000,000"
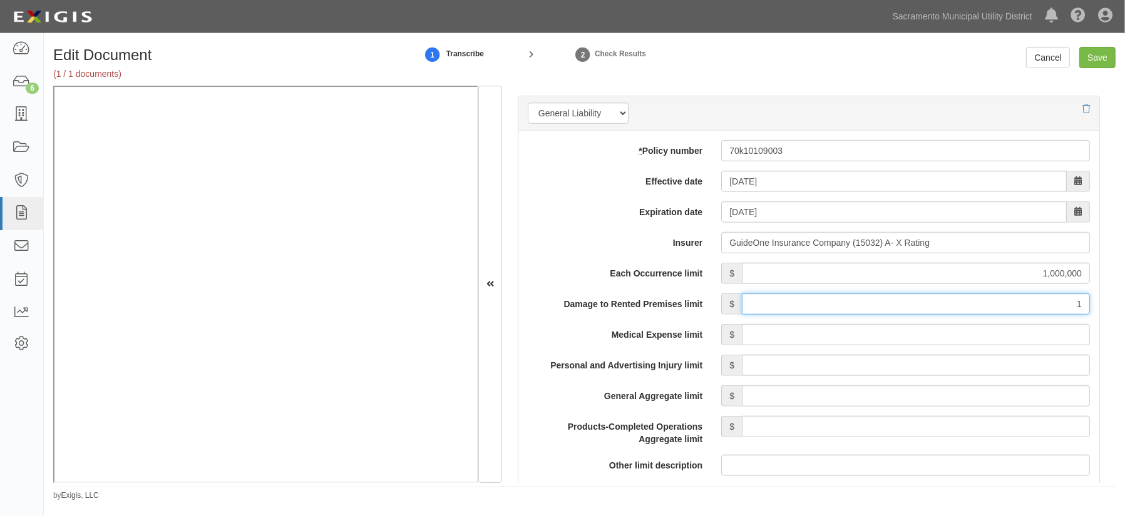
type input "100,000"
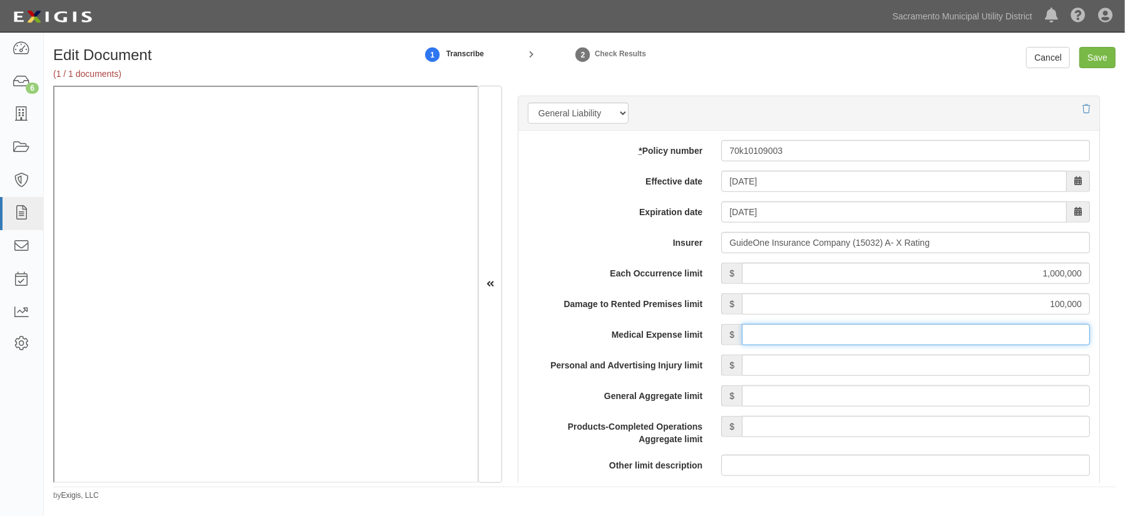
click at [809, 332] on input "Medical Expense limit" at bounding box center [916, 334] width 348 height 21
type input "5,000"
click at [809, 366] on input "Personal and Advertising Injury limit" at bounding box center [916, 365] width 348 height 21
type input "1,000,000"
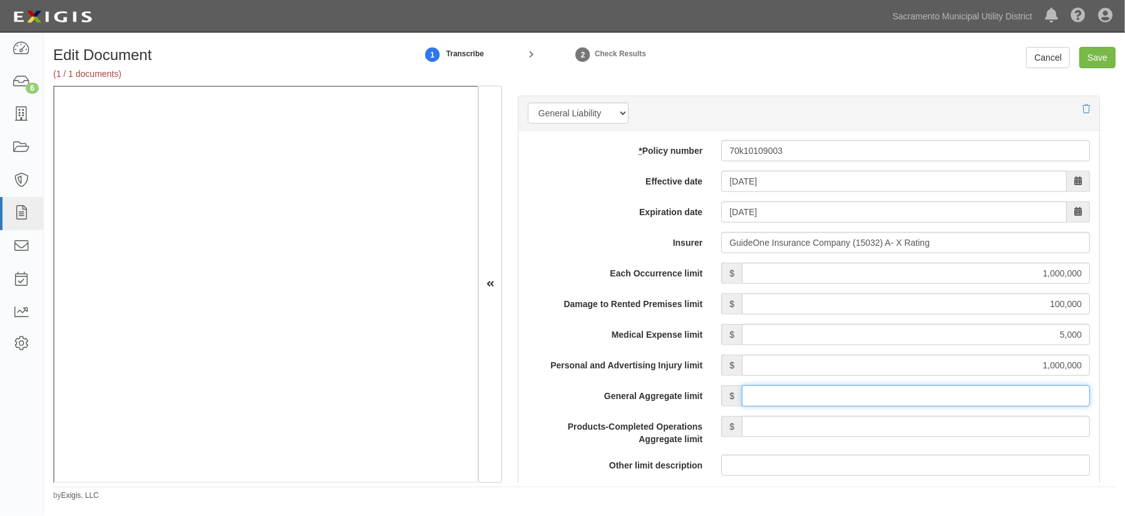
click at [809, 394] on input "General Aggregate limit" at bounding box center [916, 396] width 348 height 21
type input "2,000,000"
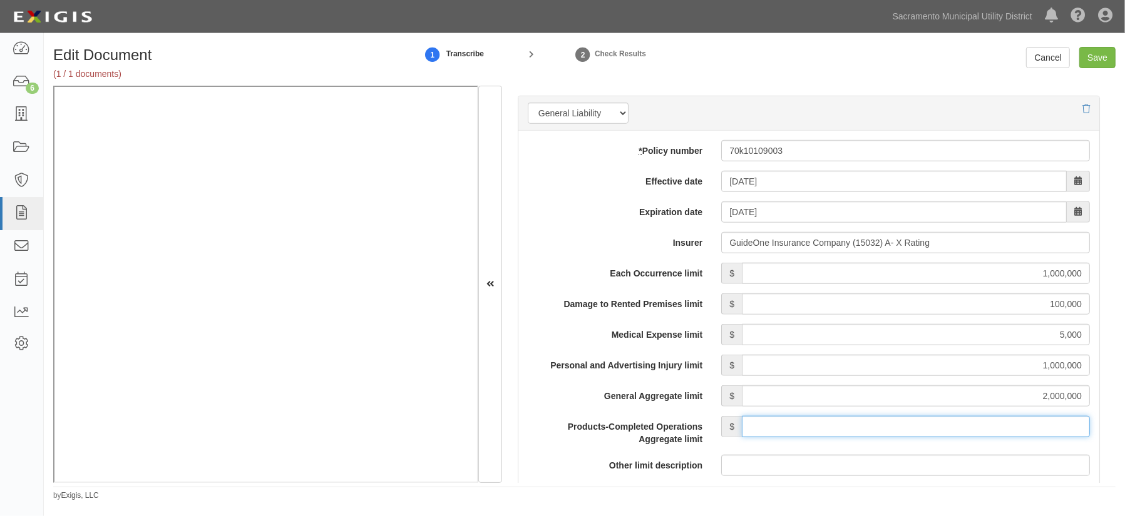
click at [809, 419] on input "Products-Completed Operations Aggregate limit" at bounding box center [916, 426] width 348 height 21
type input "2,000,000"
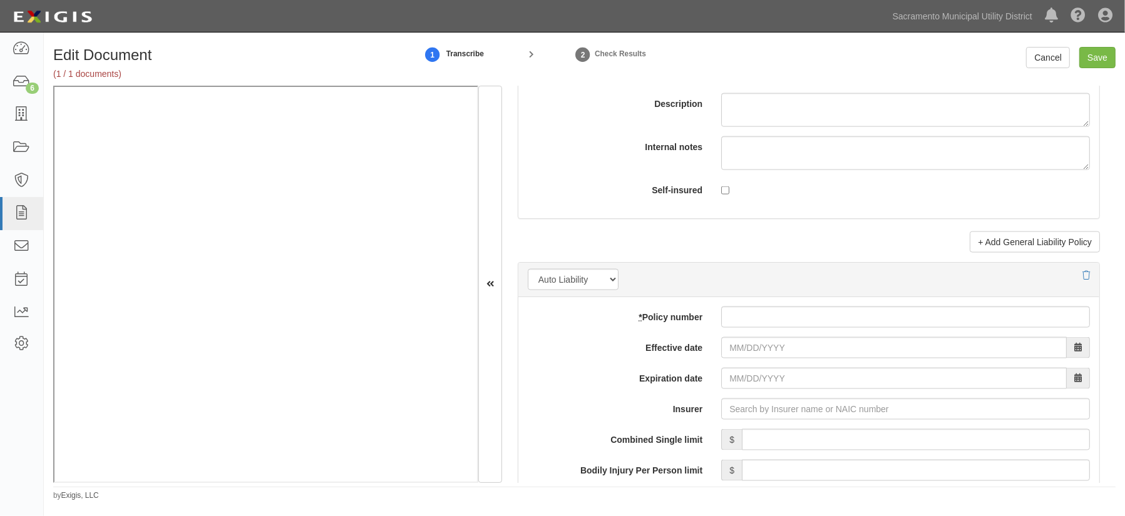
scroll to position [1593, 0]
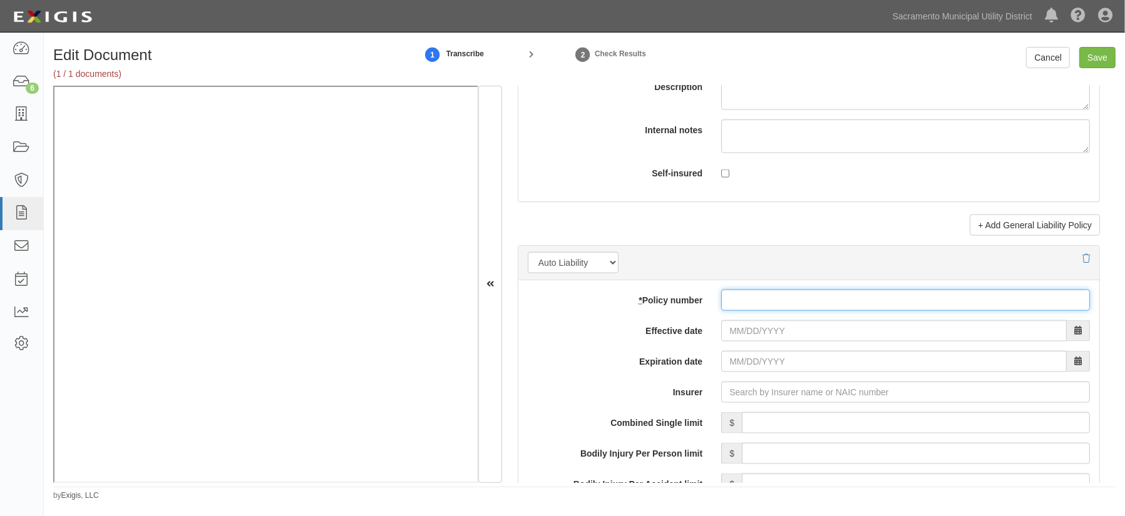
click at [760, 297] on input "* Policy number" at bounding box center [905, 300] width 369 height 21
type input "70k10129902"
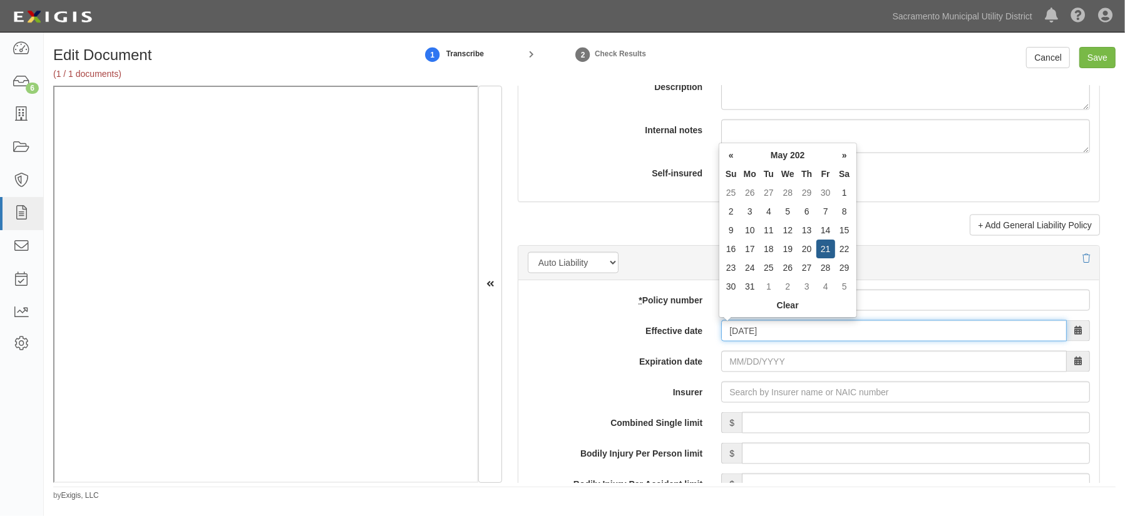
type input "05/21/2025"
type input "05/21/2026"
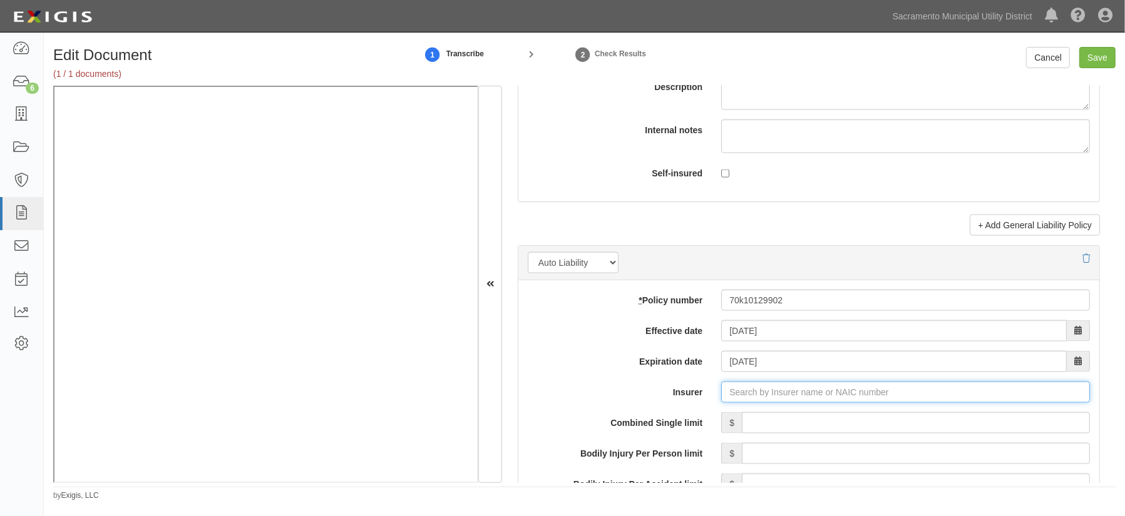
type input "180 Seguros S.A. (0) NR Rating"
type input "1"
type input "GuideOne Insurance Company (15032) A- X Rating"
type input "1,000,000"
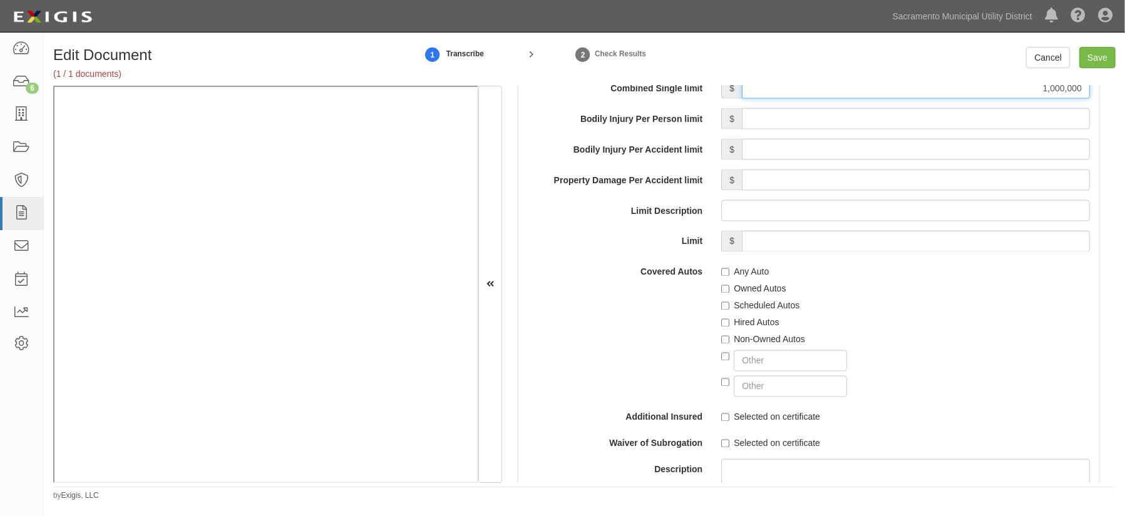
scroll to position [1934, 0]
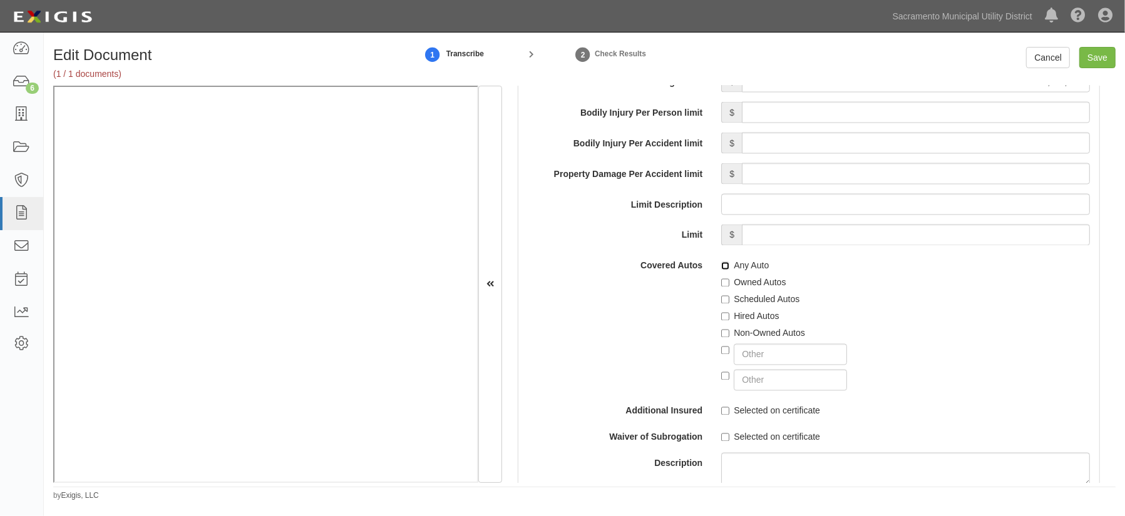
click at [721, 262] on input "Any Auto" at bounding box center [725, 266] width 8 height 8
checkbox input "true"
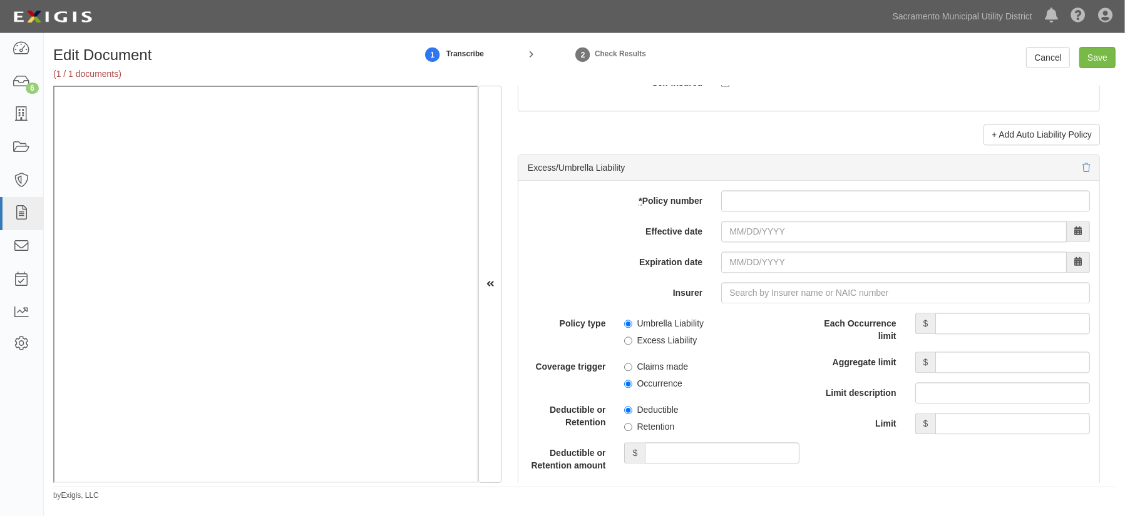
scroll to position [2447, 0]
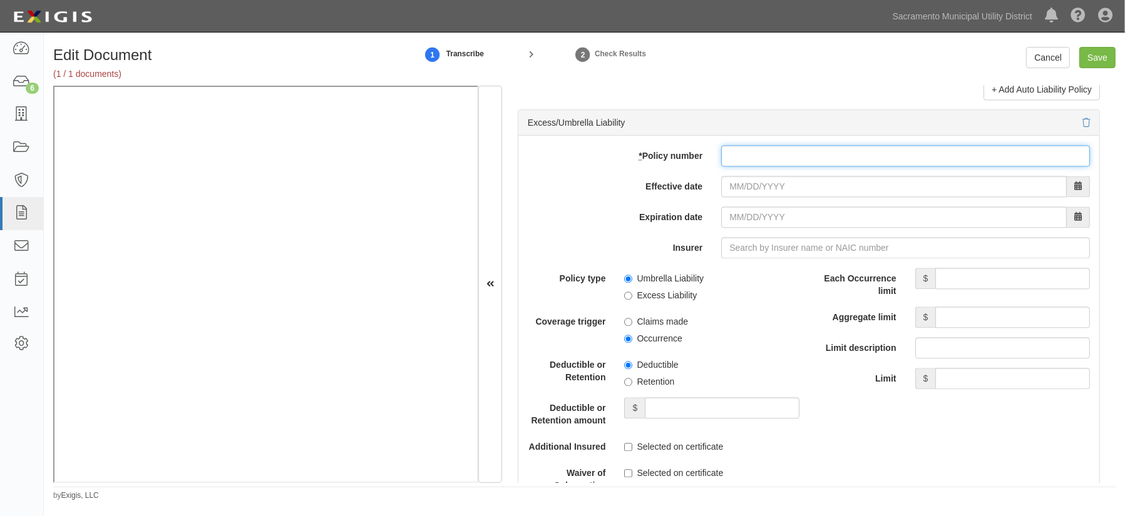
click at [741, 153] on input "* Policy number" at bounding box center [905, 155] width 369 height 21
type input "an1348359"
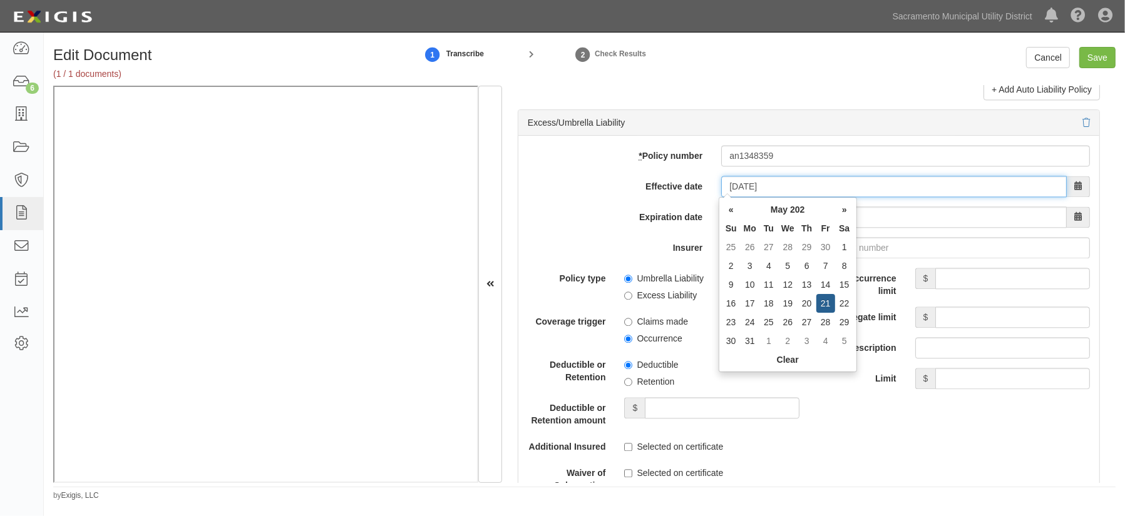
type input "05/21/2025"
type input "05/21/2026"
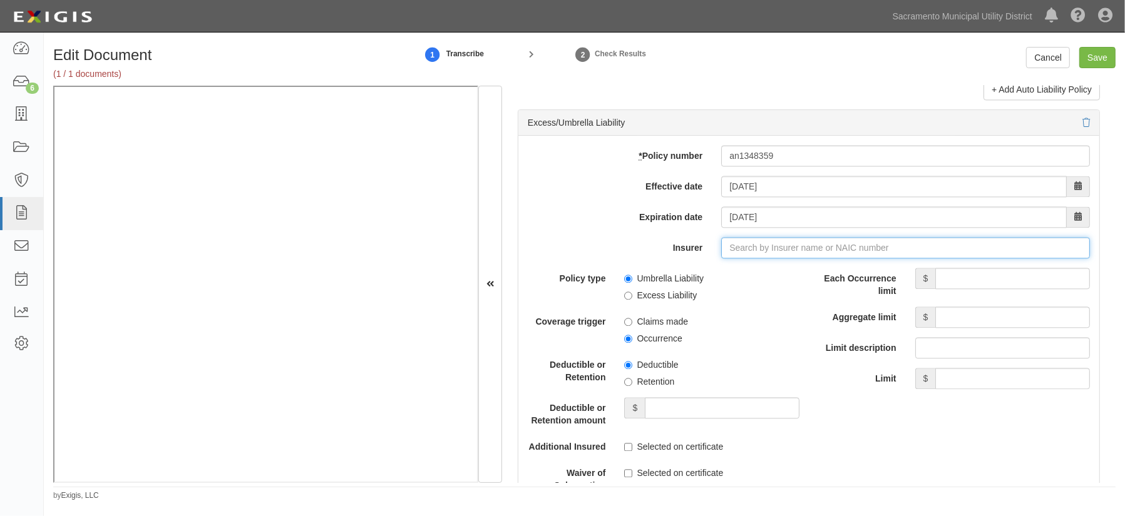
type input "180 Seguros S.A. (0) NR Rating"
type input "1"
click at [735, 271] on div "Nautilus Insurance Company ( 17370 ) A+ XV Rating" at bounding box center [752, 272] width 225 height 16
type input "Nautilus Insurance Company (17370) A+ XV Rating"
click at [809, 277] on input "Each Occurrence limit" at bounding box center [1012, 278] width 155 height 21
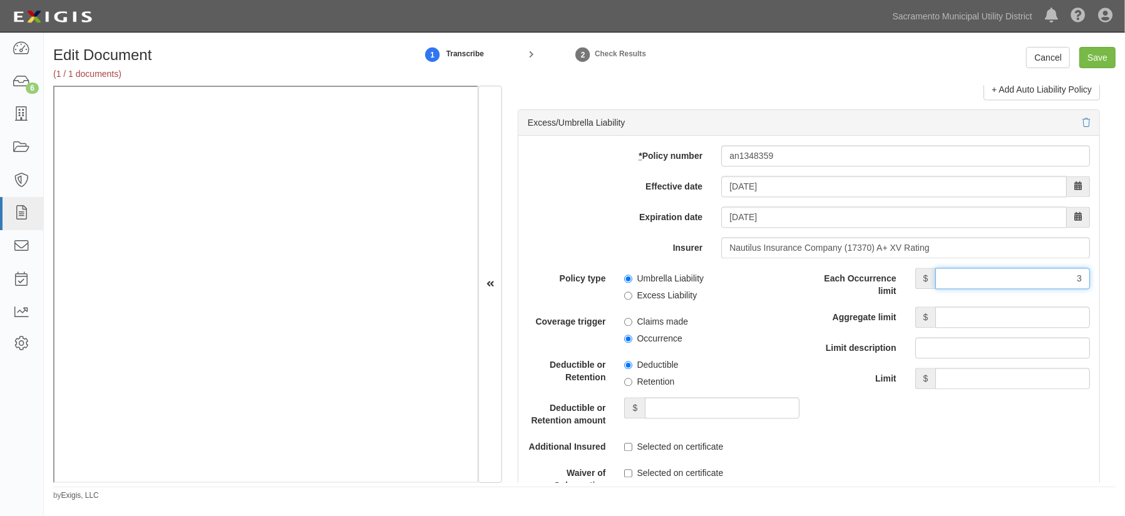
type input "3,000,000"
click at [809, 316] on input "Aggregate limit" at bounding box center [1012, 317] width 155 height 21
type input "3,000,000"
click at [809, 371] on label "Limit" at bounding box center [857, 376] width 97 height 17
click at [809, 371] on input "Limit" at bounding box center [1012, 378] width 155 height 21
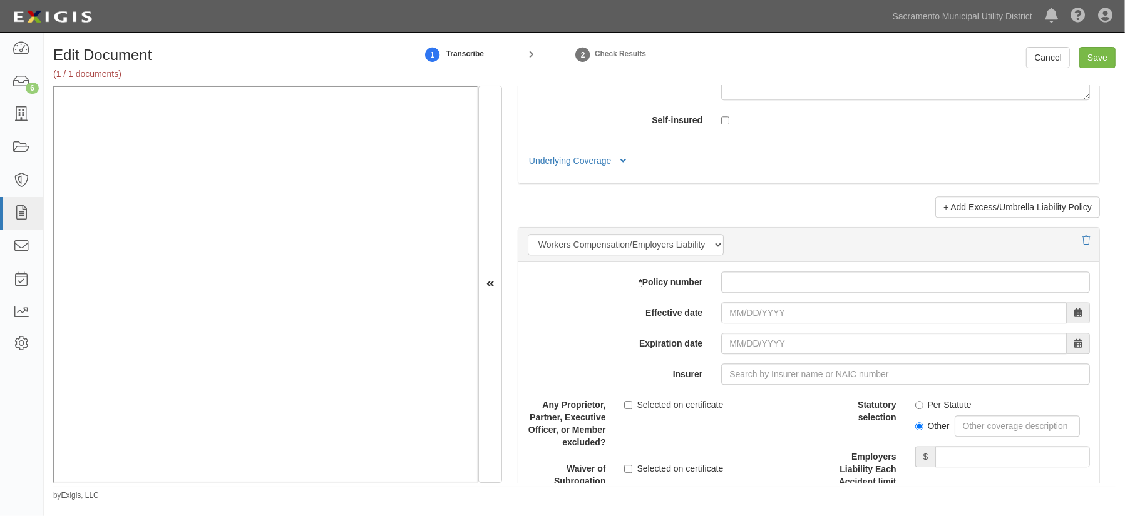
scroll to position [2959, 0]
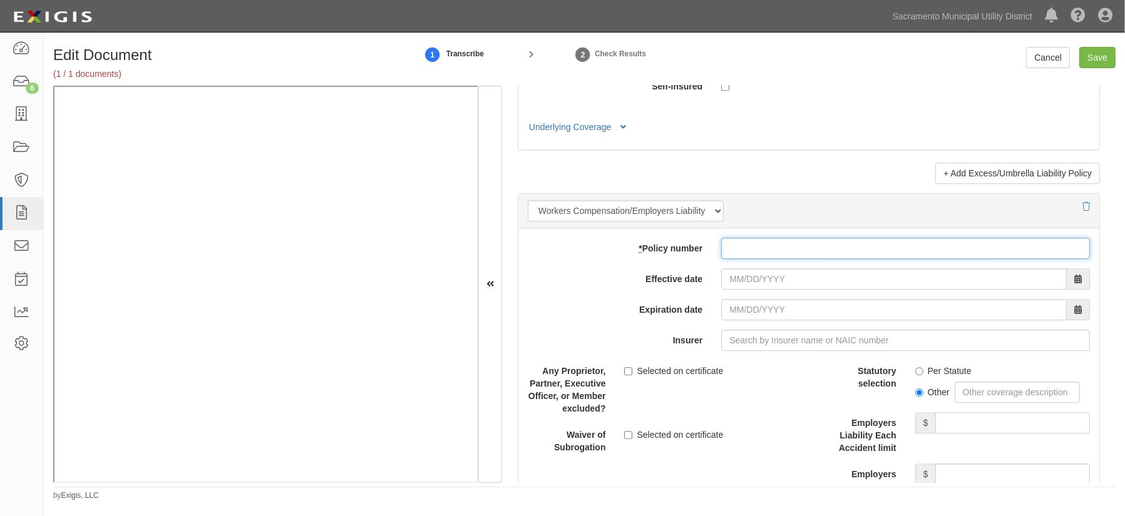
click at [767, 259] on input "* Policy number" at bounding box center [905, 248] width 369 height 21
type input "wsa505020706"
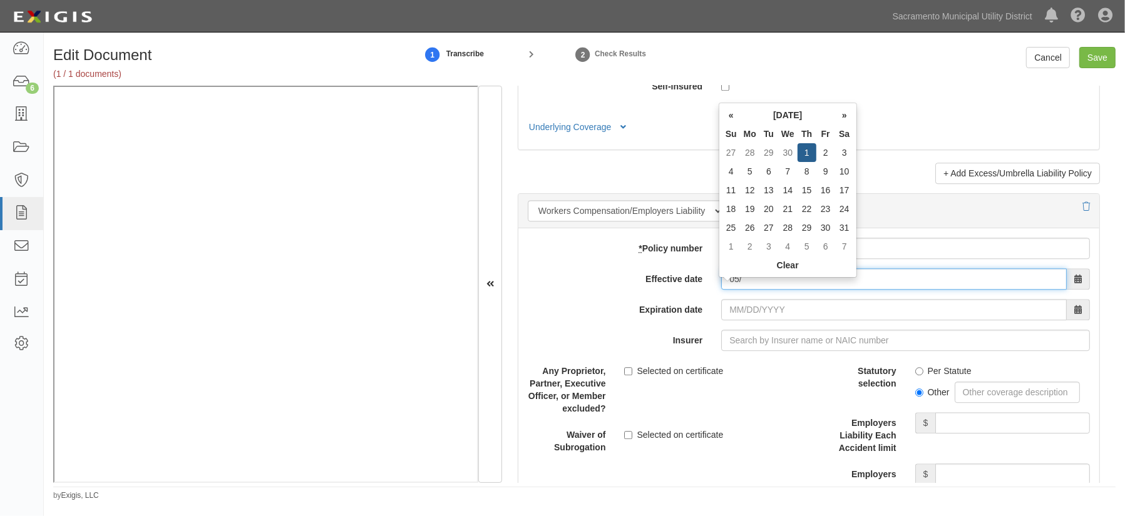
type input "0"
type input "08/22/2025"
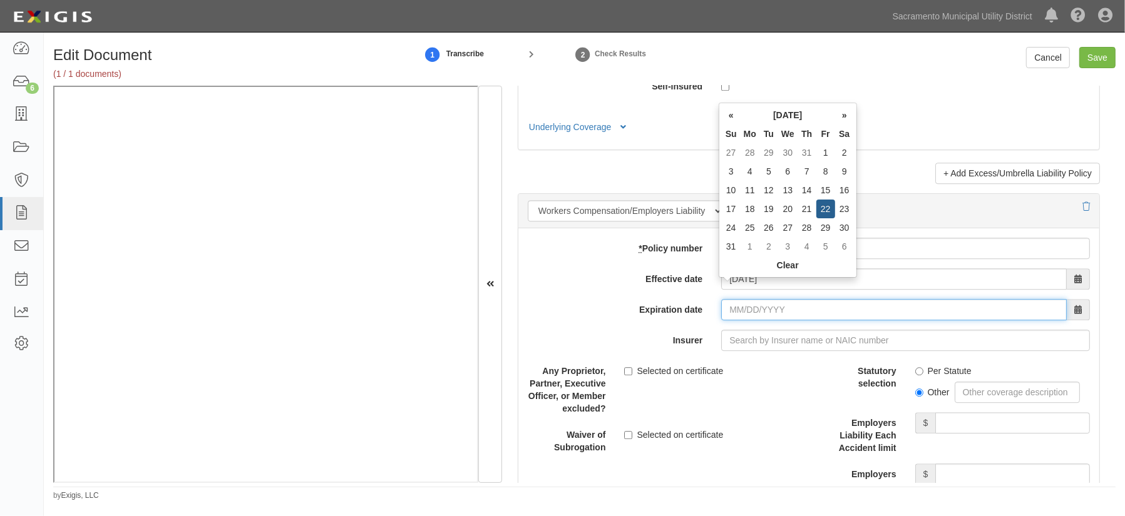
type input "08/22/2026"
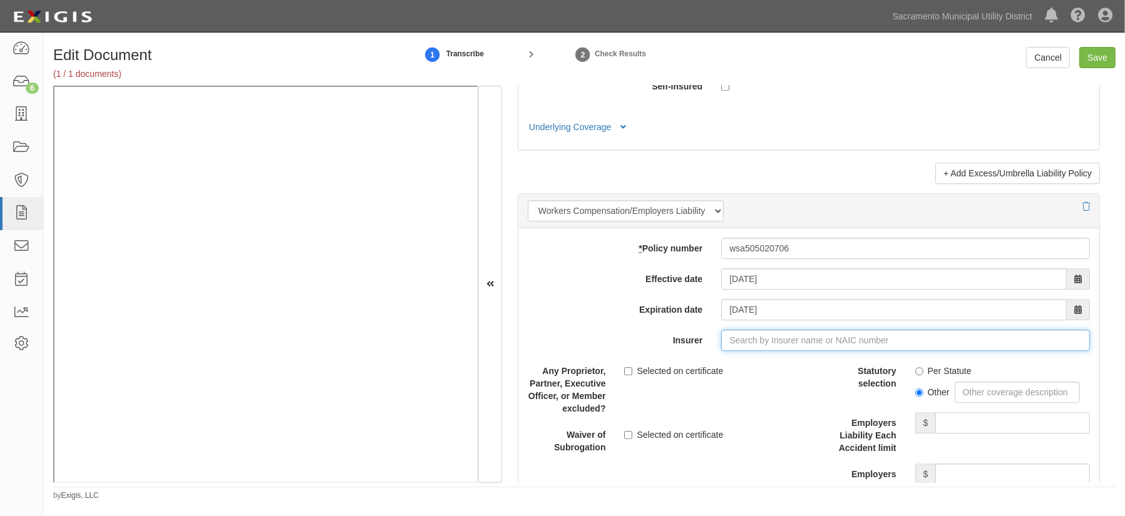
type input "21st Century Advantage Insurance Company (25232) NR Rating"
type input "2"
click at [770, 372] on div "Insurance Company of the West ( 27847 ) A XIV Rating" at bounding box center [757, 364] width 234 height 16
type input "Insurance Company of the West (27847) A XIV Rating"
click at [809, 377] on label "Per Statute" at bounding box center [943, 371] width 56 height 13
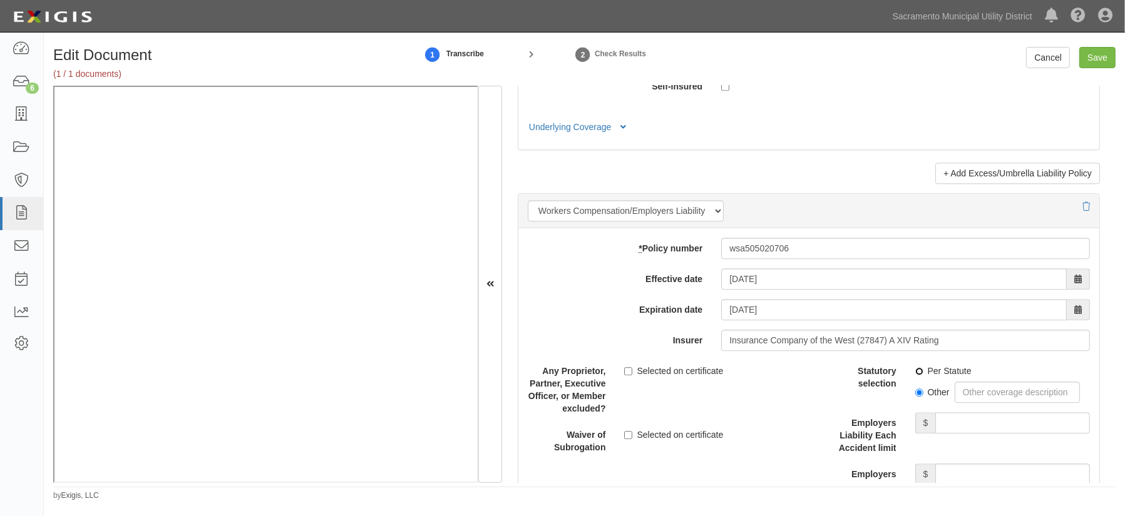
click at [809, 376] on input "Per Statute" at bounding box center [919, 371] width 8 height 8
radio input "true"
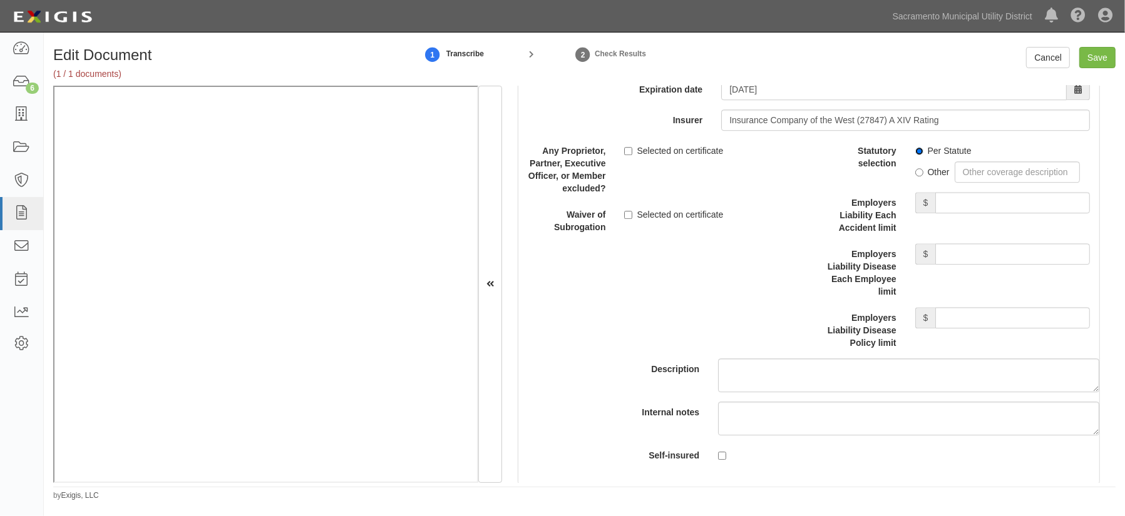
scroll to position [3186, 0]
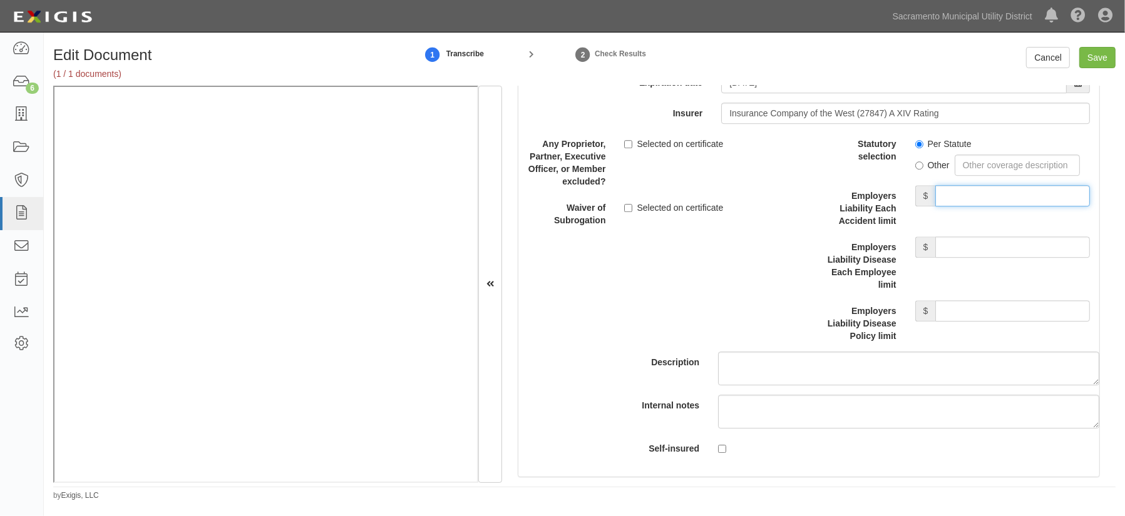
click at [809, 200] on input "Employers Liability Each Accident limit" at bounding box center [1012, 195] width 155 height 21
type input "1,000,000"
drag, startPoint x: 967, startPoint y: 257, endPoint x: 967, endPoint y: 264, distance: 7.5
click at [809, 257] on input "Employers Liability Disease Each Employee limit" at bounding box center [1012, 247] width 155 height 21
type input "1,000,000"
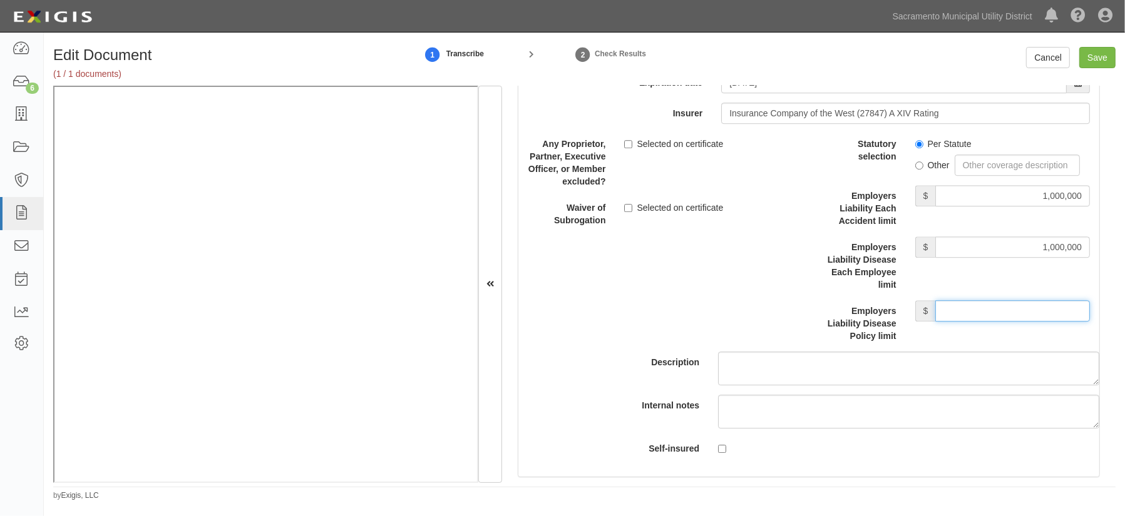
drag, startPoint x: 953, startPoint y: 319, endPoint x: 965, endPoint y: 327, distance: 14.8
click at [809, 319] on input "Employers Liability Disease Policy limit" at bounding box center [1012, 310] width 155 height 21
type input "1,000,000"
drag, startPoint x: 704, startPoint y: 308, endPoint x: 541, endPoint y: 305, distance: 162.8
click at [698, 307] on div "Description" at bounding box center [809, 259] width 600 height 252
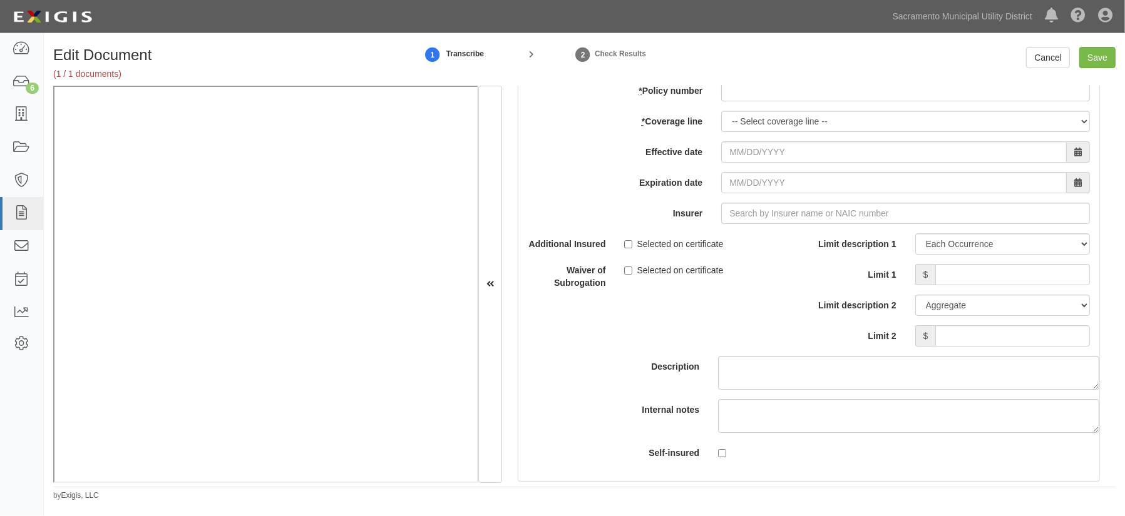
scroll to position [3699, 0]
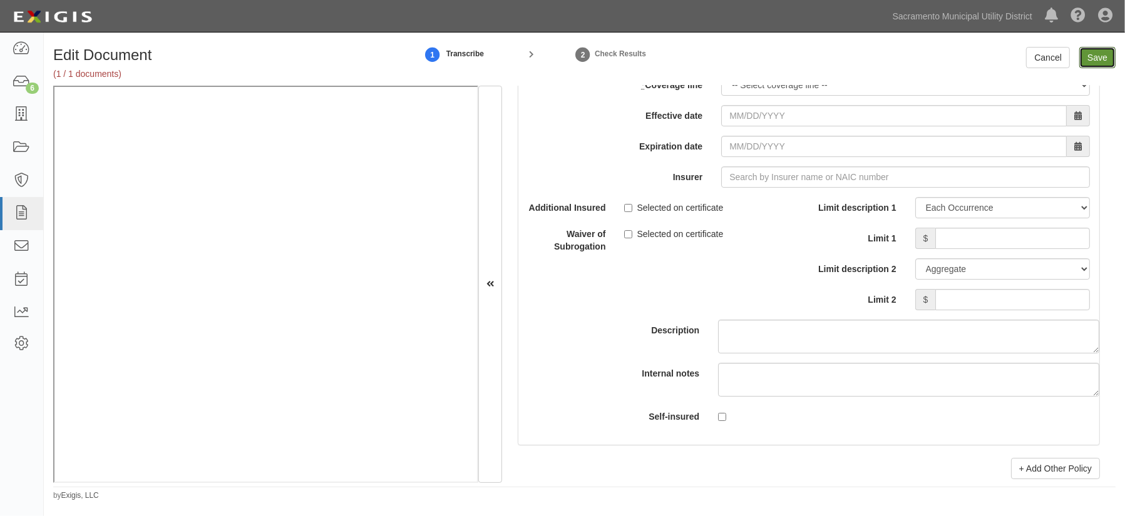
click at [809, 59] on input "Save" at bounding box center [1097, 57] width 36 height 21
type input "1000000"
type input "100000"
type input "5000"
type input "1000000"
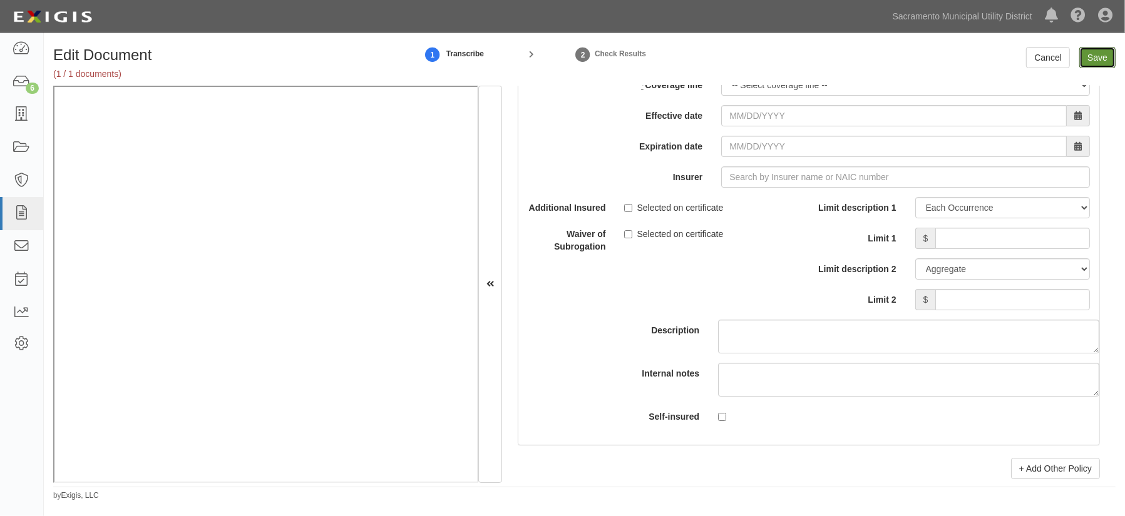
type input "2000000"
type input "1000000"
type input "3000000"
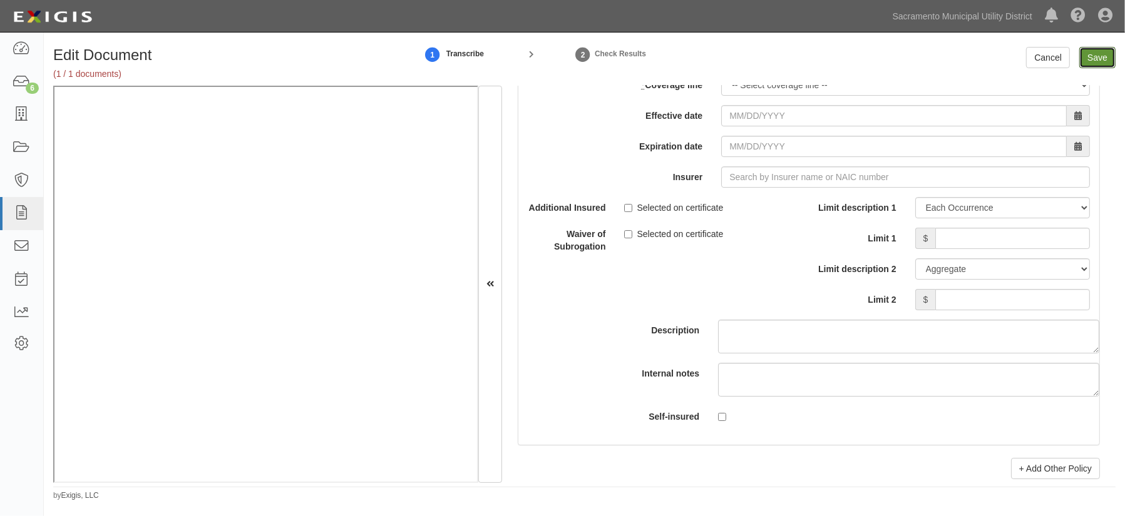
type input "1000000"
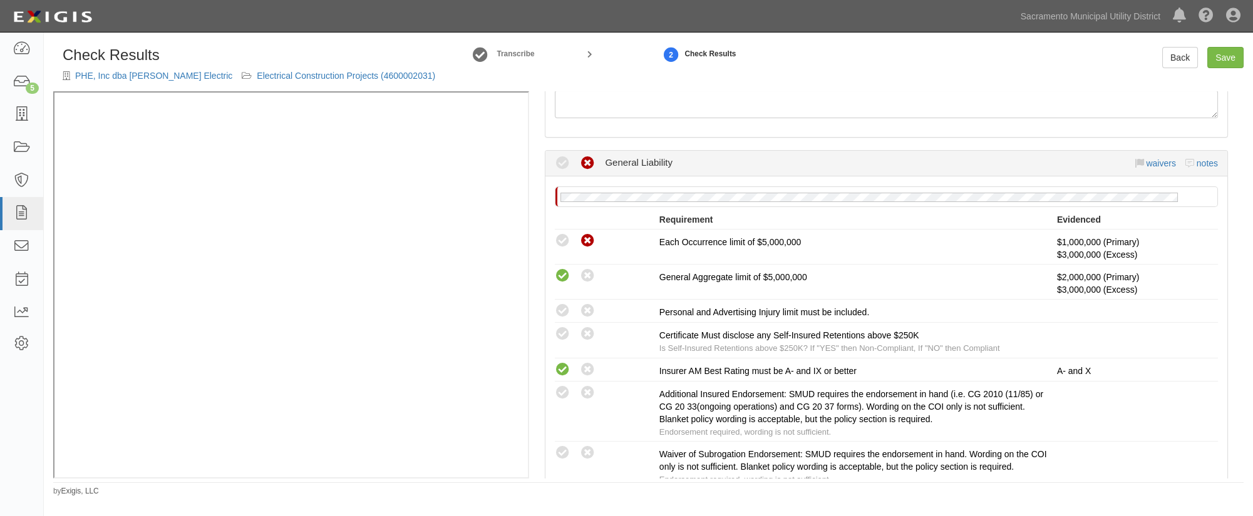
scroll to position [284, 0]
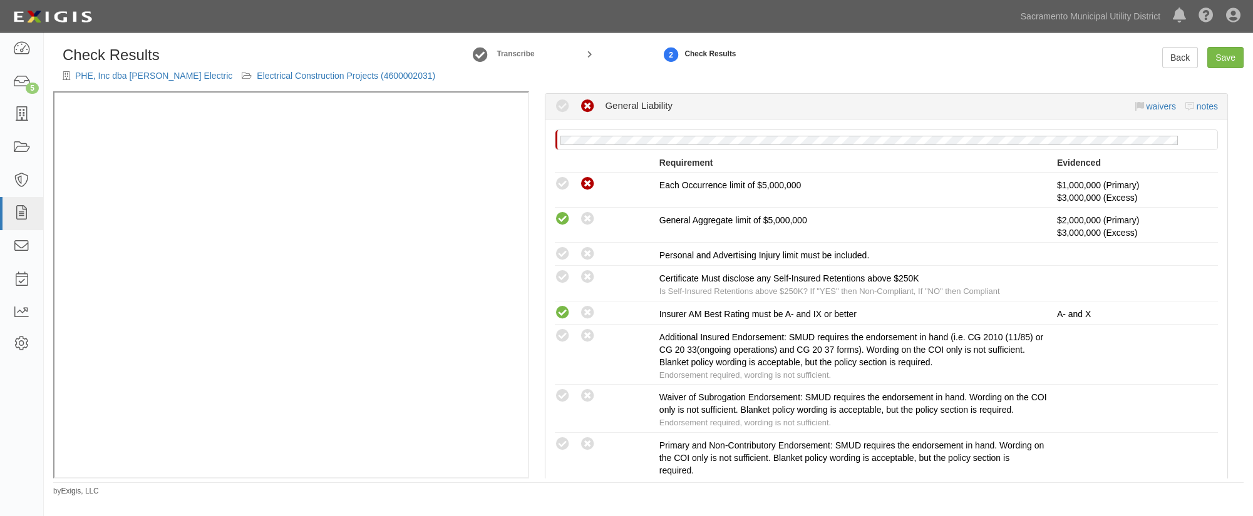
click at [563, 257] on icon at bounding box center [563, 255] width 16 height 16
radio input "true"
click at [569, 279] on icon at bounding box center [563, 278] width 16 height 16
radio input "true"
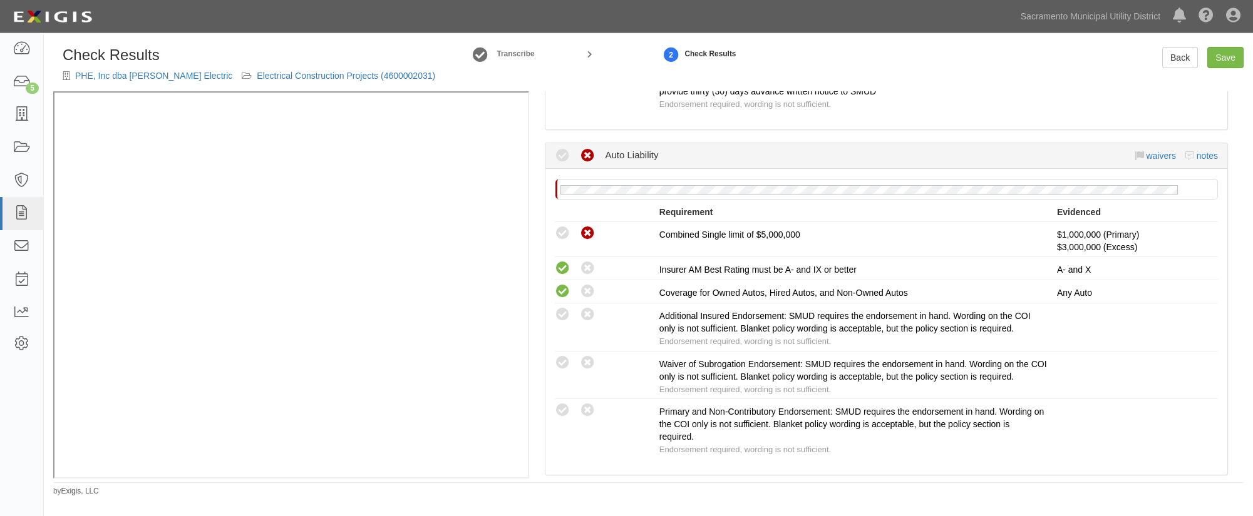
scroll to position [739, 0]
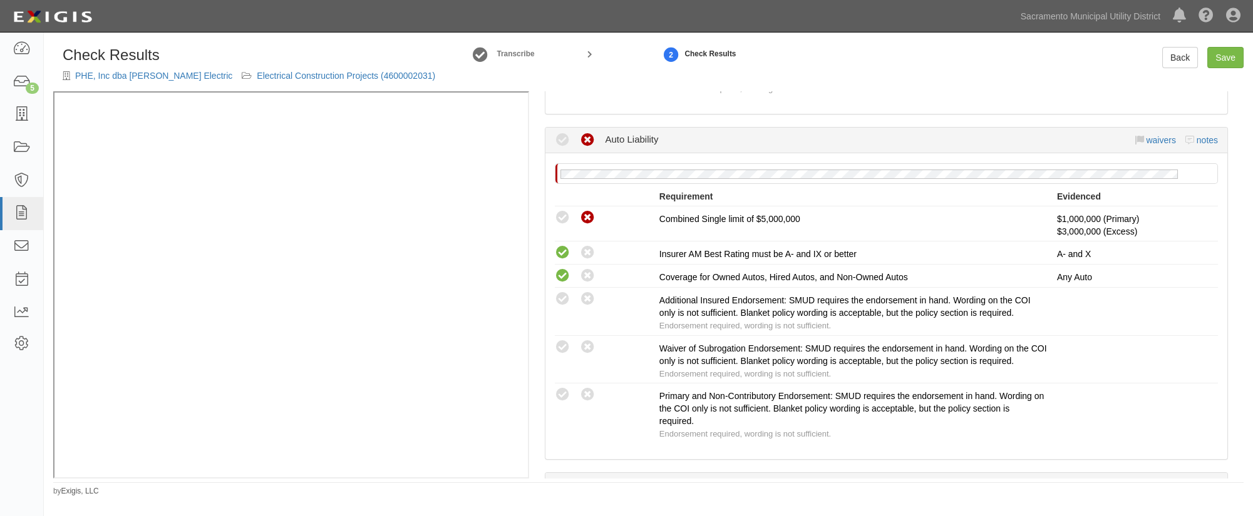
click at [560, 300] on icon at bounding box center [563, 300] width 16 height 16
radio input "true"
click at [560, 344] on icon at bounding box center [563, 348] width 16 height 16
radio input "true"
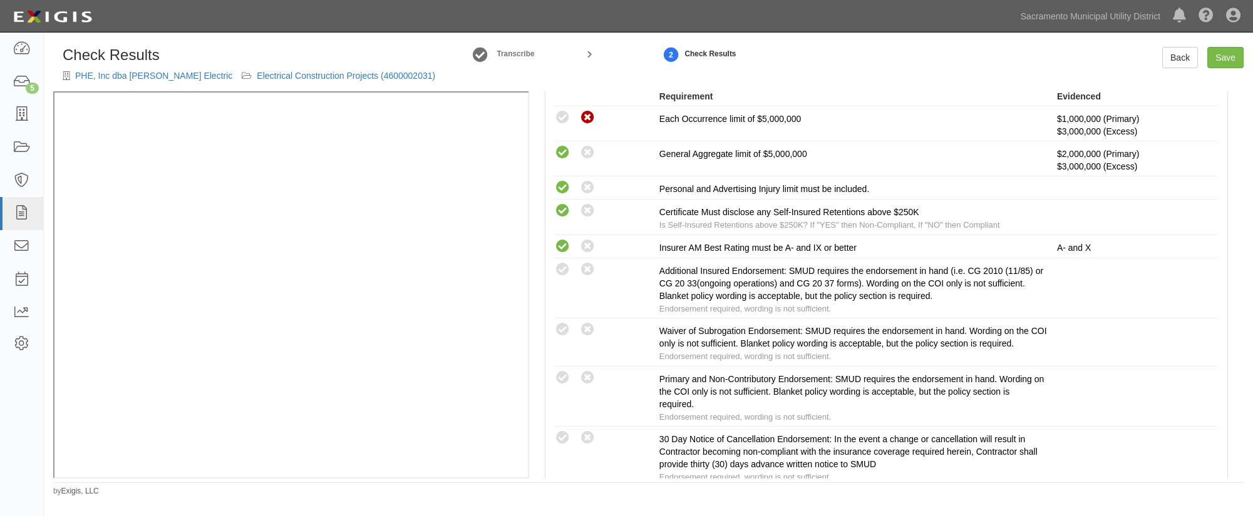
scroll to position [341, 0]
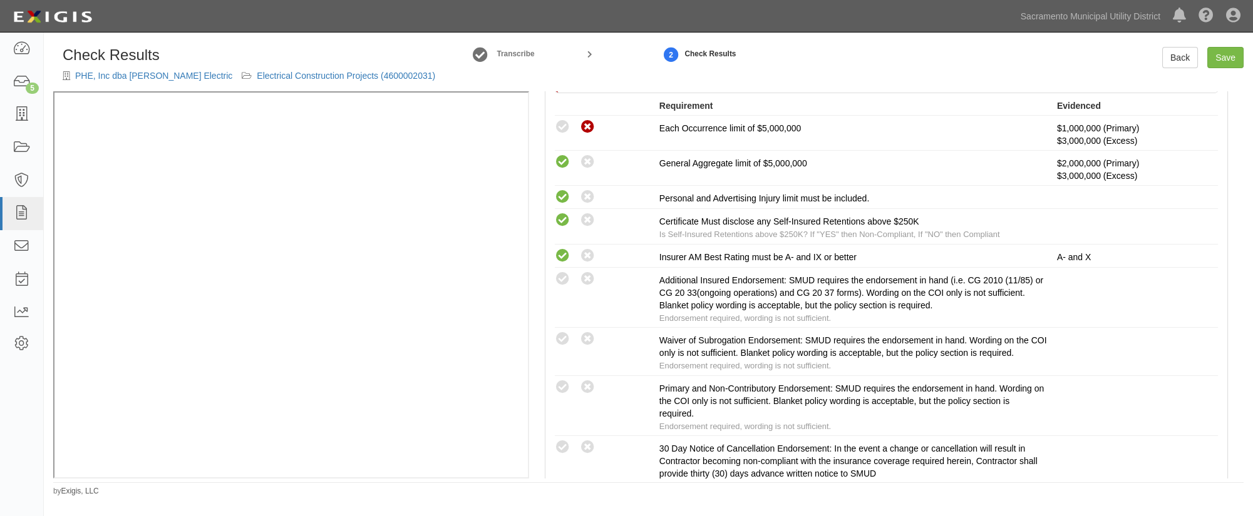
click at [561, 383] on icon at bounding box center [563, 388] width 16 height 16
radio input "true"
click at [560, 282] on icon at bounding box center [563, 280] width 16 height 16
radio input "true"
click at [562, 337] on icon at bounding box center [563, 340] width 16 height 16
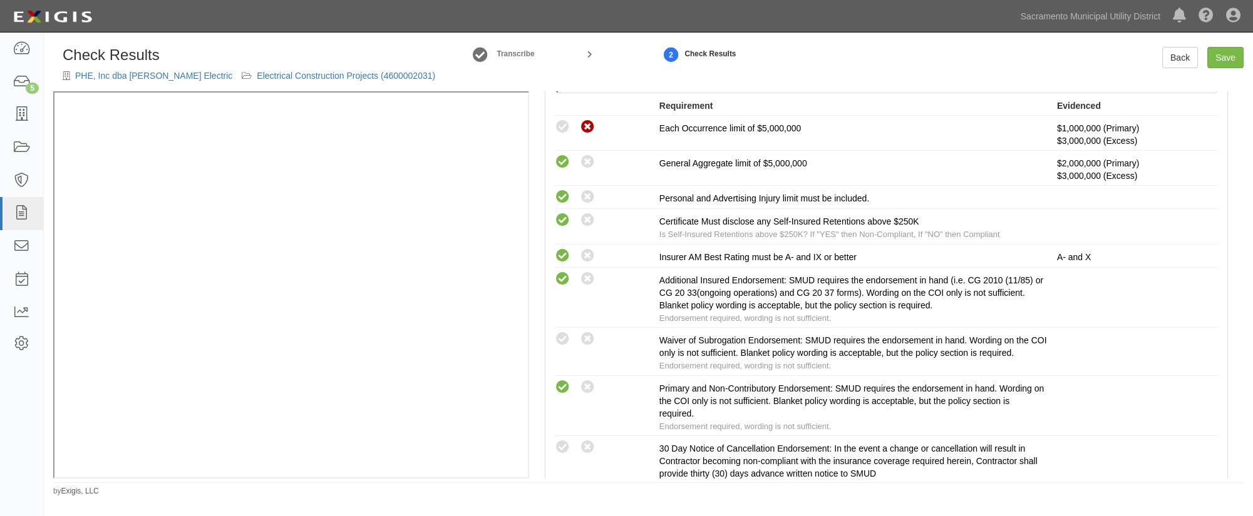
radio input "true"
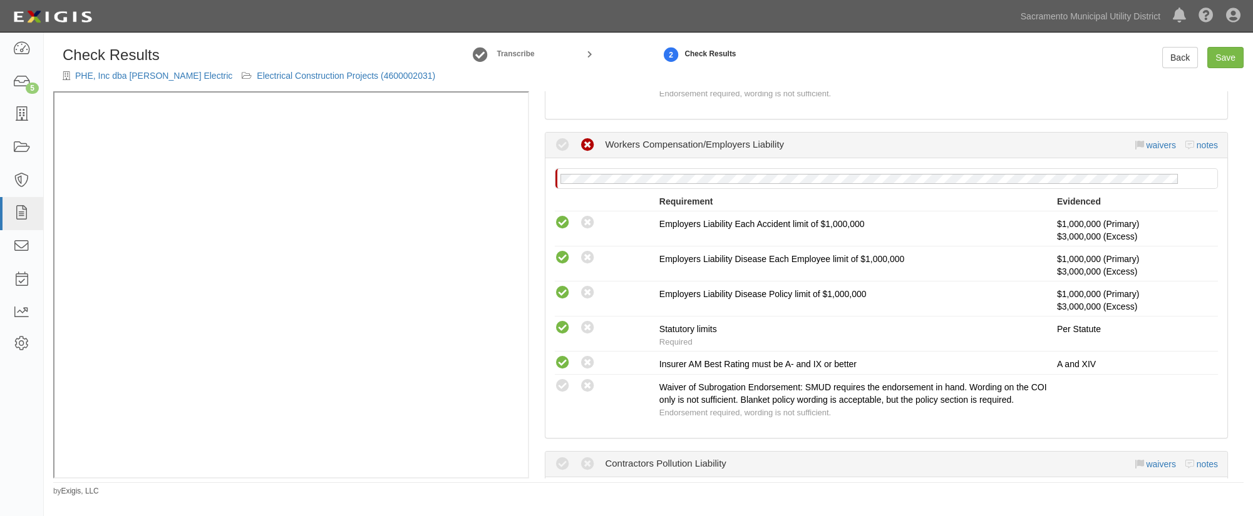
scroll to position [1081, 0]
click at [568, 377] on icon at bounding box center [563, 385] width 16 height 16
radio input "true"
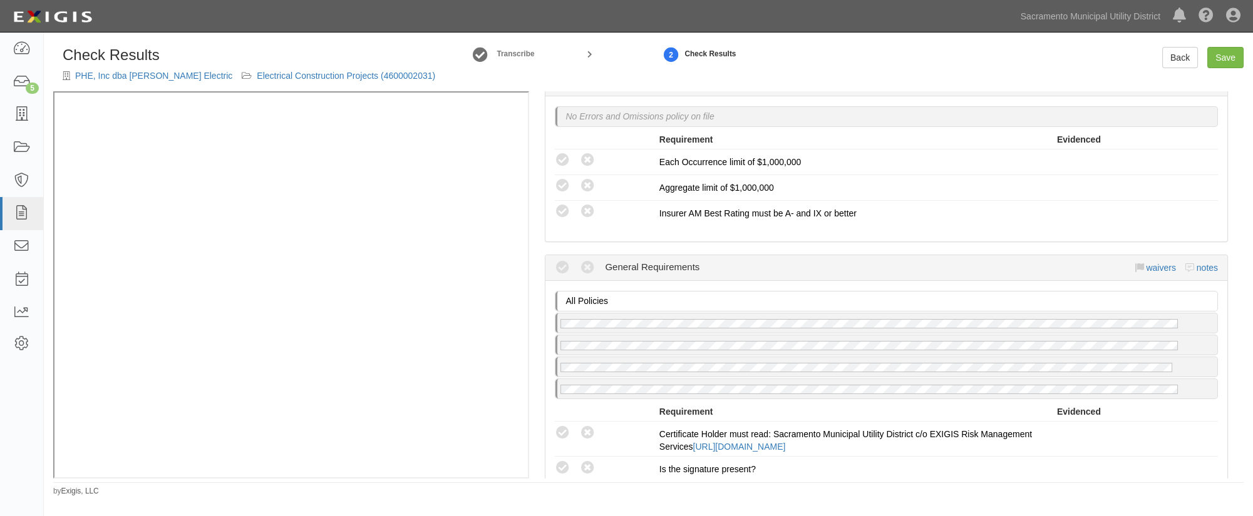
scroll to position [1991, 0]
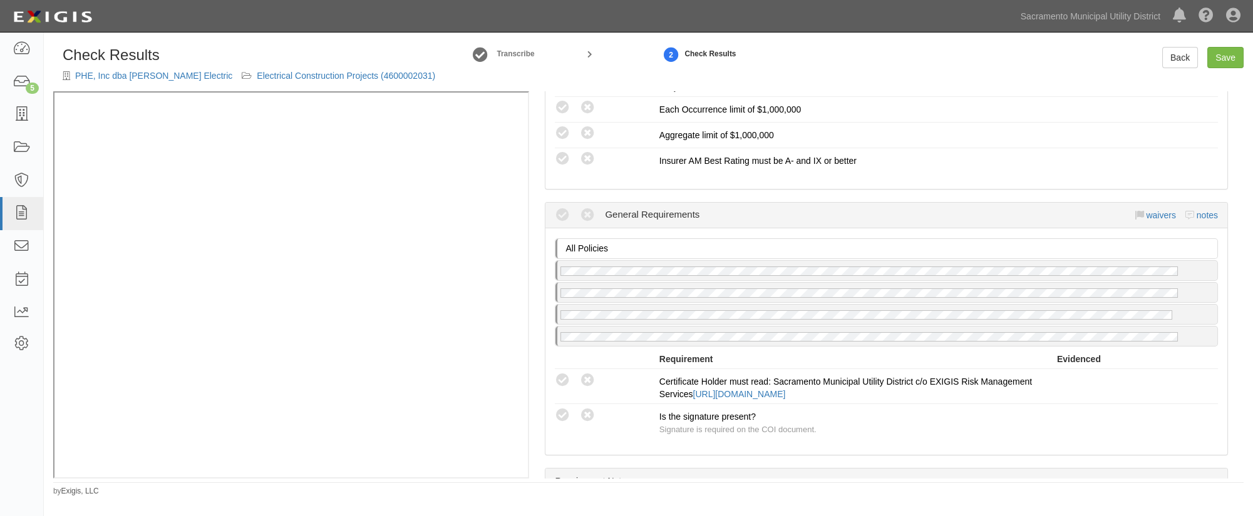
click at [557, 373] on icon at bounding box center [563, 381] width 16 height 16
radio input "true"
click at [560, 408] on icon at bounding box center [563, 416] width 16 height 16
radio input "true"
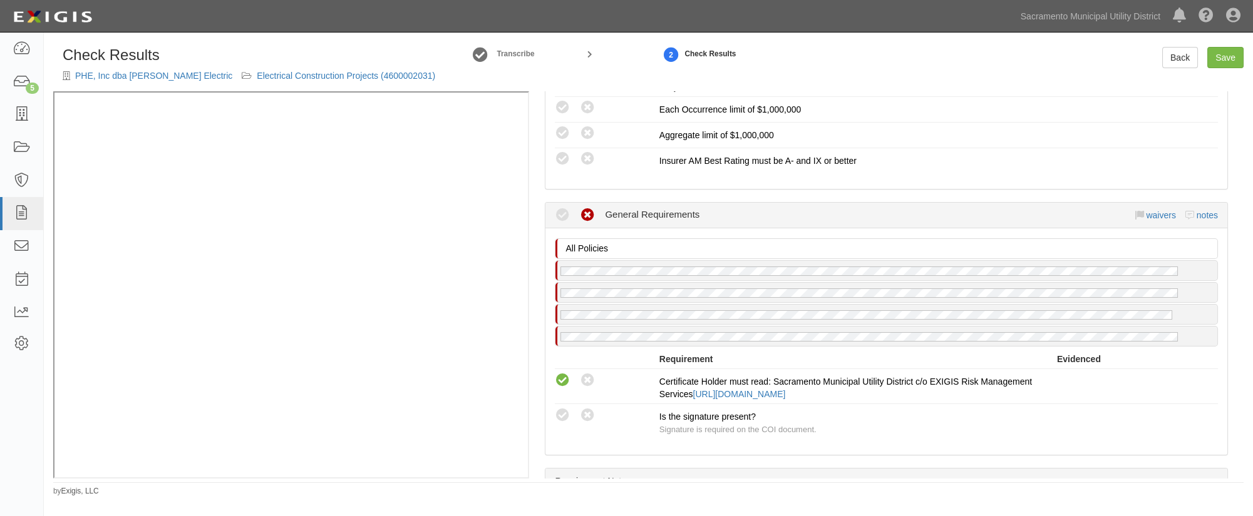
radio input "true"
drag, startPoint x: 665, startPoint y: 460, endPoint x: 931, endPoint y: 343, distance: 291.2
click at [665, 469] on div "Requirement Notes" at bounding box center [886, 482] width 682 height 26
click at [1124, 62] on link "Save" at bounding box center [1225, 57] width 36 height 21
radio input "true"
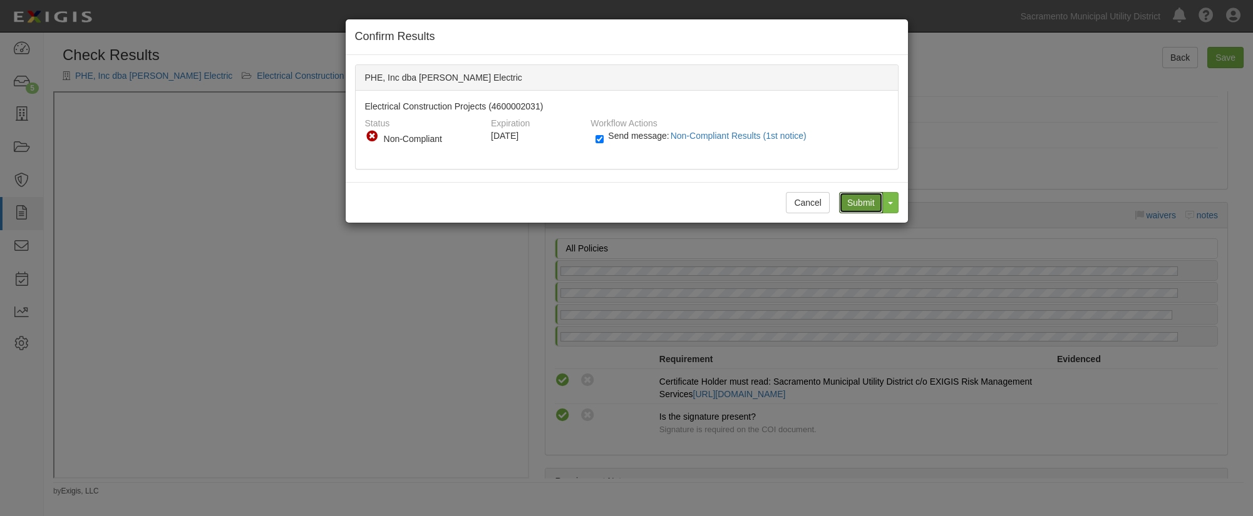
click at [846, 202] on input "Submit" at bounding box center [861, 202] width 44 height 21
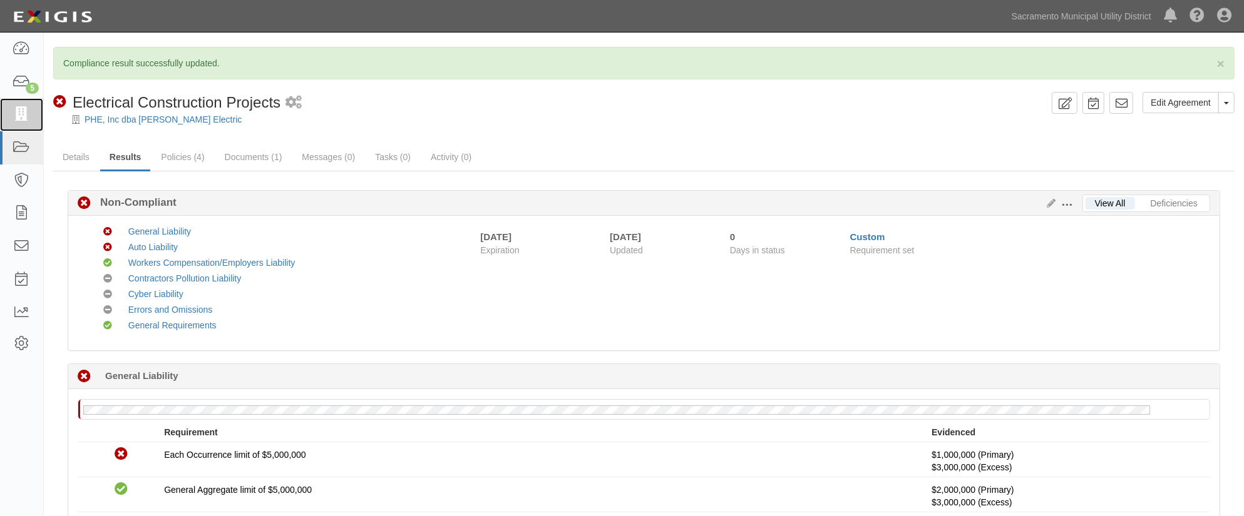
click at [16, 113] on icon at bounding box center [22, 115] width 18 height 14
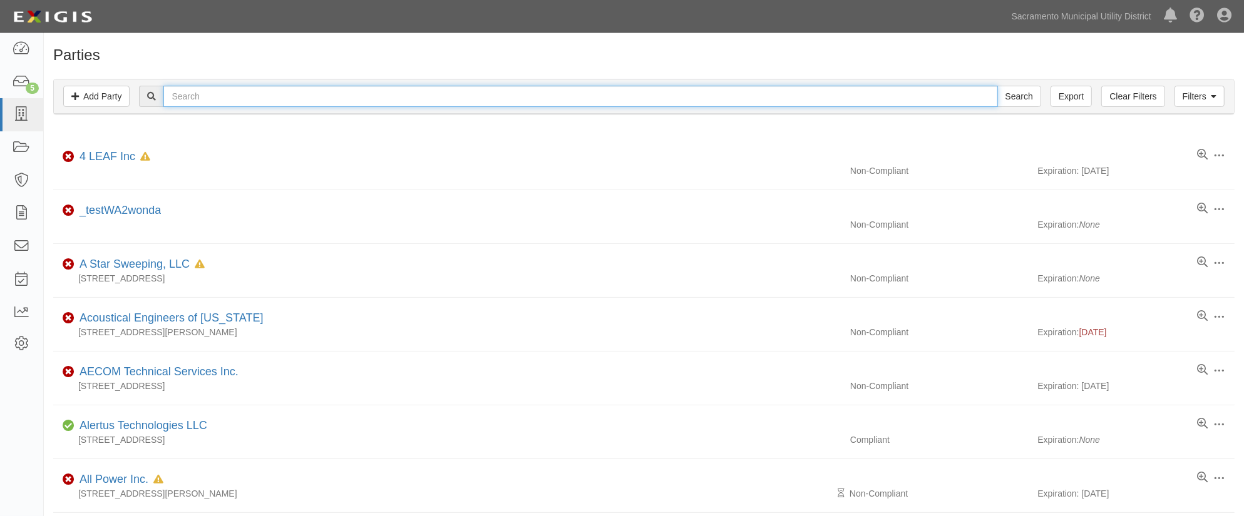
click at [198, 90] on input "text" at bounding box center [580, 96] width 834 height 21
type input "p"
type input "pb"
click at [997, 86] on input "Search" at bounding box center [1019, 96] width 44 height 21
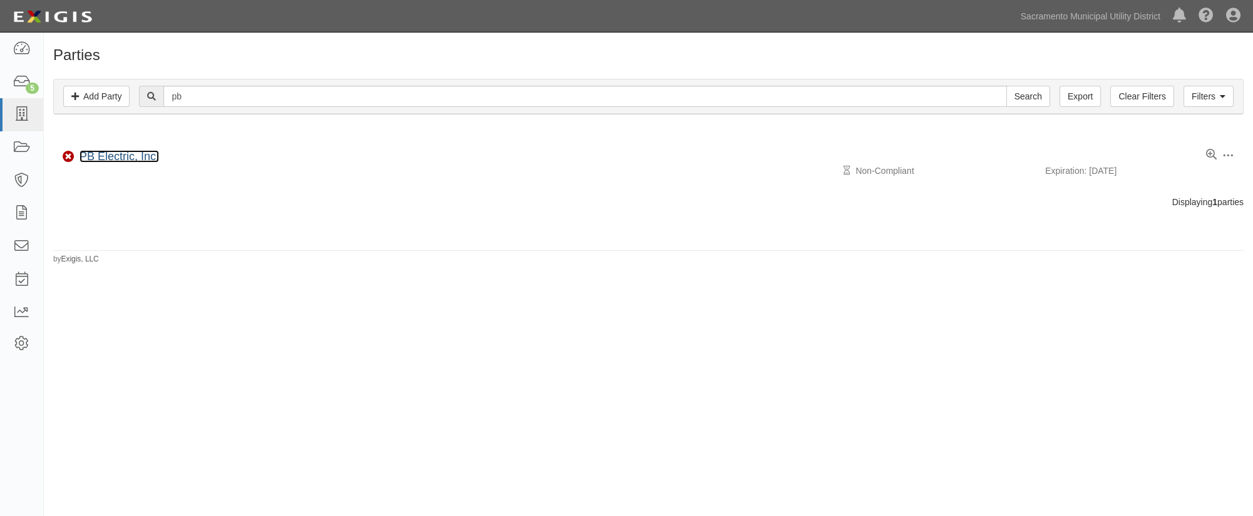
click at [106, 156] on link "PB Electric, Inc." at bounding box center [118, 156] width 79 height 13
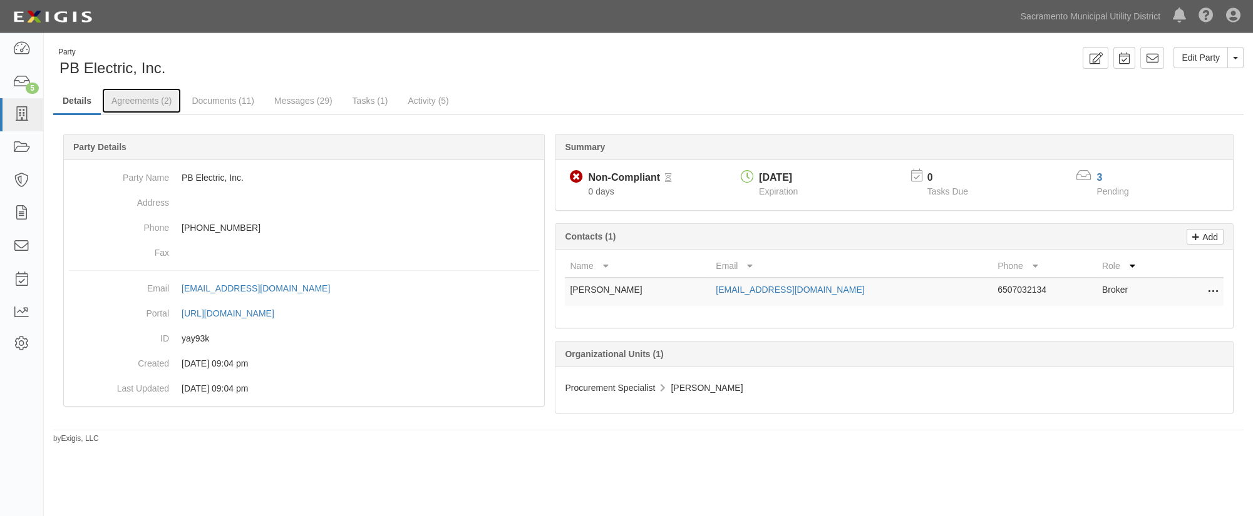
click at [131, 104] on link "Agreements (2)" at bounding box center [141, 100] width 79 height 25
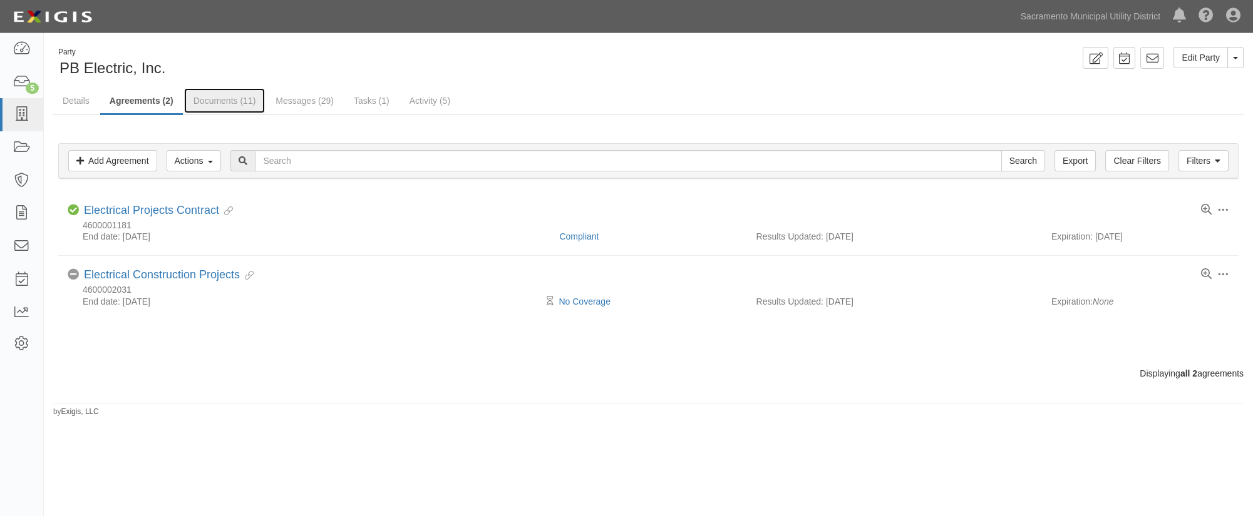
click at [213, 101] on link "Documents (11)" at bounding box center [224, 100] width 81 height 25
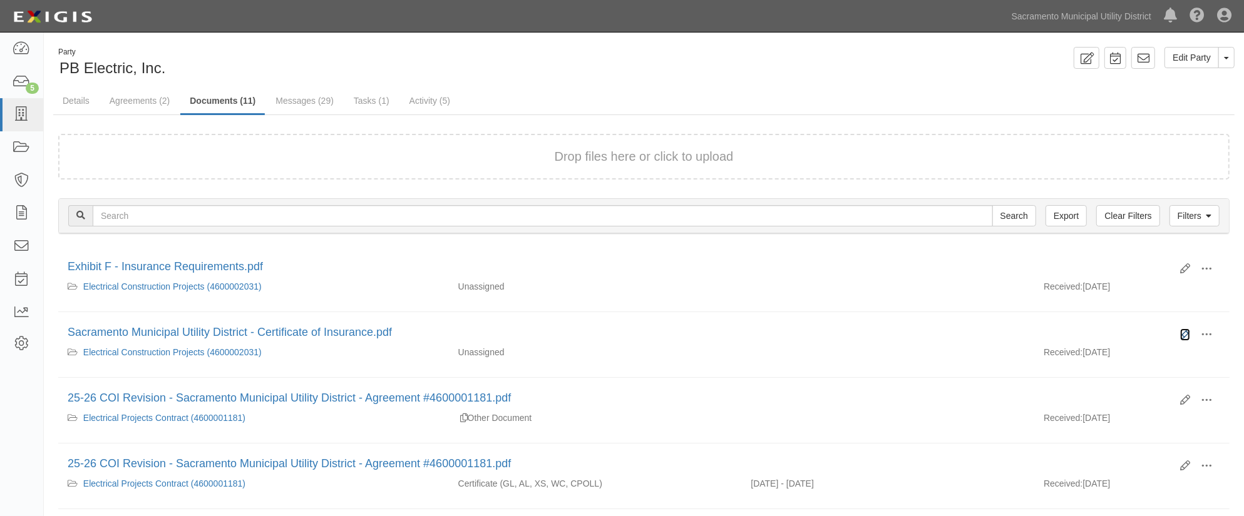
click at [1187, 332] on icon at bounding box center [1185, 335] width 10 height 10
click at [1208, 329] on span at bounding box center [1206, 334] width 11 height 11
click at [1117, 351] on link "View" at bounding box center [1145, 353] width 99 height 23
click at [1213, 333] on button at bounding box center [1206, 335] width 28 height 21
click at [1116, 417] on link "Delete" at bounding box center [1145, 422] width 99 height 23
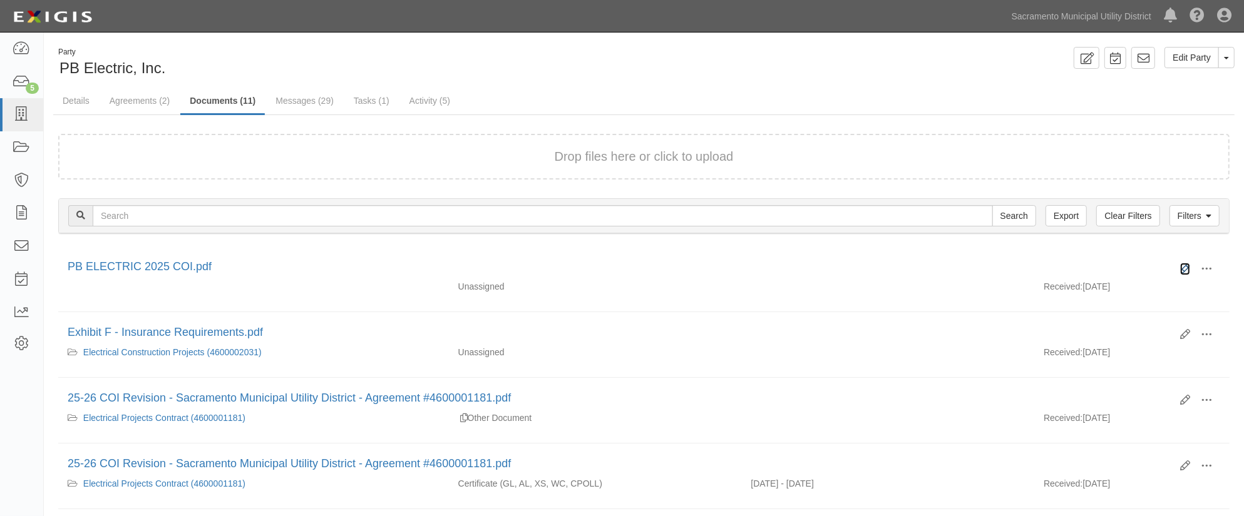
click at [1186, 266] on icon at bounding box center [1185, 269] width 10 height 10
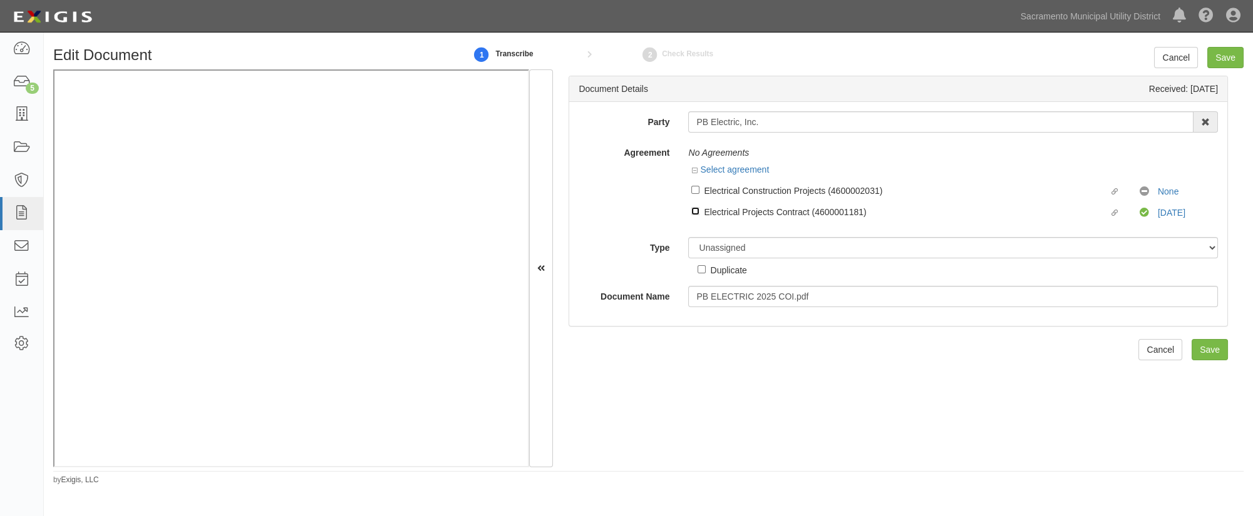
click at [692, 214] on input "Linked agreement Electrical Projects Contract (4600001181) Linked agreement" at bounding box center [695, 211] width 8 height 8
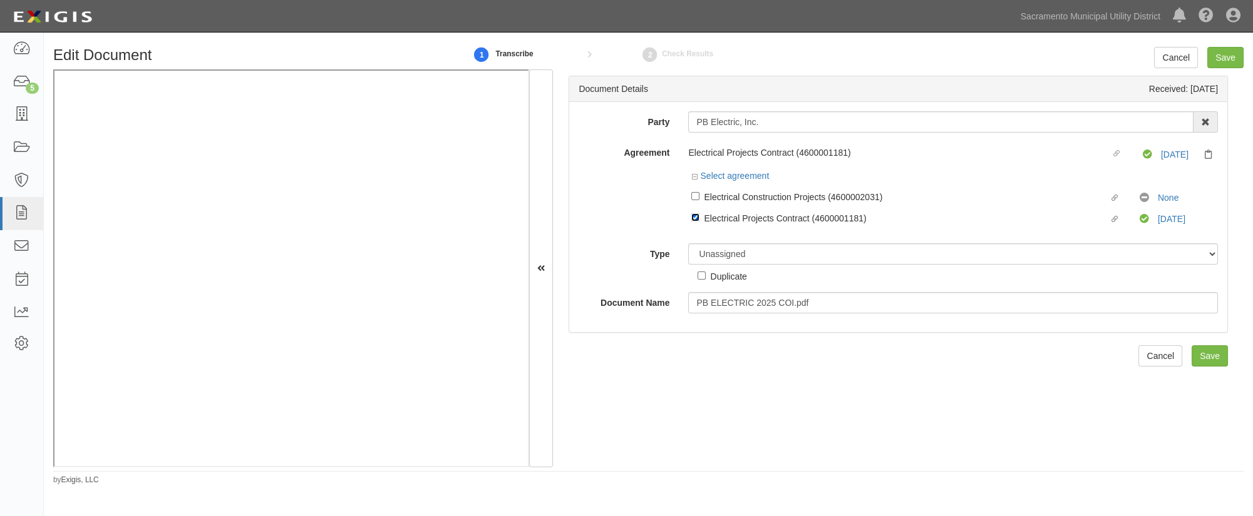
click at [692, 214] on input "Linked agreement Electrical Projects Contract (4600001181) Linked agreement" at bounding box center [695, 217] width 8 height 8
checkbox input "false"
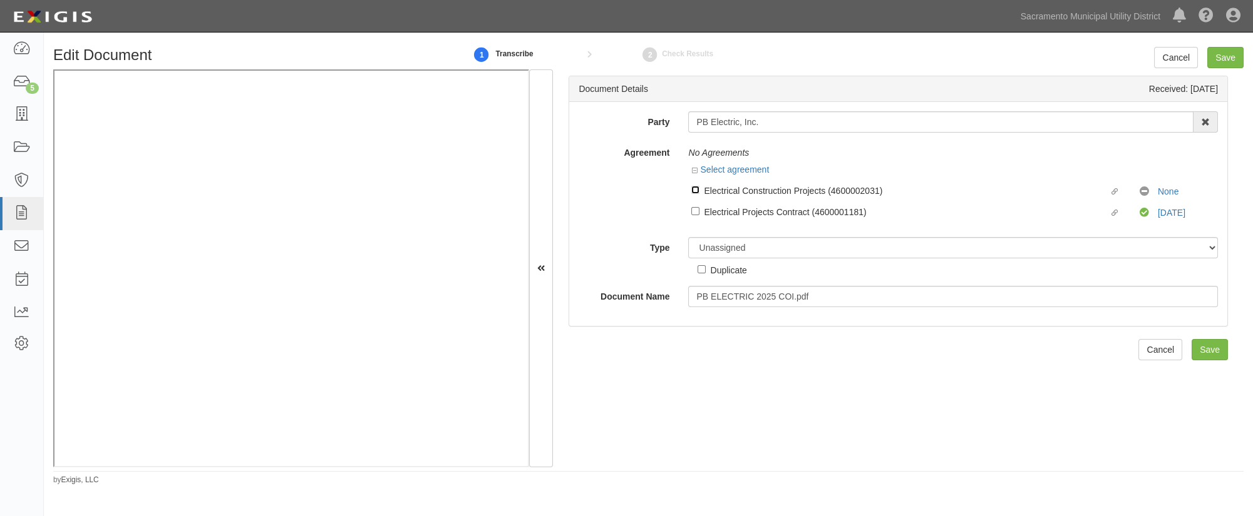
click at [692, 190] on input "Linked agreement Electrical Construction Projects (4600002031) Linked agreement" at bounding box center [695, 190] width 8 height 8
checkbox input "true"
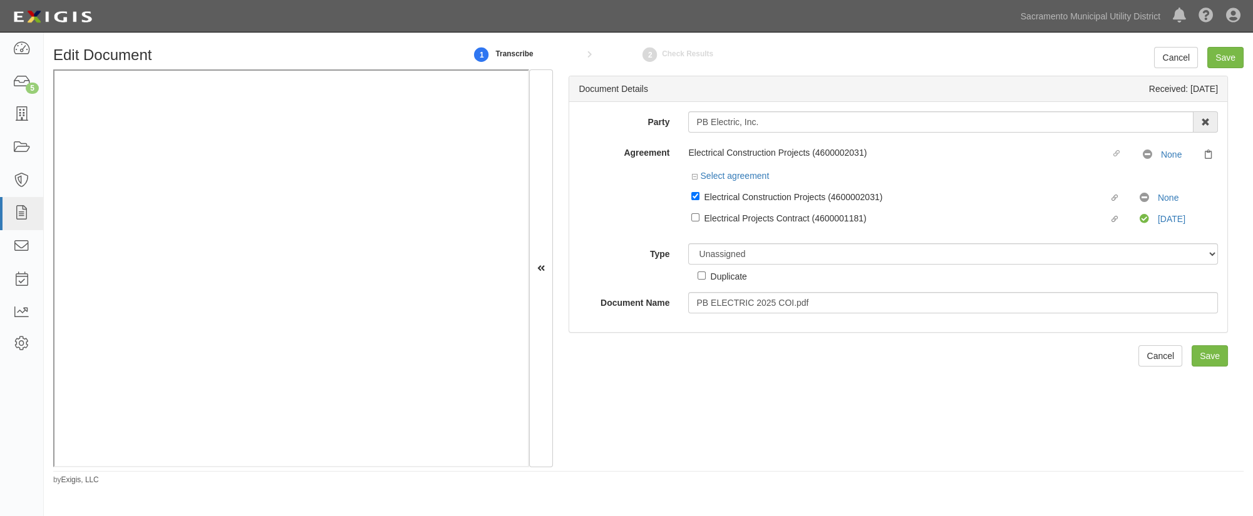
click at [705, 352] on div "Document Details Received: [DATE] Party PB Electric, Inc. 4 LEAF Inc Acoustical…" at bounding box center [898, 267] width 690 height 397
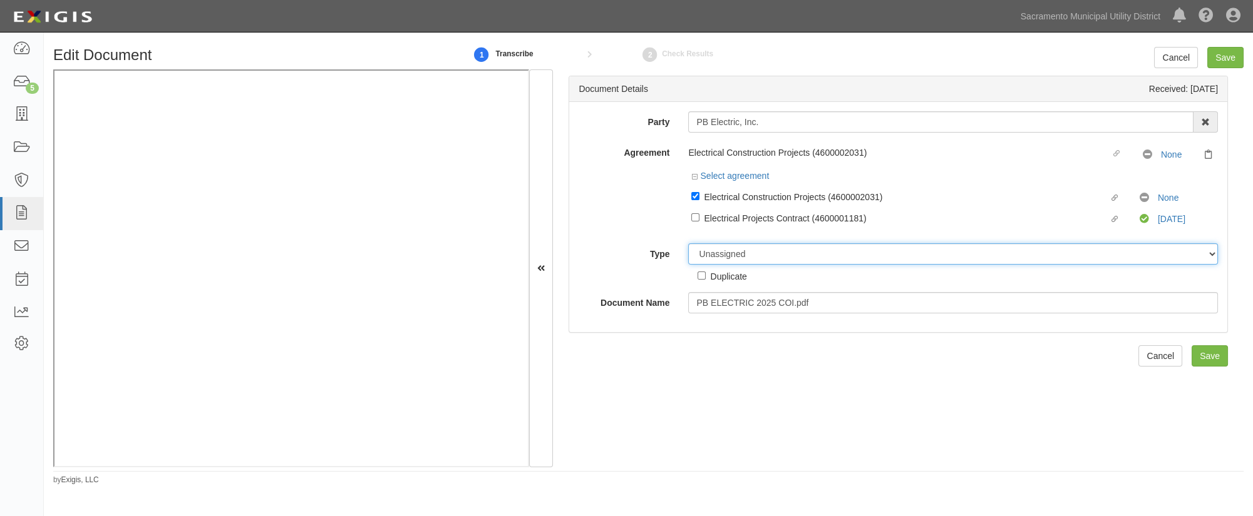
click at [715, 253] on select "Unassigned Binder Cancellation Notice Certificate Contract Endorsement Insuranc…" at bounding box center [953, 254] width 530 height 21
select select "CertificateDetail"
click at [688, 244] on select "Unassigned Binder Cancellation Notice Certificate Contract Endorsement Insuranc…" at bounding box center [953, 254] width 530 height 21
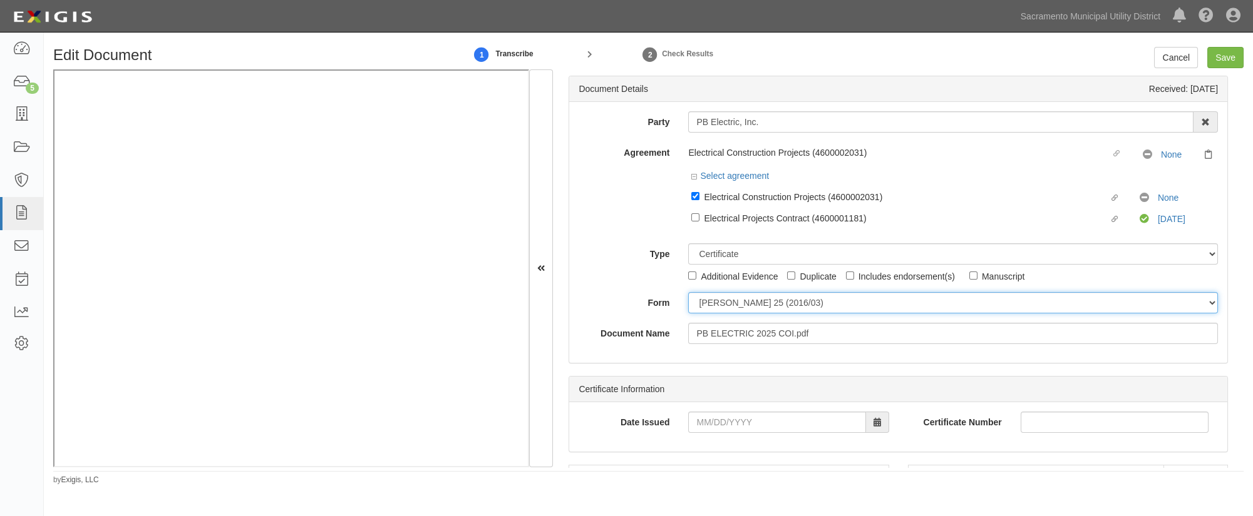
drag, startPoint x: 712, startPoint y: 305, endPoint x: 708, endPoint y: 311, distance: 6.8
click at [712, 305] on select "[PERSON_NAME] 25 (2016/03) [PERSON_NAME] 101 [PERSON_NAME] 855 NY (2014/05) Gen…" at bounding box center [953, 302] width 530 height 21
select select "GeneralFormDetail"
click at [688, 293] on select "[PERSON_NAME] 25 (2016/03) [PERSON_NAME] 101 [PERSON_NAME] 855 NY (2014/05) Gen…" at bounding box center [953, 302] width 530 height 21
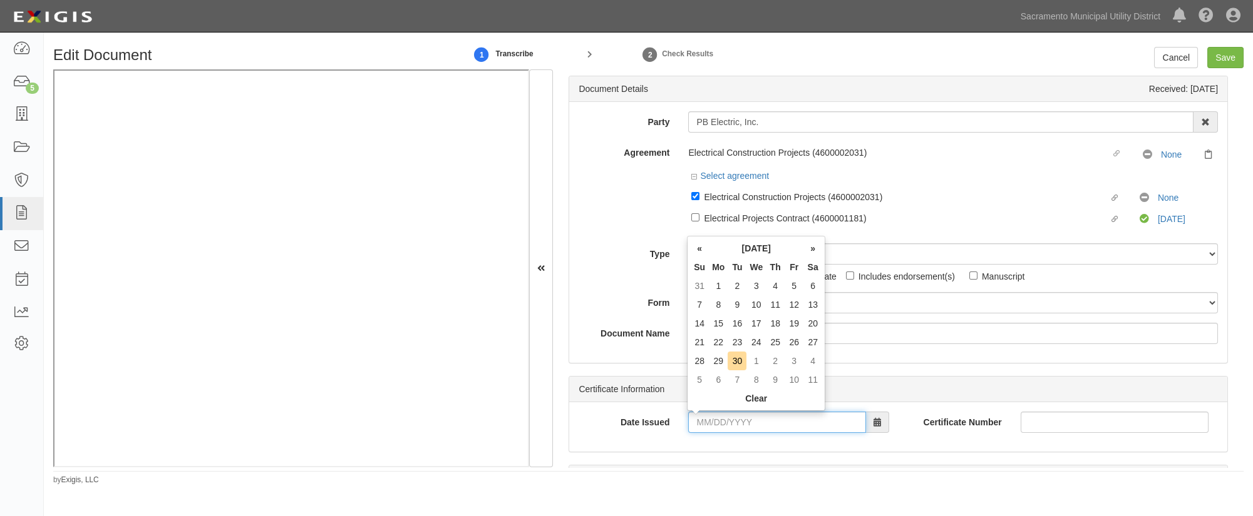
drag, startPoint x: 711, startPoint y: 421, endPoint x: 700, endPoint y: 421, distance: 11.3
click at [708, 421] on input "Date Issued" at bounding box center [776, 422] width 177 height 21
click at [689, 423] on input "Date Issued" at bounding box center [776, 422] width 177 height 21
type input "[DATE]"
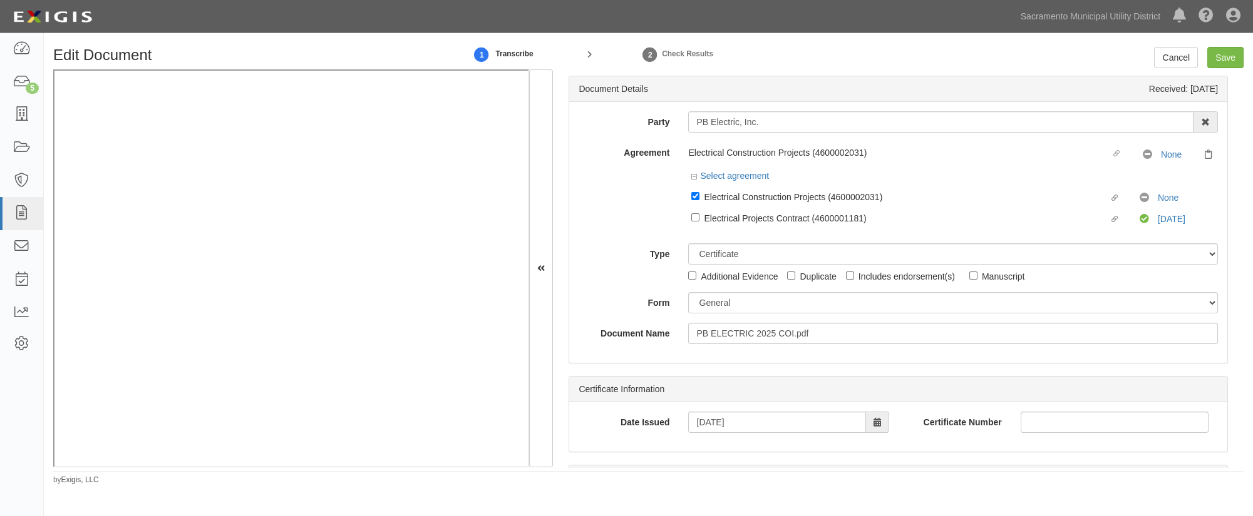
click at [646, 406] on div "Date Issued [DATE] Certificate Number" at bounding box center [898, 427] width 658 height 49
click at [1171, 62] on link "Cancel" at bounding box center [1176, 57] width 44 height 21
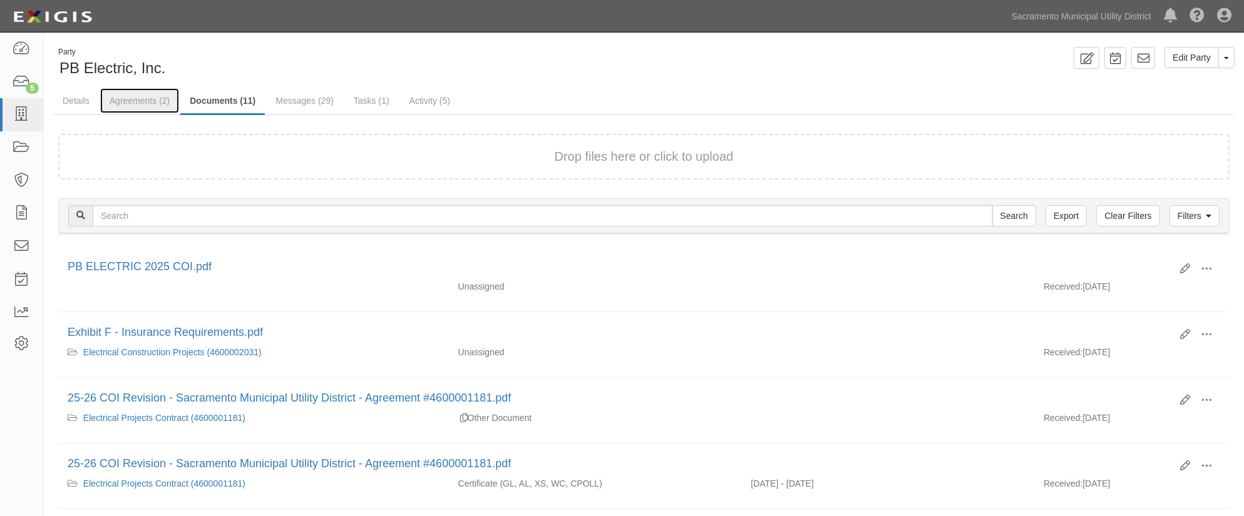
click at [137, 96] on link "Agreements (2)" at bounding box center [139, 100] width 79 height 25
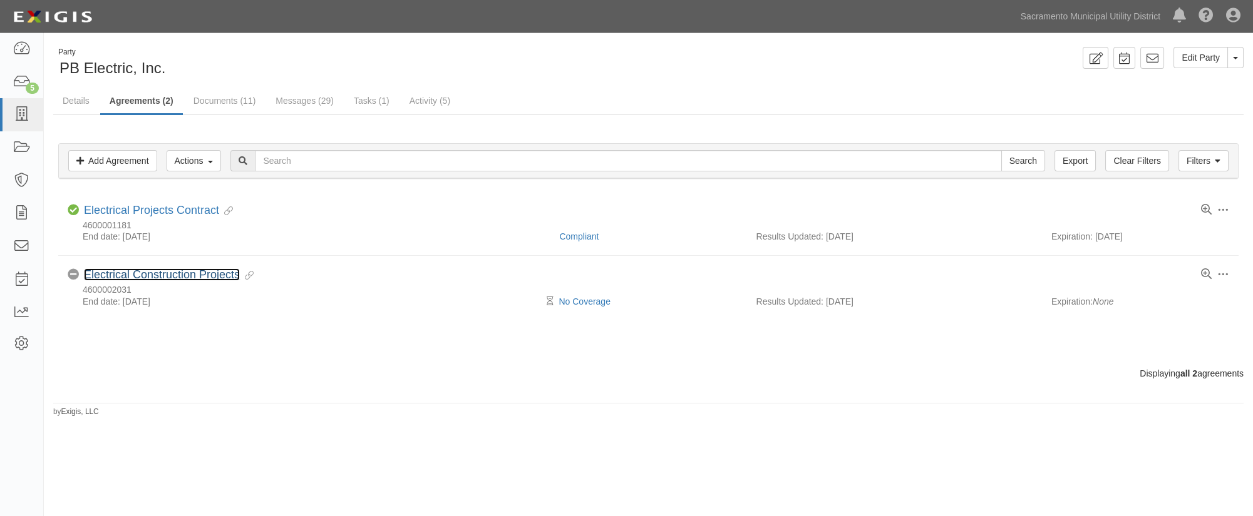
click at [217, 274] on link "Electrical Construction Projects" at bounding box center [162, 275] width 156 height 13
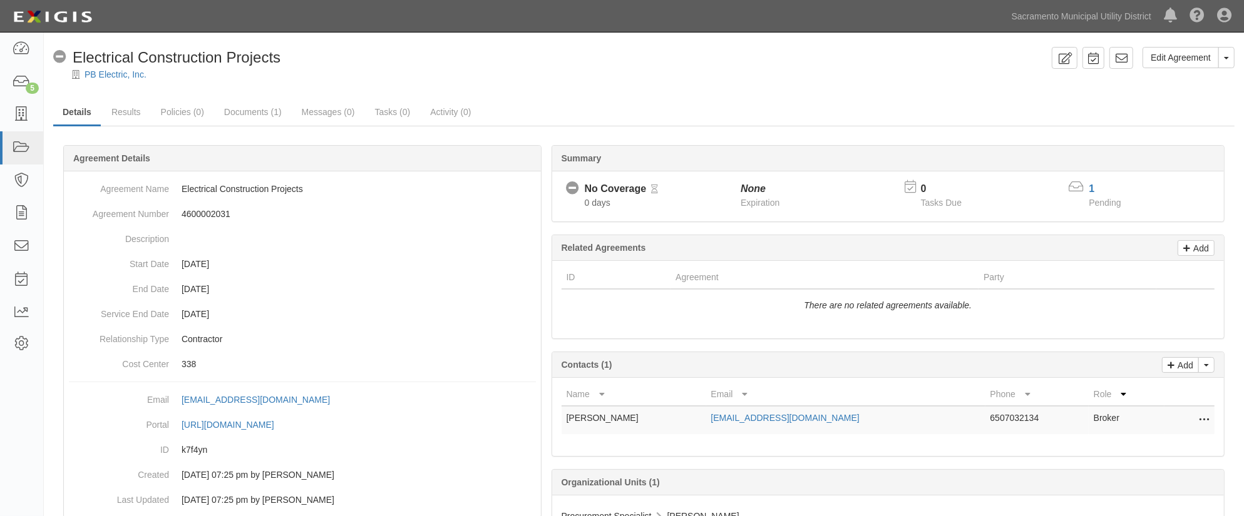
scroll to position [55, 0]
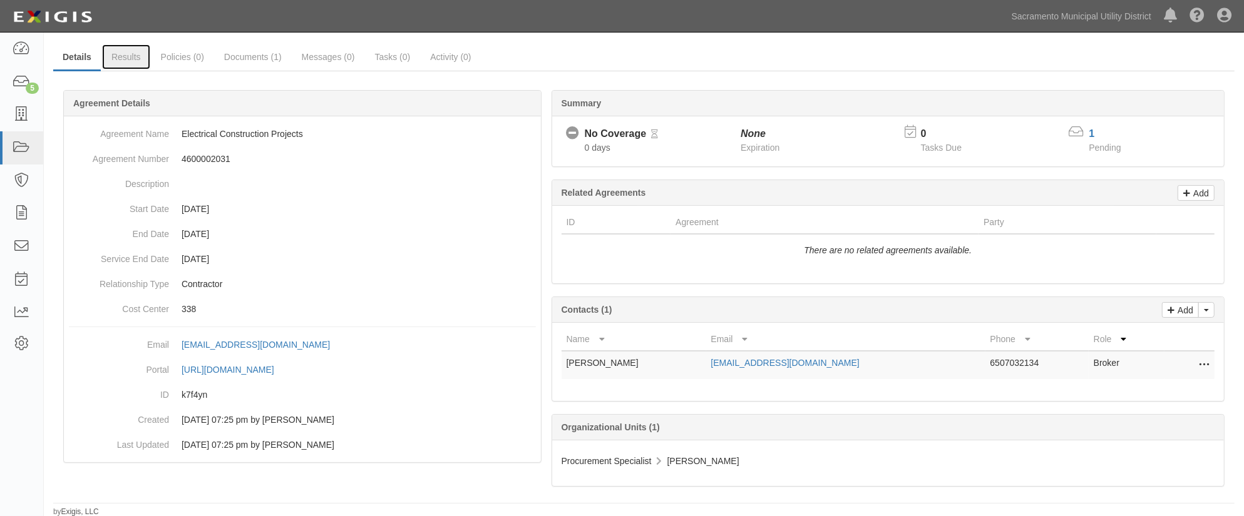
click at [133, 55] on link "Results" at bounding box center [126, 56] width 48 height 25
